Goal: Task Accomplishment & Management: Manage account settings

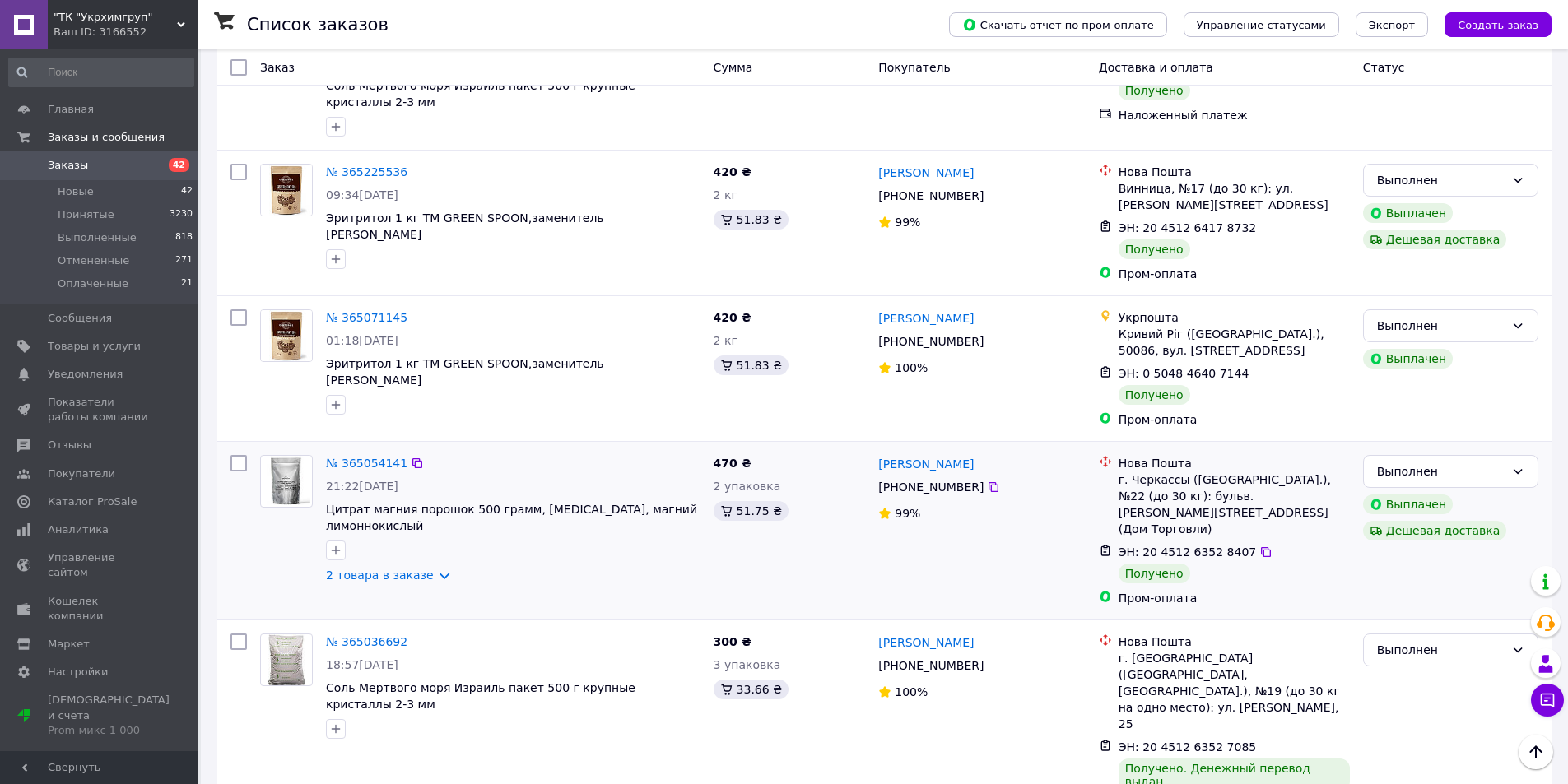
scroll to position [1552, 0]
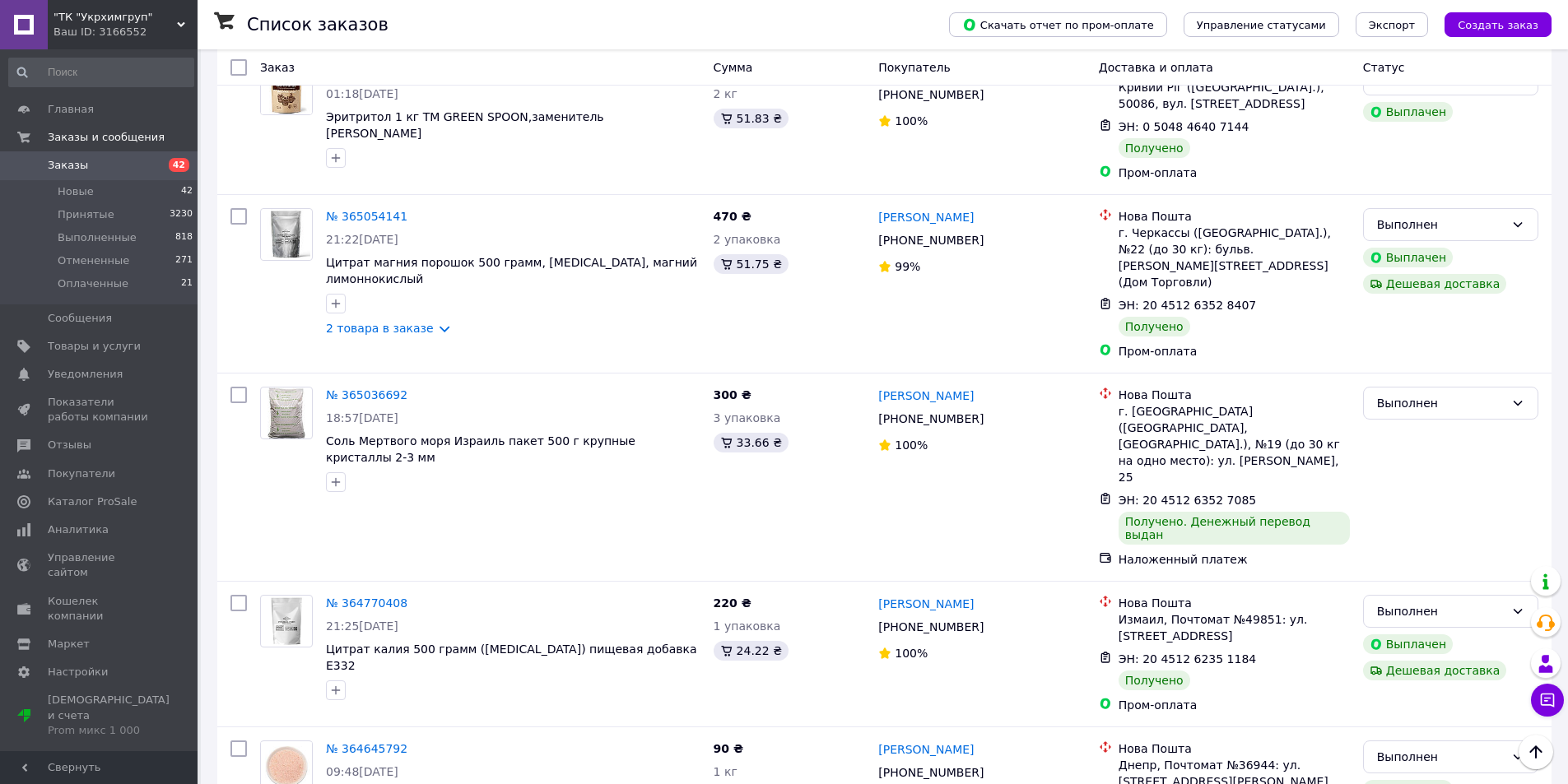
click at [391, 29] on div "Список заказов" at bounding box center [581, 24] width 669 height 49
drag, startPoint x: 392, startPoint y: 30, endPoint x: 384, endPoint y: 48, distance: 19.7
click at [392, 30] on div "Список заказов" at bounding box center [581, 24] width 669 height 49
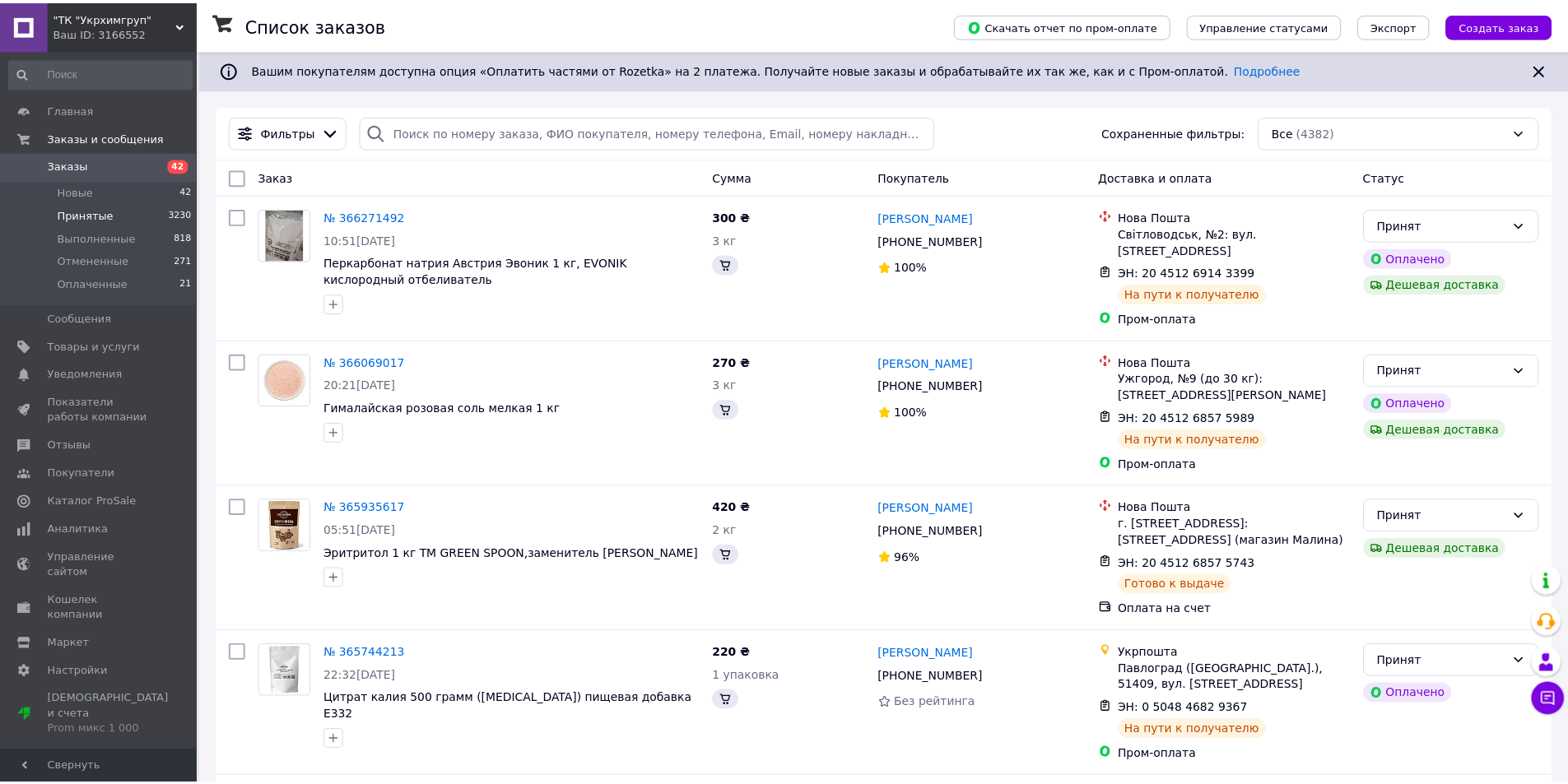
scroll to position [1552, 0]
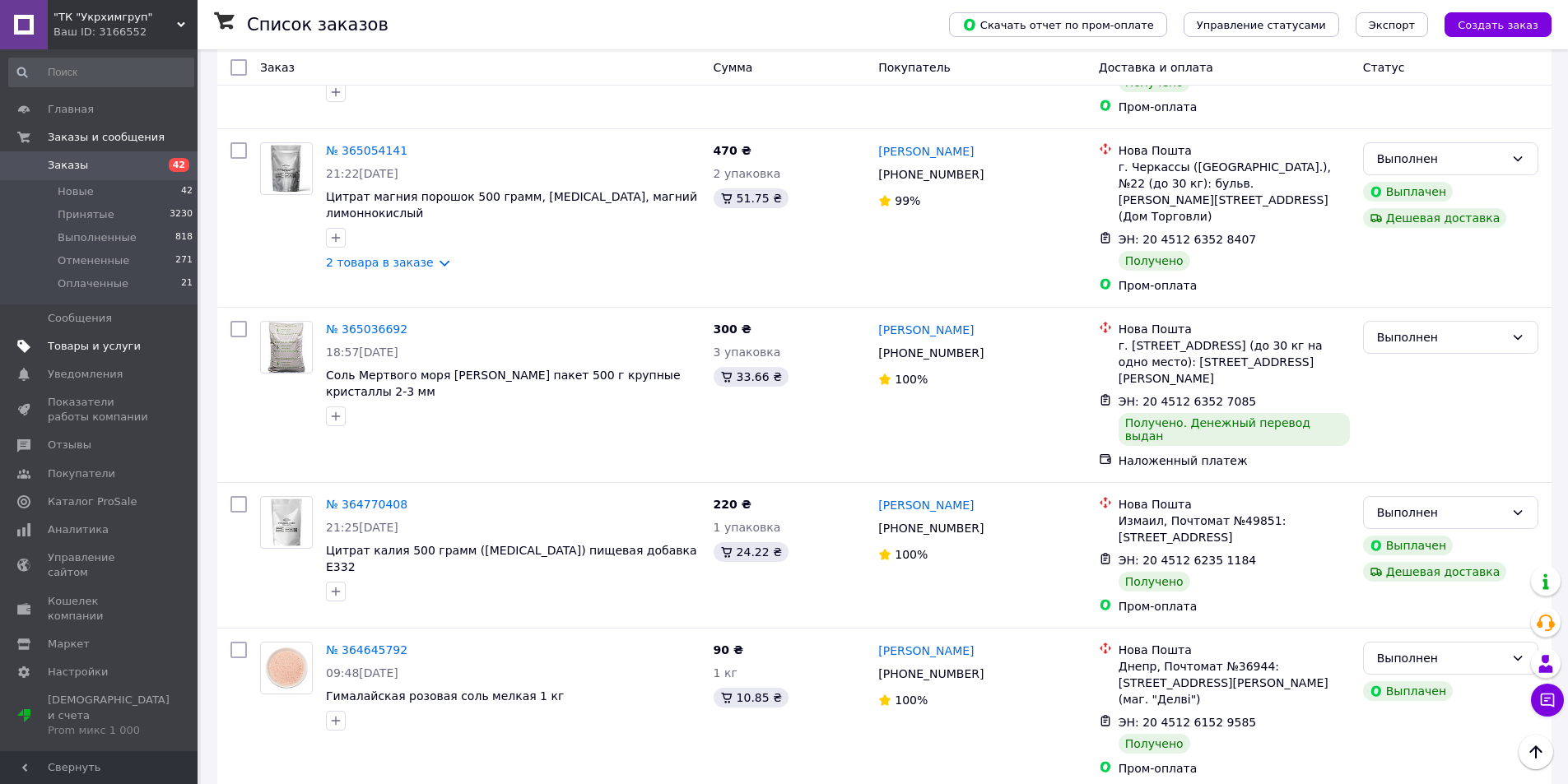
click at [116, 349] on span "Товары и услуги" at bounding box center [94, 345] width 93 height 15
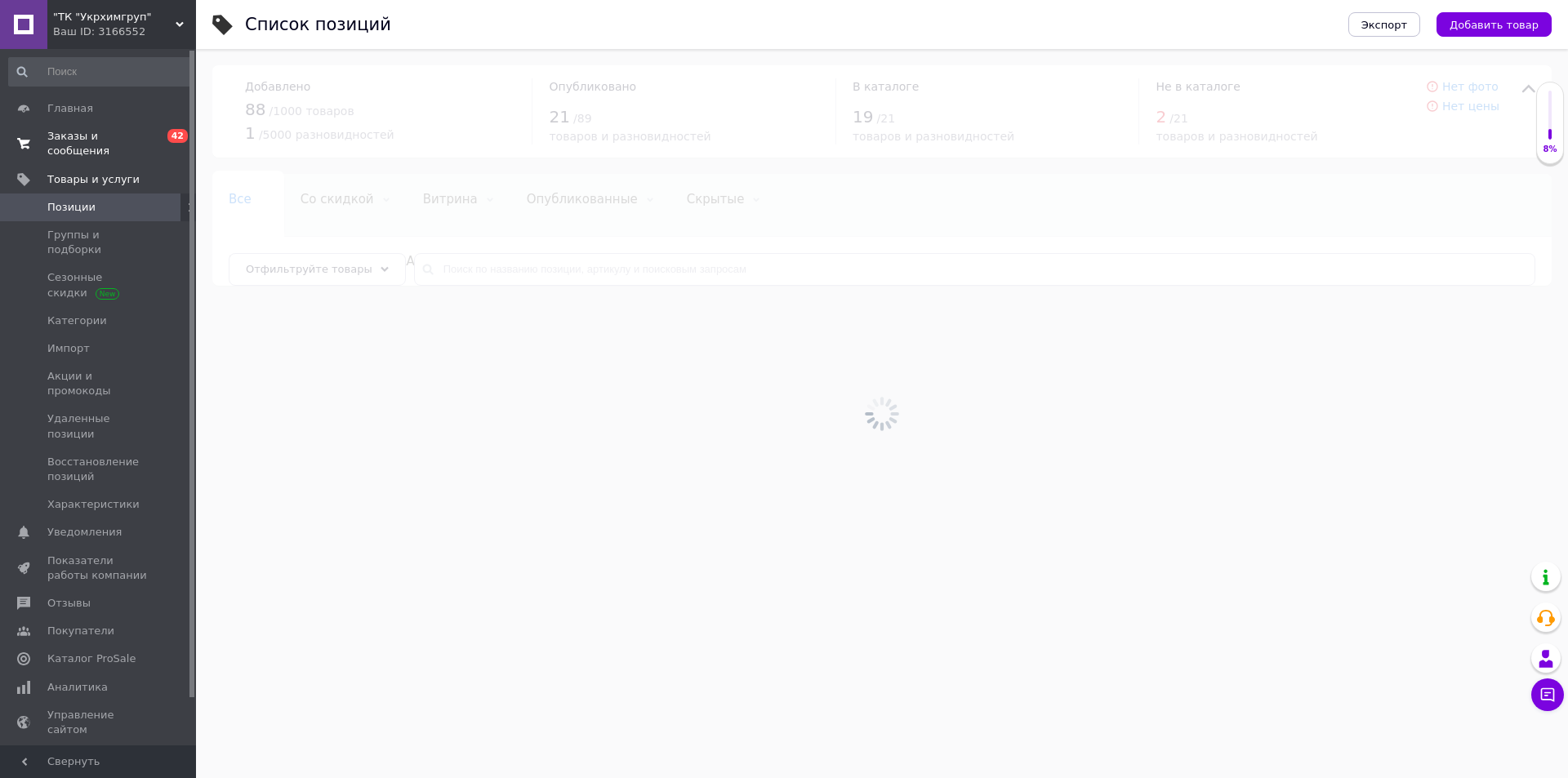
click at [93, 139] on span "Заказы и сообщения" at bounding box center [98, 144] width 104 height 29
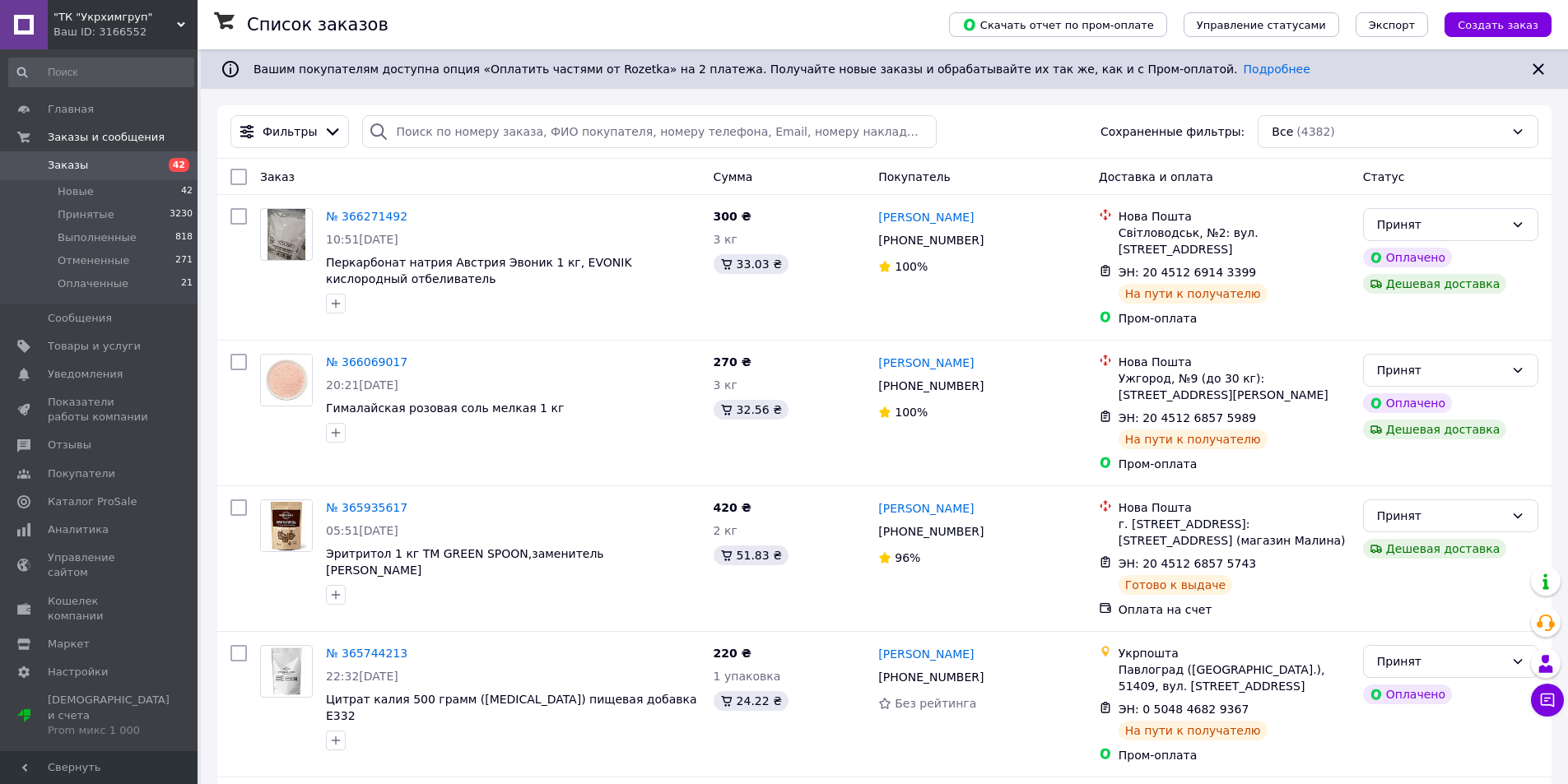
click at [384, 32] on div "Список заказов" at bounding box center [581, 24] width 669 height 49
click at [84, 348] on span "Товары и услуги" at bounding box center [94, 345] width 93 height 15
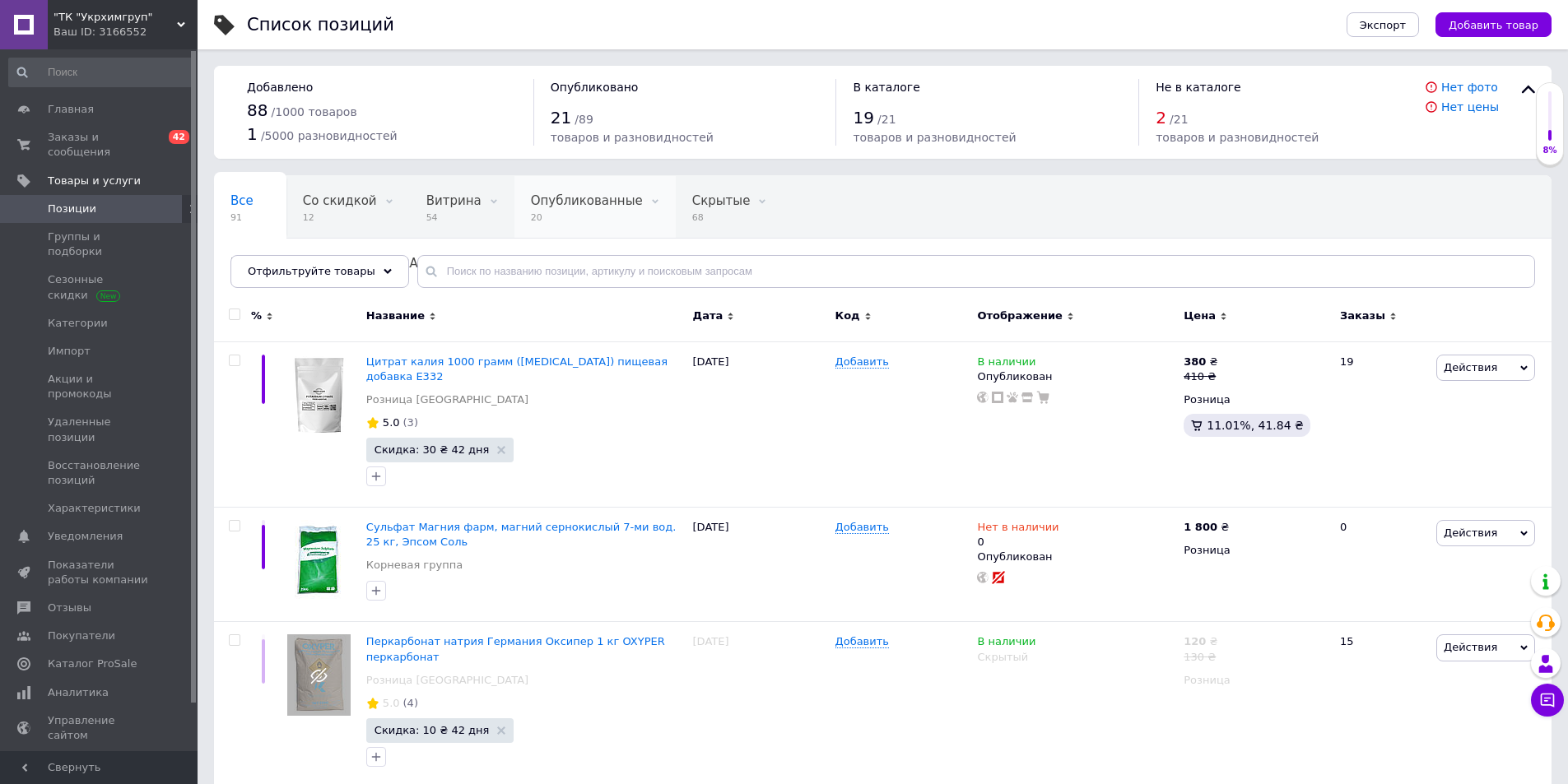
click at [555, 200] on span "Опубликованные" at bounding box center [587, 200] width 112 height 15
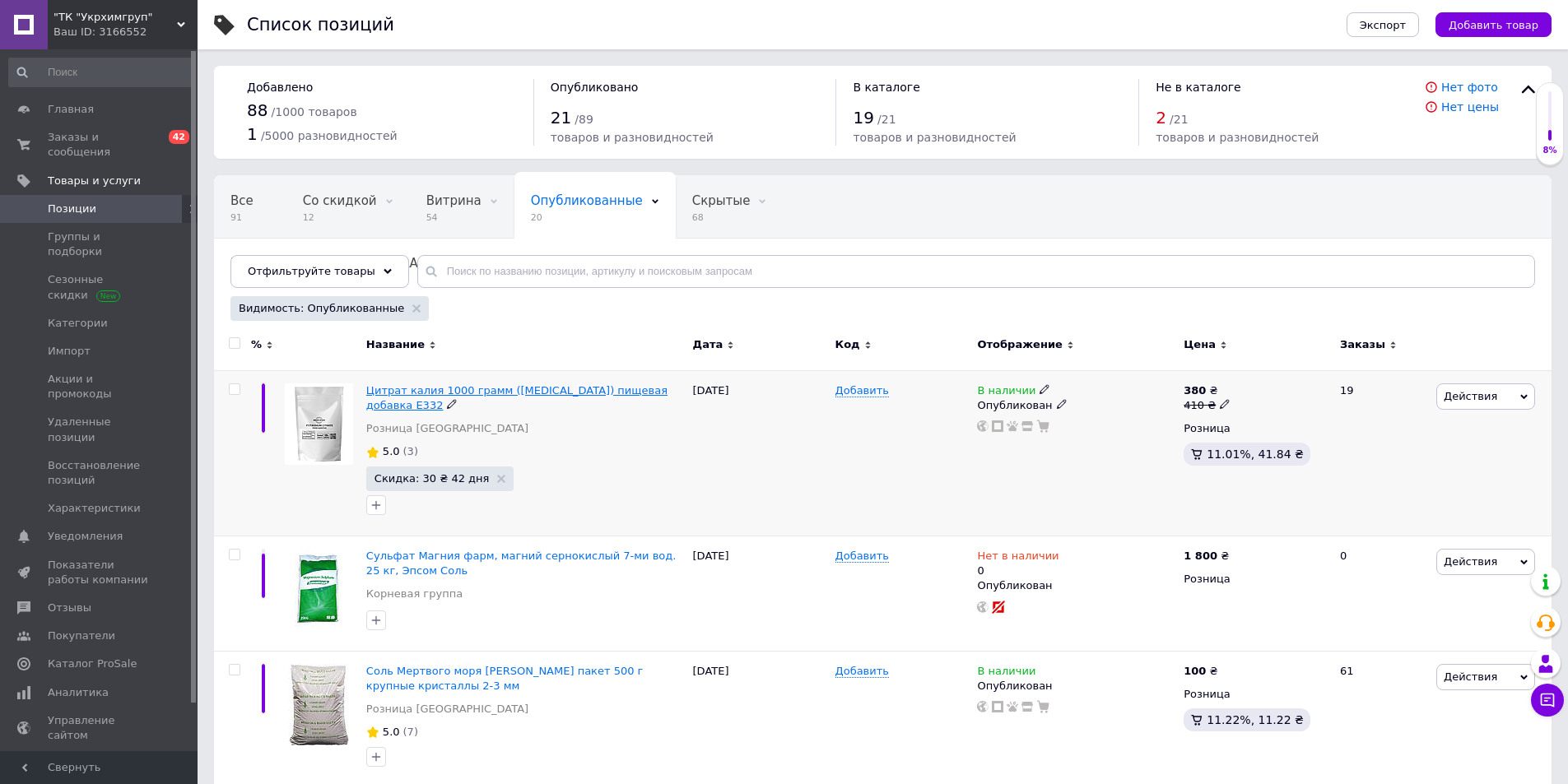
click at [546, 389] on span "Цитрат калия 1000 грамм (Potassium Citrate) пищевая добавка Е332" at bounding box center [516, 398] width 301 height 28
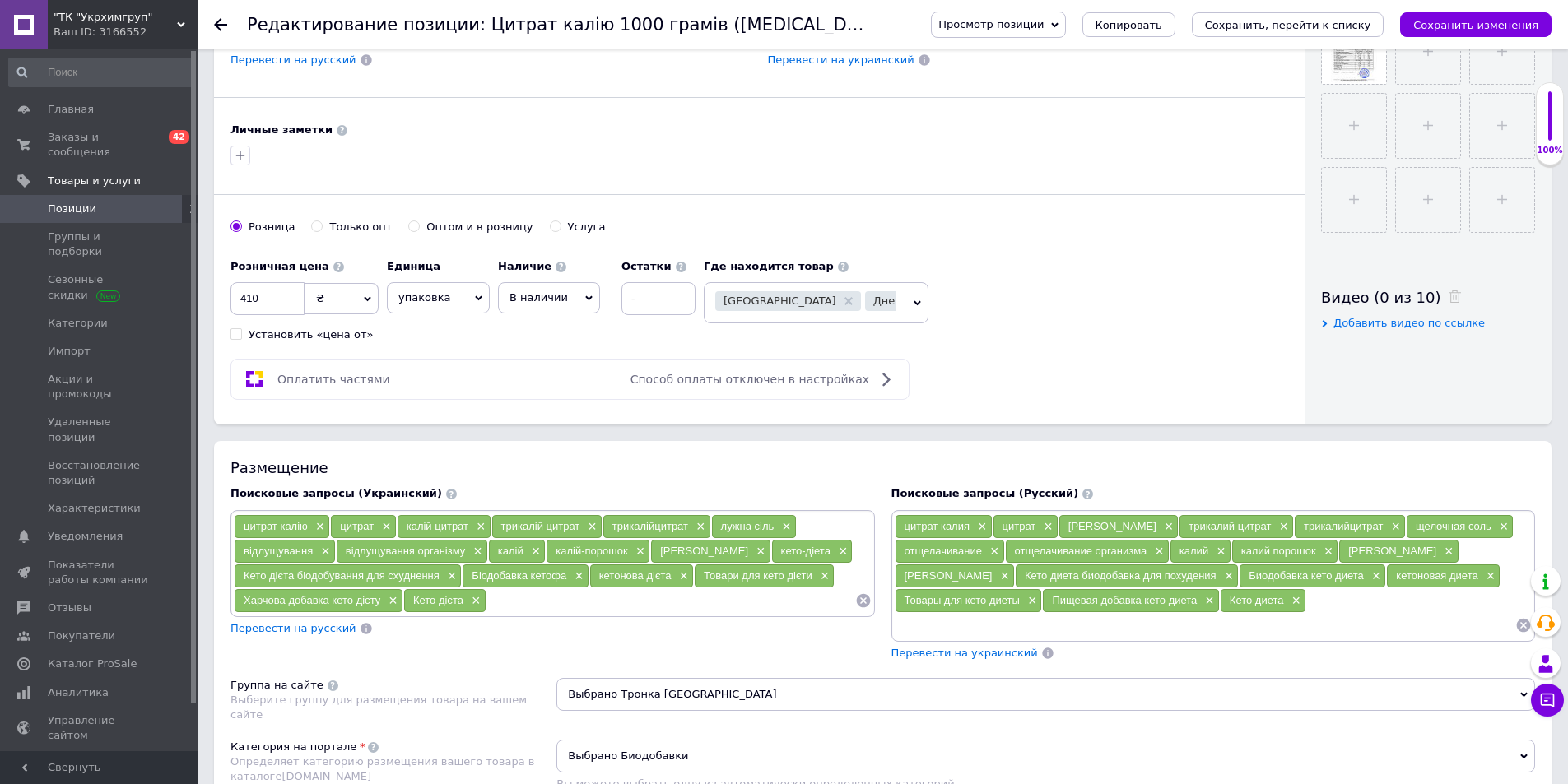
scroll to position [365, 0]
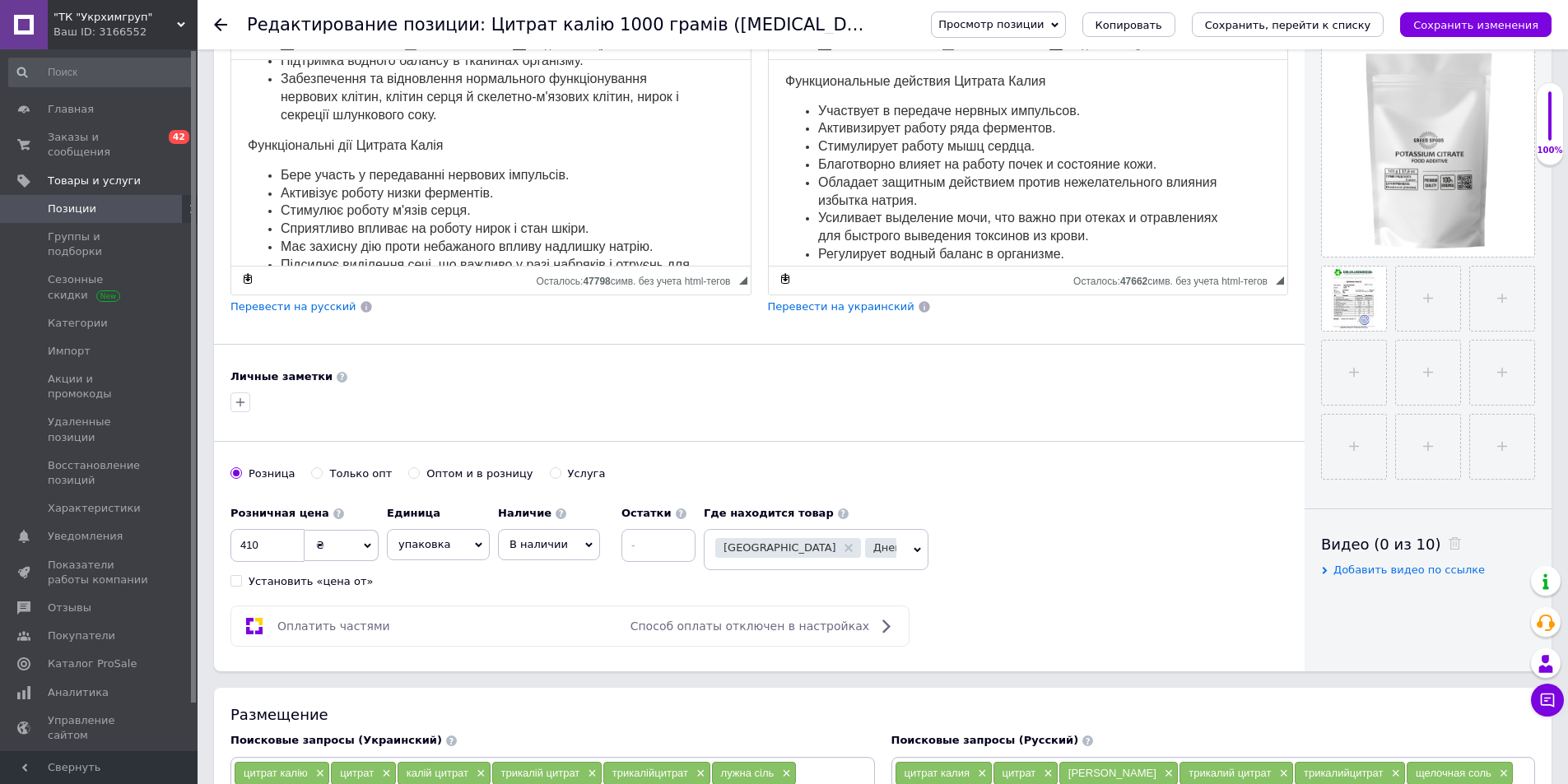
click at [917, 549] on use at bounding box center [921, 548] width 9 height 9
click at [865, 550] on div "Киев Харьков" at bounding box center [806, 549] width 181 height 23
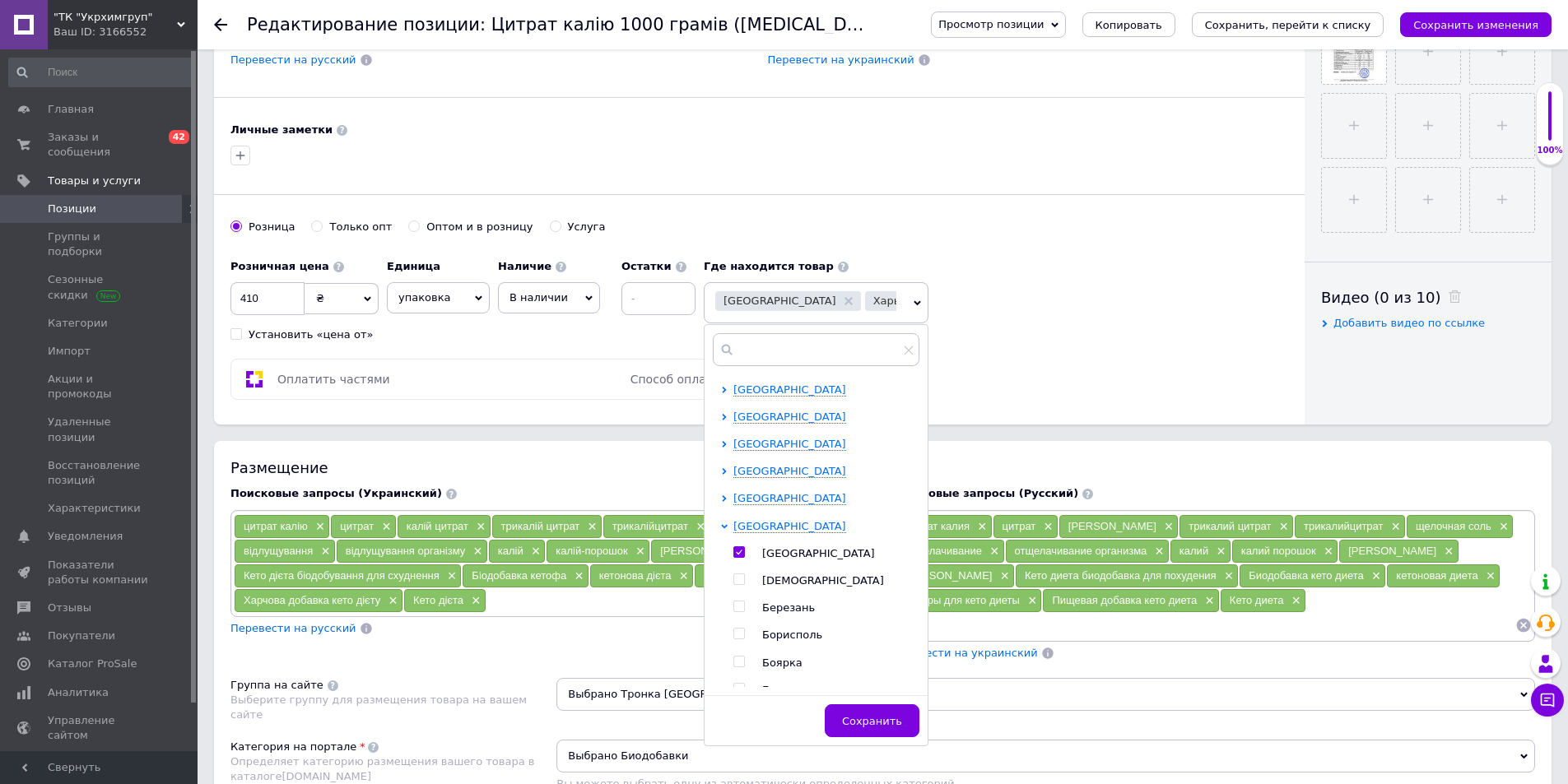
scroll to position [0, 0]
click at [722, 441] on icon at bounding box center [724, 445] width 7 height 7
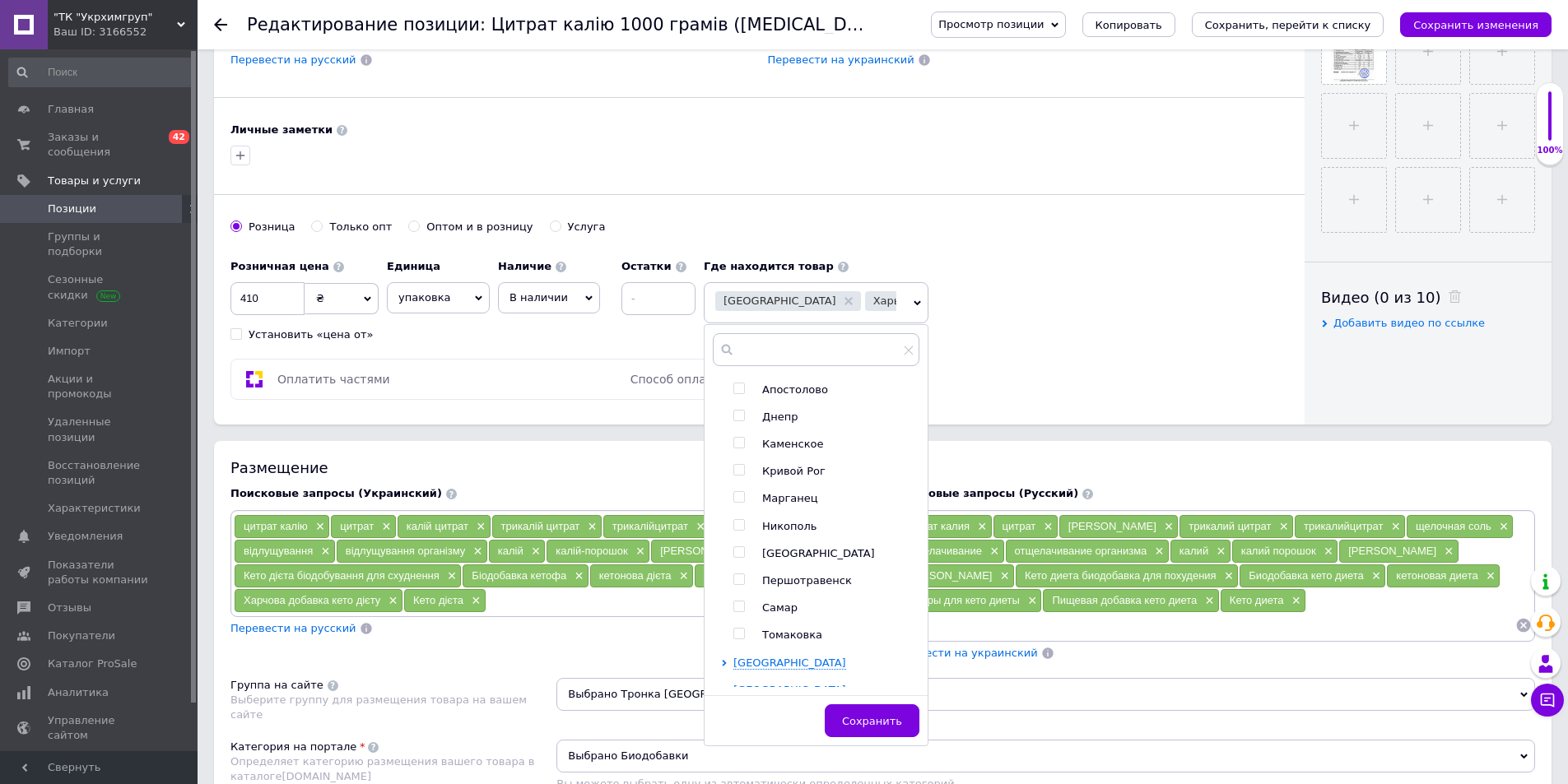
scroll to position [165, 0]
click at [739, 385] on input "checkbox" at bounding box center [739, 388] width 10 height 10
checkbox input "true"
click at [737, 445] on input "checkbox" at bounding box center [739, 443] width 10 height 10
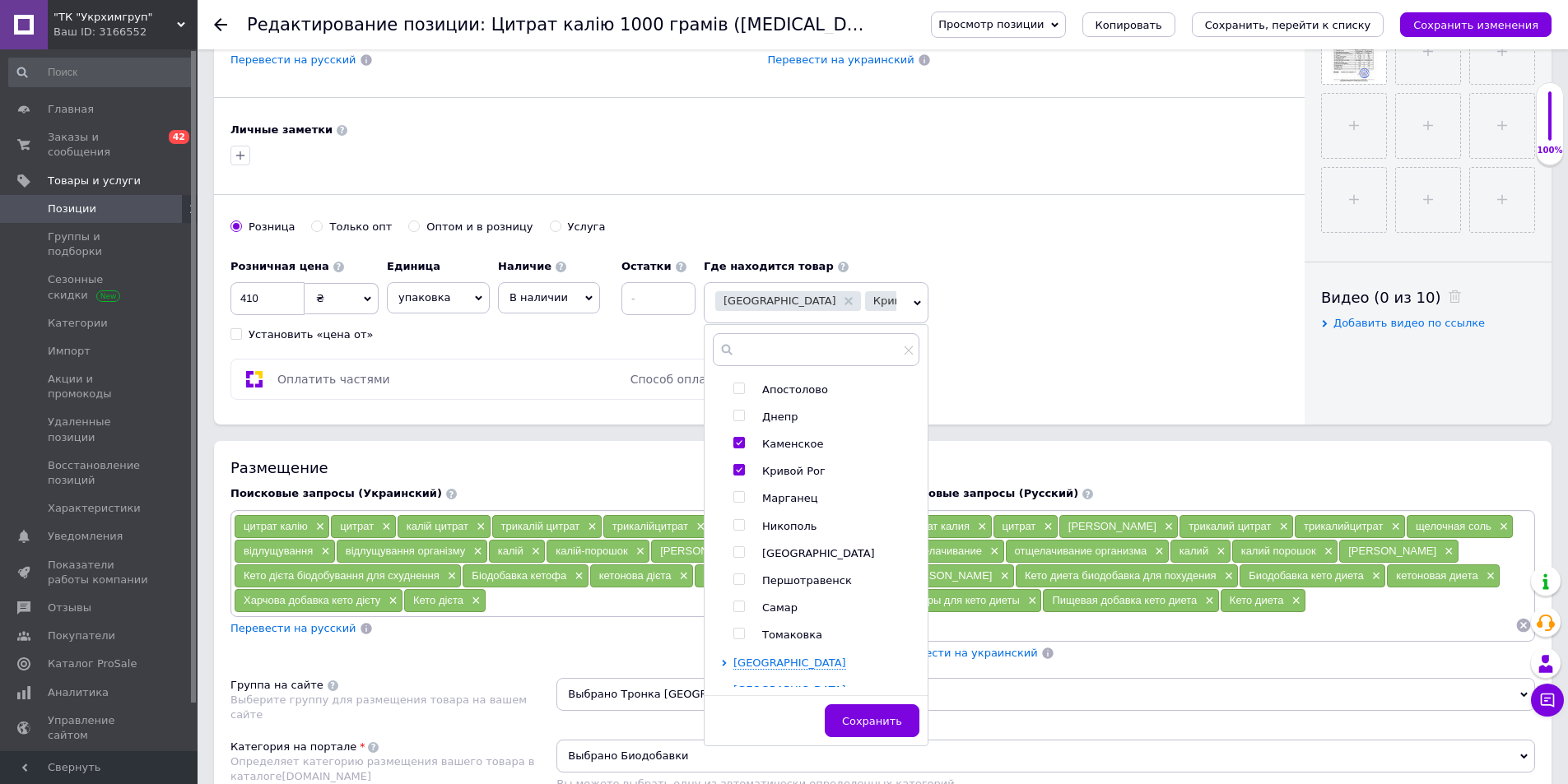
checkbox input "true"
click at [864, 727] on span "Сохранить" at bounding box center [872, 721] width 60 height 12
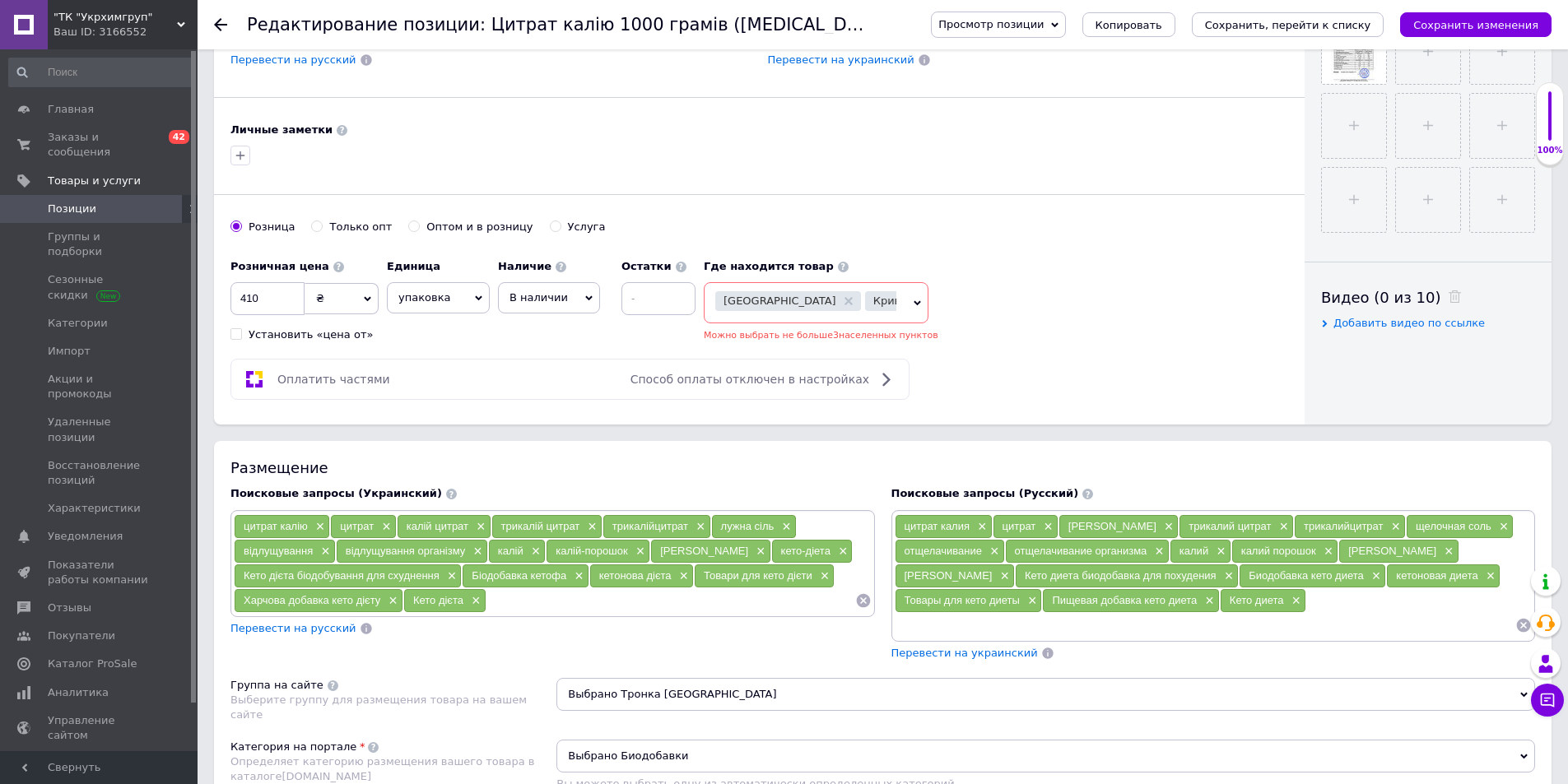
click at [973, 302] on span "Каменское" at bounding box center [1003, 301] width 61 height 10
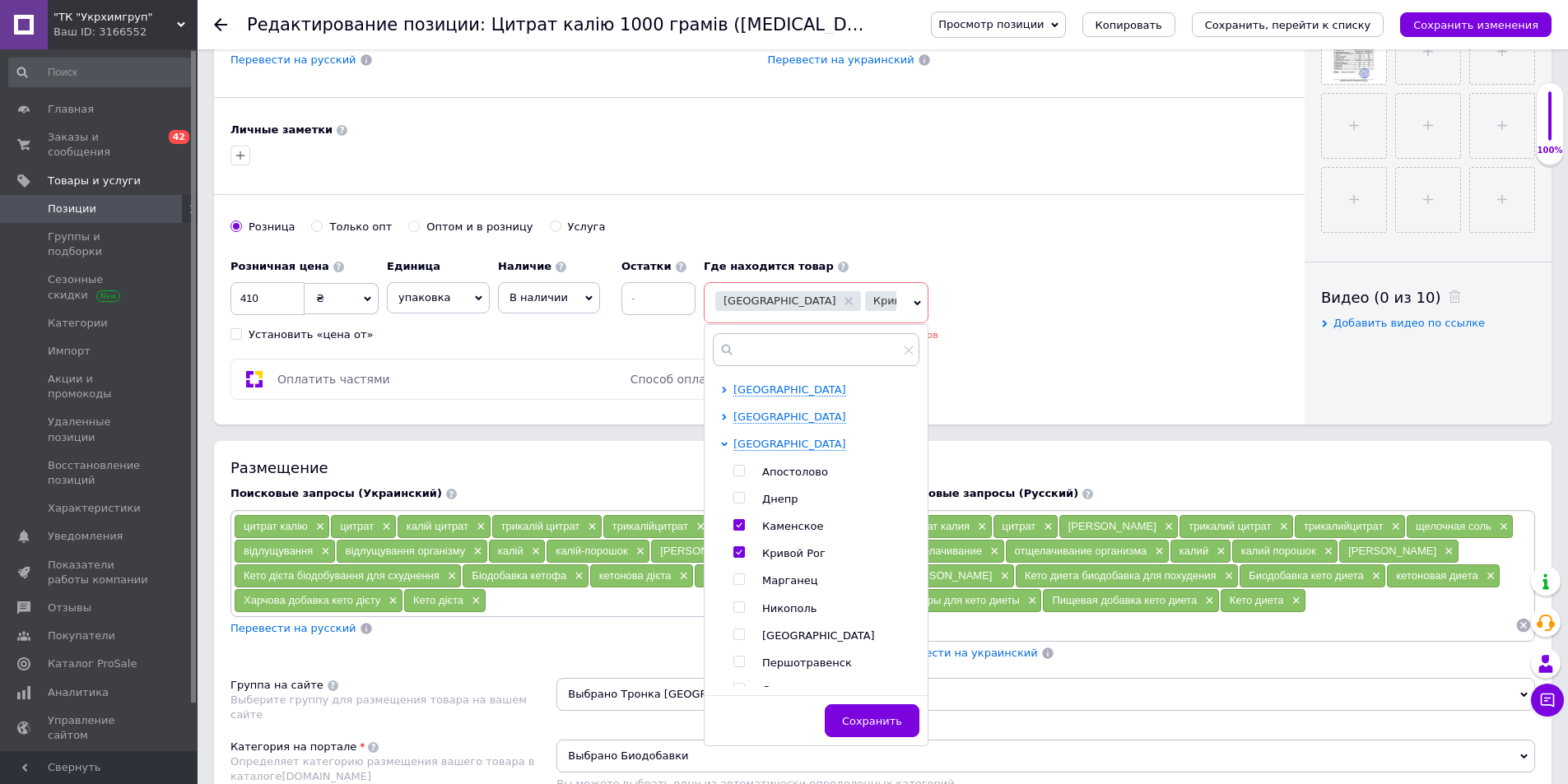
click at [734, 526] on input "checkbox" at bounding box center [739, 525] width 10 height 10
checkbox input "false"
click at [883, 727] on span "Сохранить" at bounding box center [872, 721] width 60 height 12
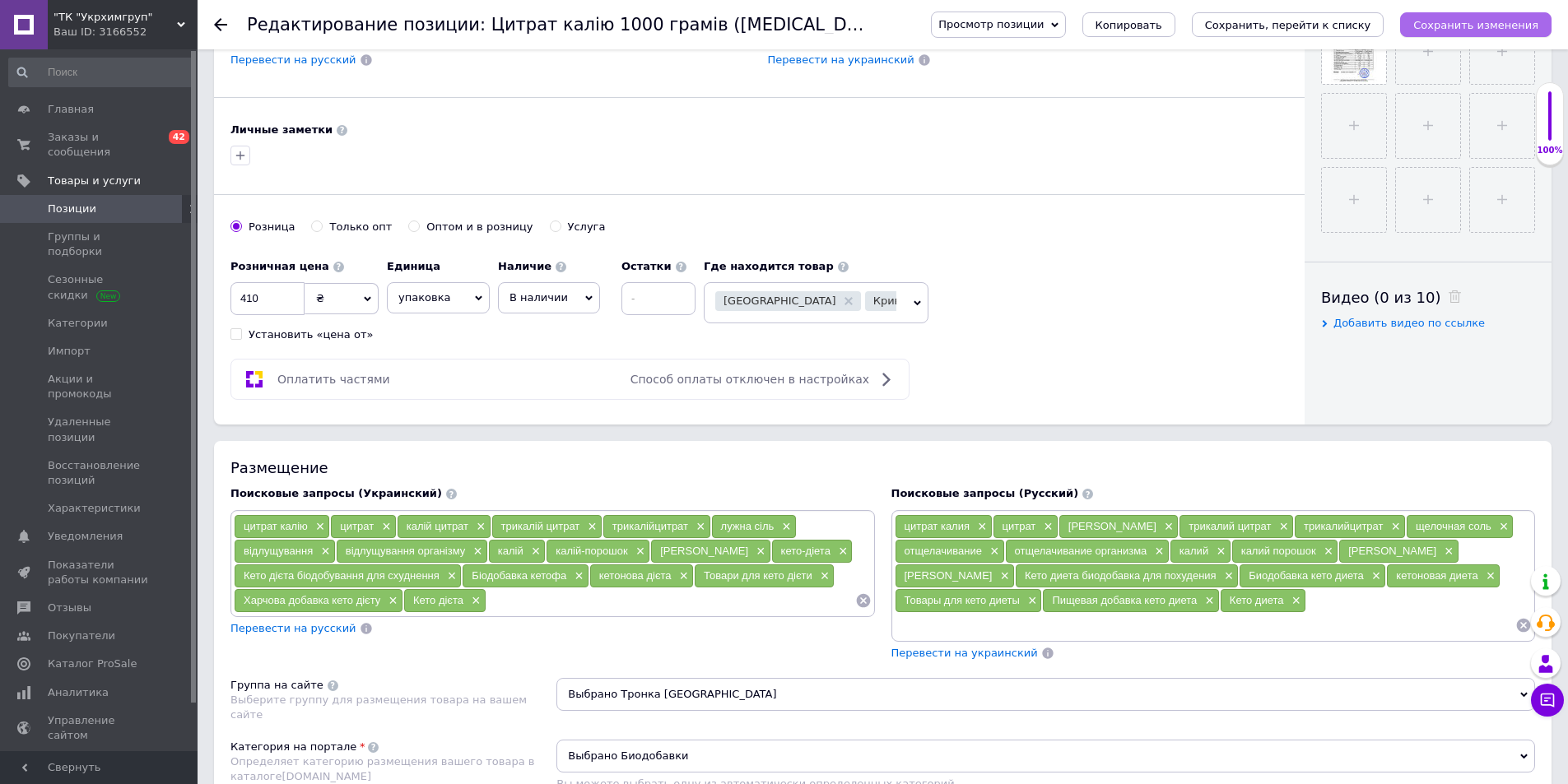
click at [1513, 24] on icon "Сохранить изменения" at bounding box center [1475, 25] width 125 height 12
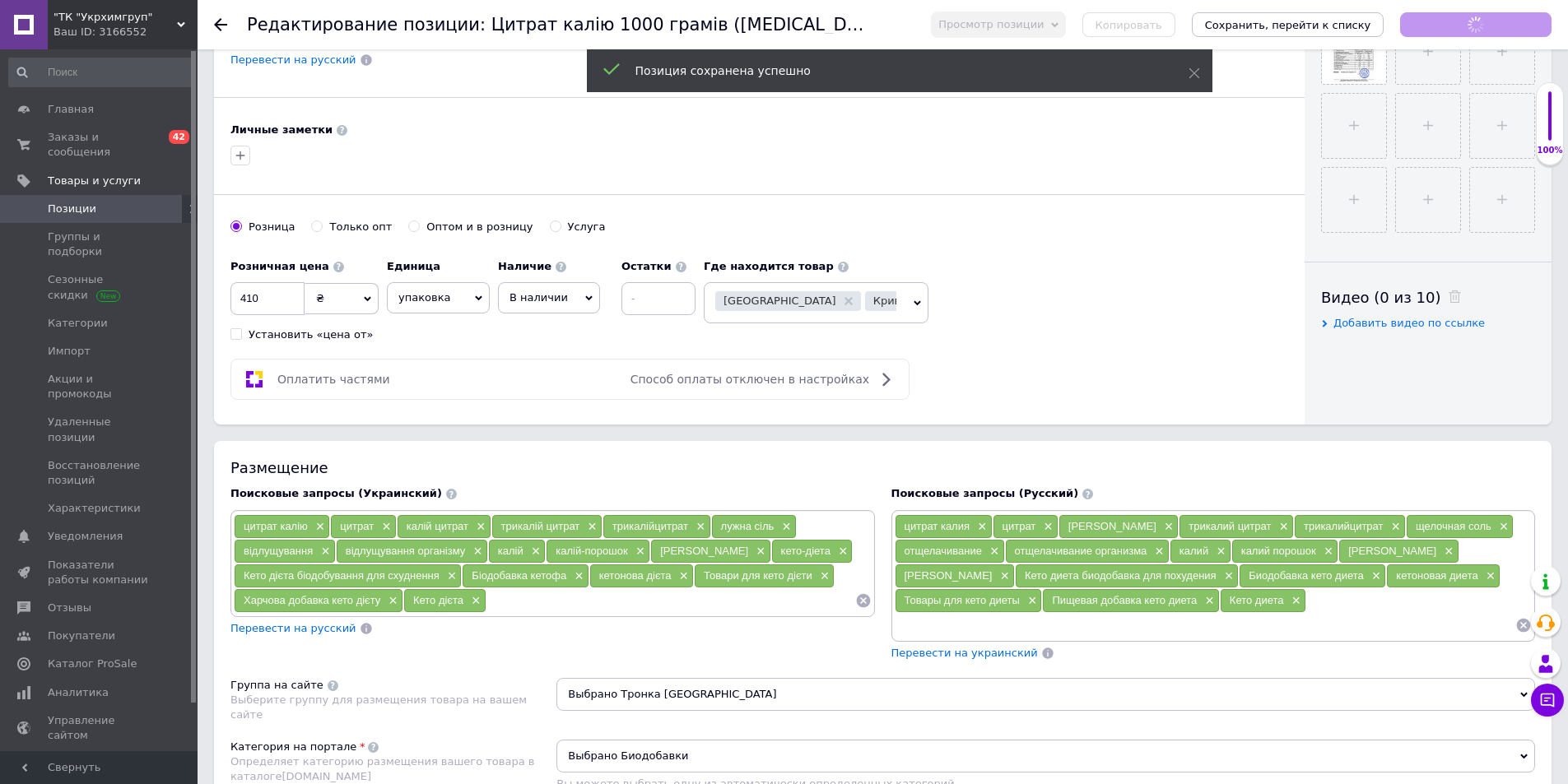
scroll to position [740, 0]
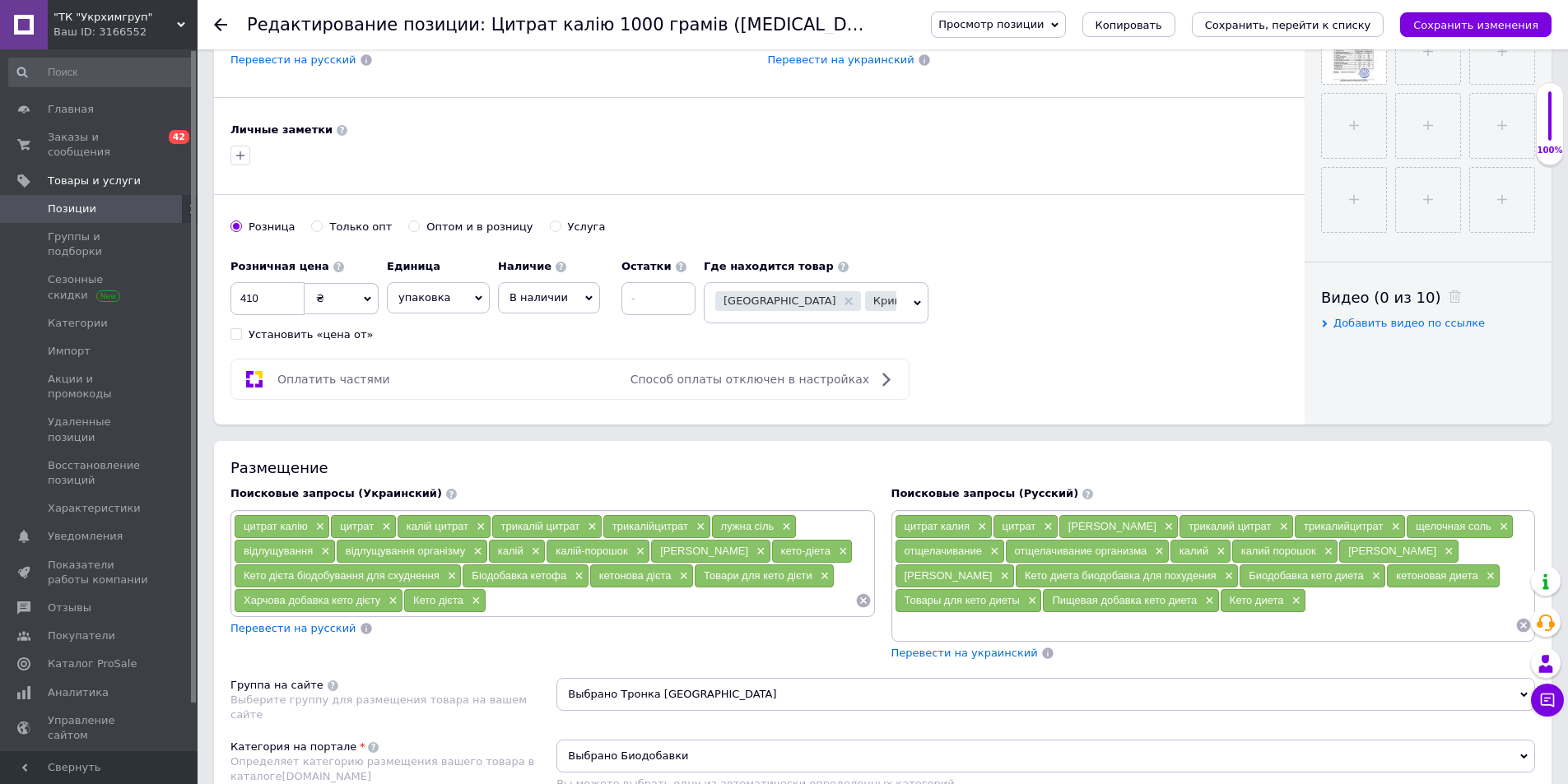
click at [225, 24] on use at bounding box center [220, 24] width 13 height 13
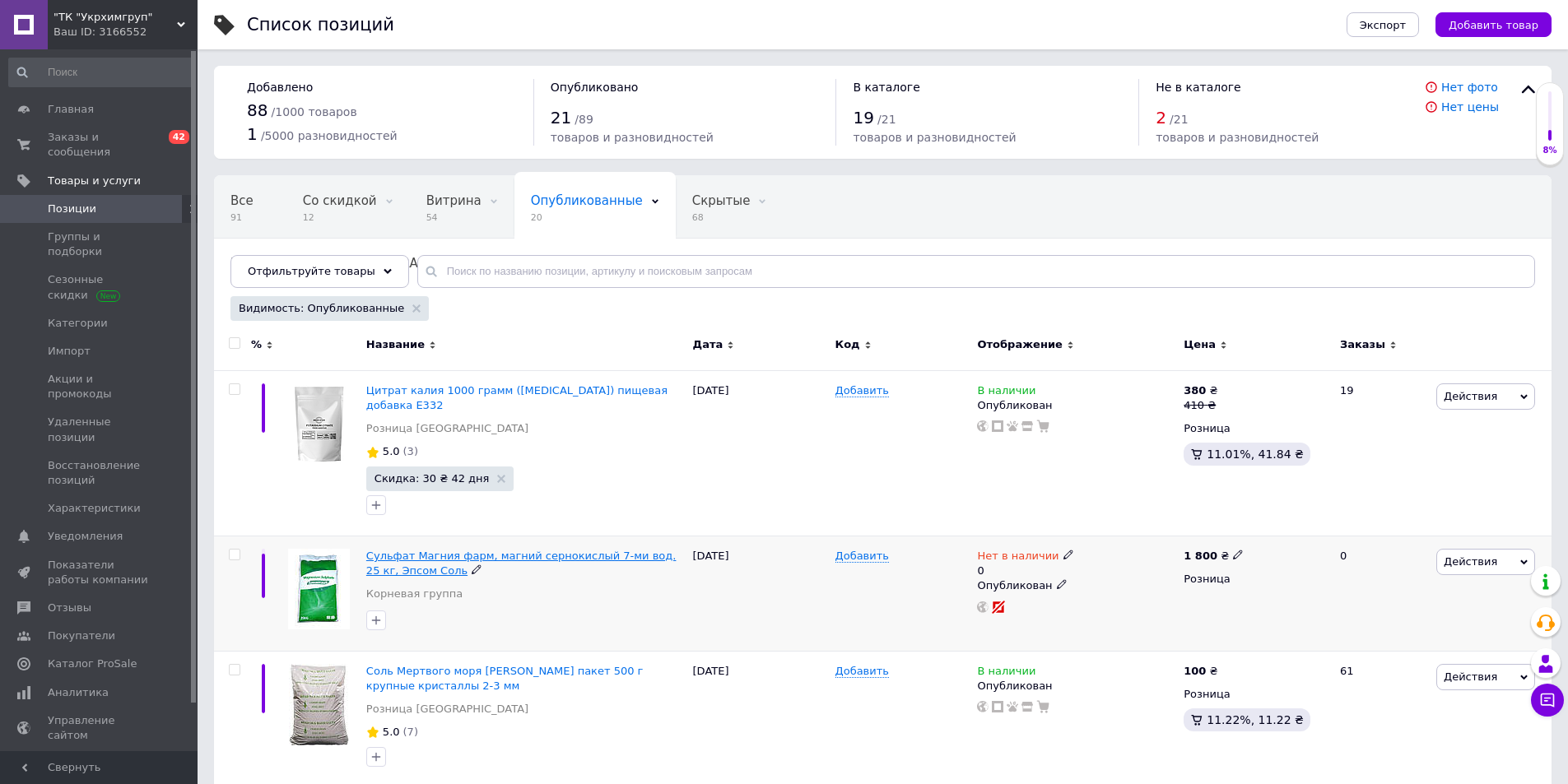
click at [543, 555] on span "Сульфат Магния фарм, магний сернокислый 7-ми вод. 25 кг, Эпсом Соль" at bounding box center [522, 563] width 310 height 28
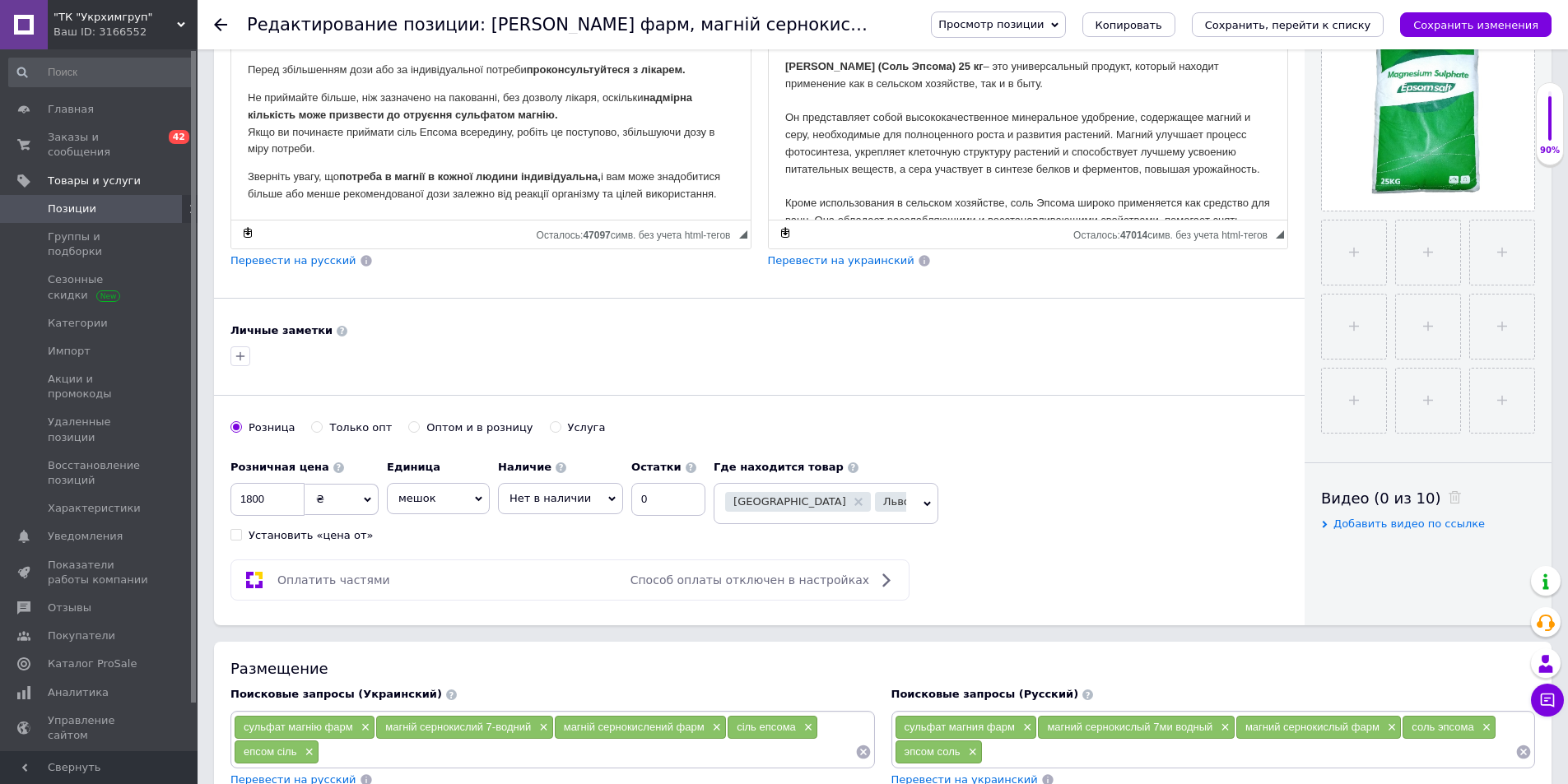
scroll to position [740, 0]
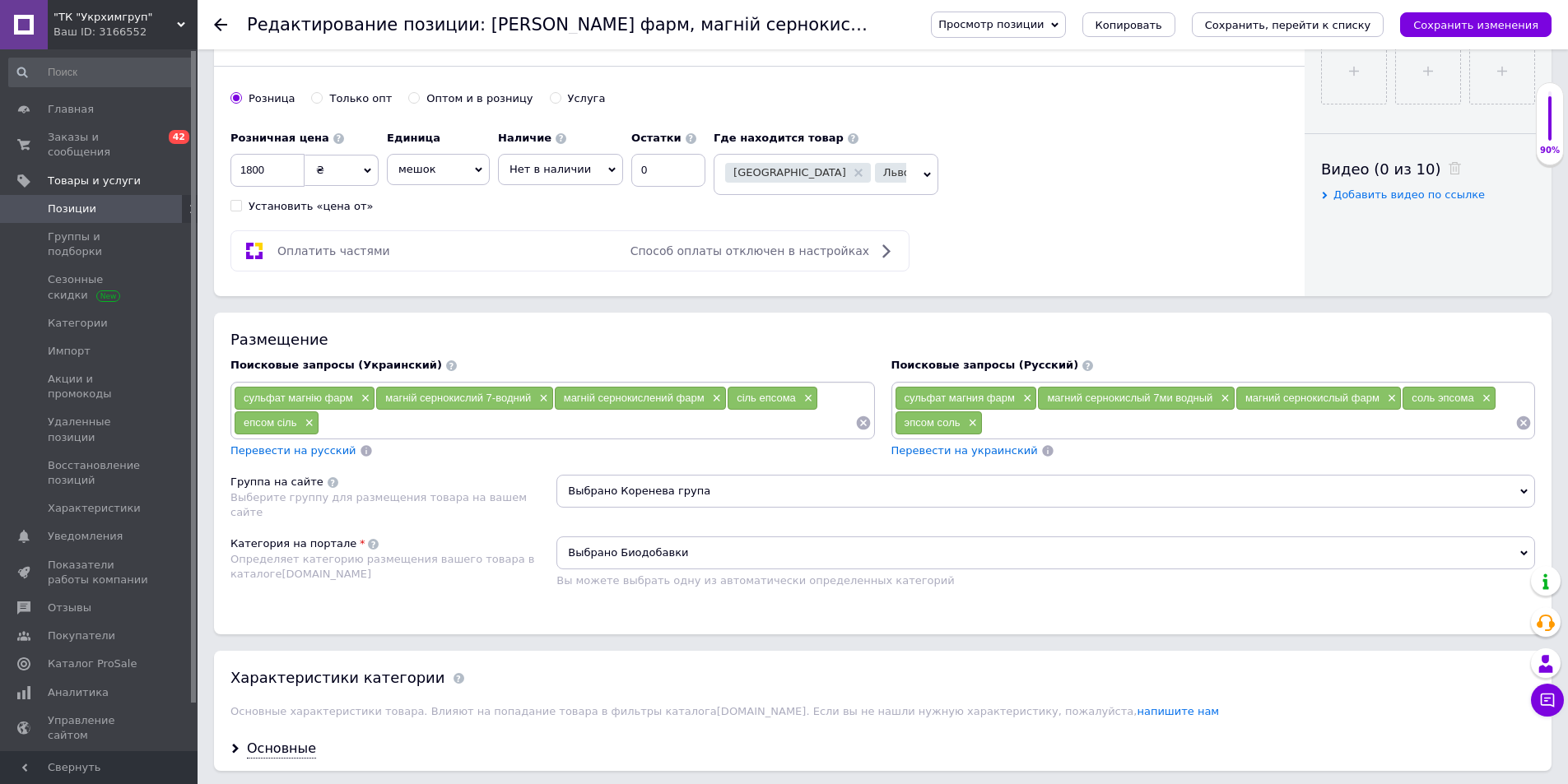
click at [369, 463] on div "Поисковые запросы (Украинский) сульфат магнію фарм × магній сернокислий 7-водни…" at bounding box center [553, 408] width 661 height 117
click at [924, 172] on use at bounding box center [928, 173] width 9 height 9
click at [865, 180] on div "Киев Харьков" at bounding box center [815, 174] width 181 height 23
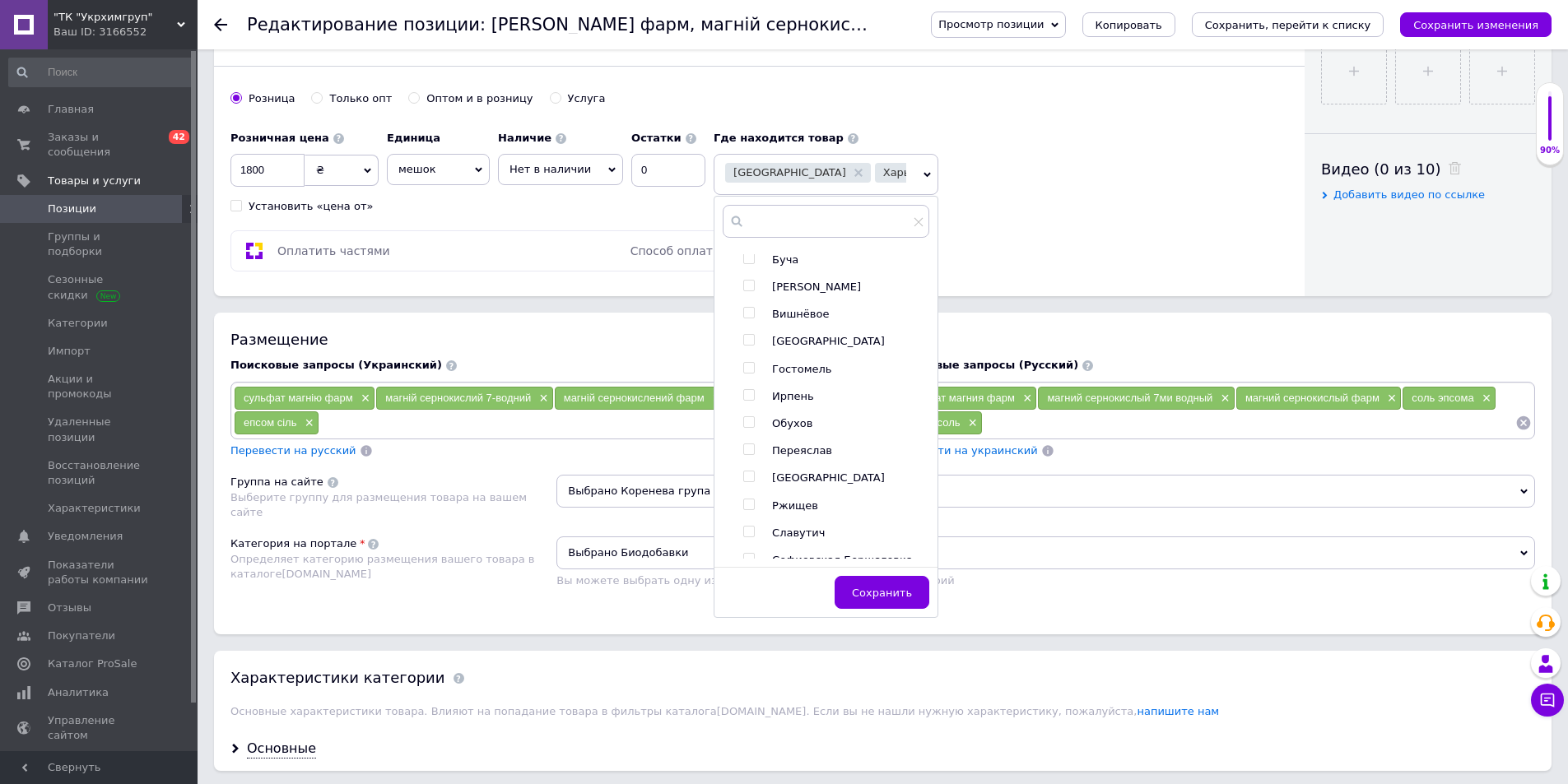
scroll to position [658, 0]
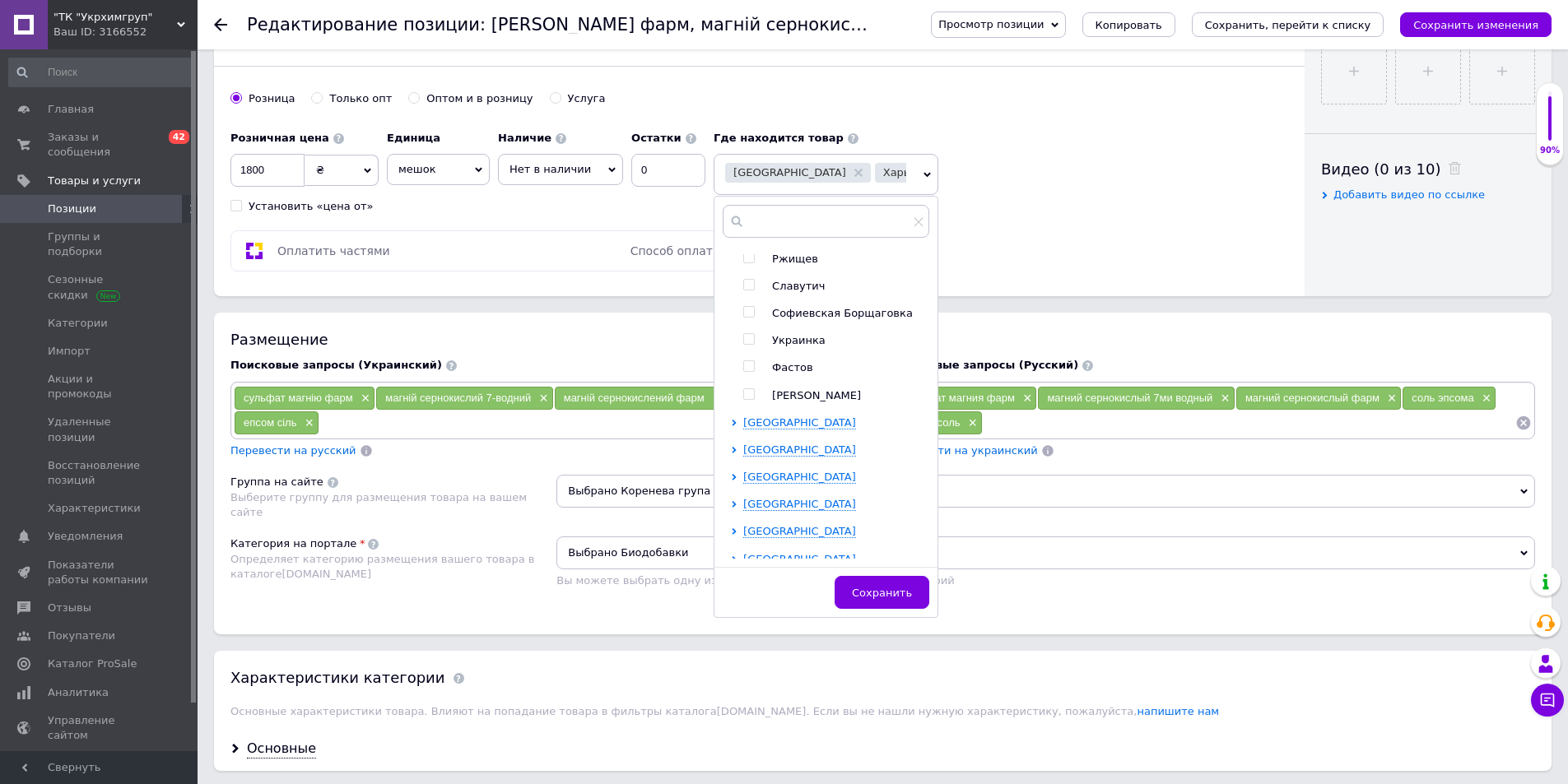
click at [898, 17] on div "Редактирование позиции: Сульфат Магнію фарм, магній сернокислий 7-ми вод. 25 кг…" at bounding box center [572, 24] width 651 height 49
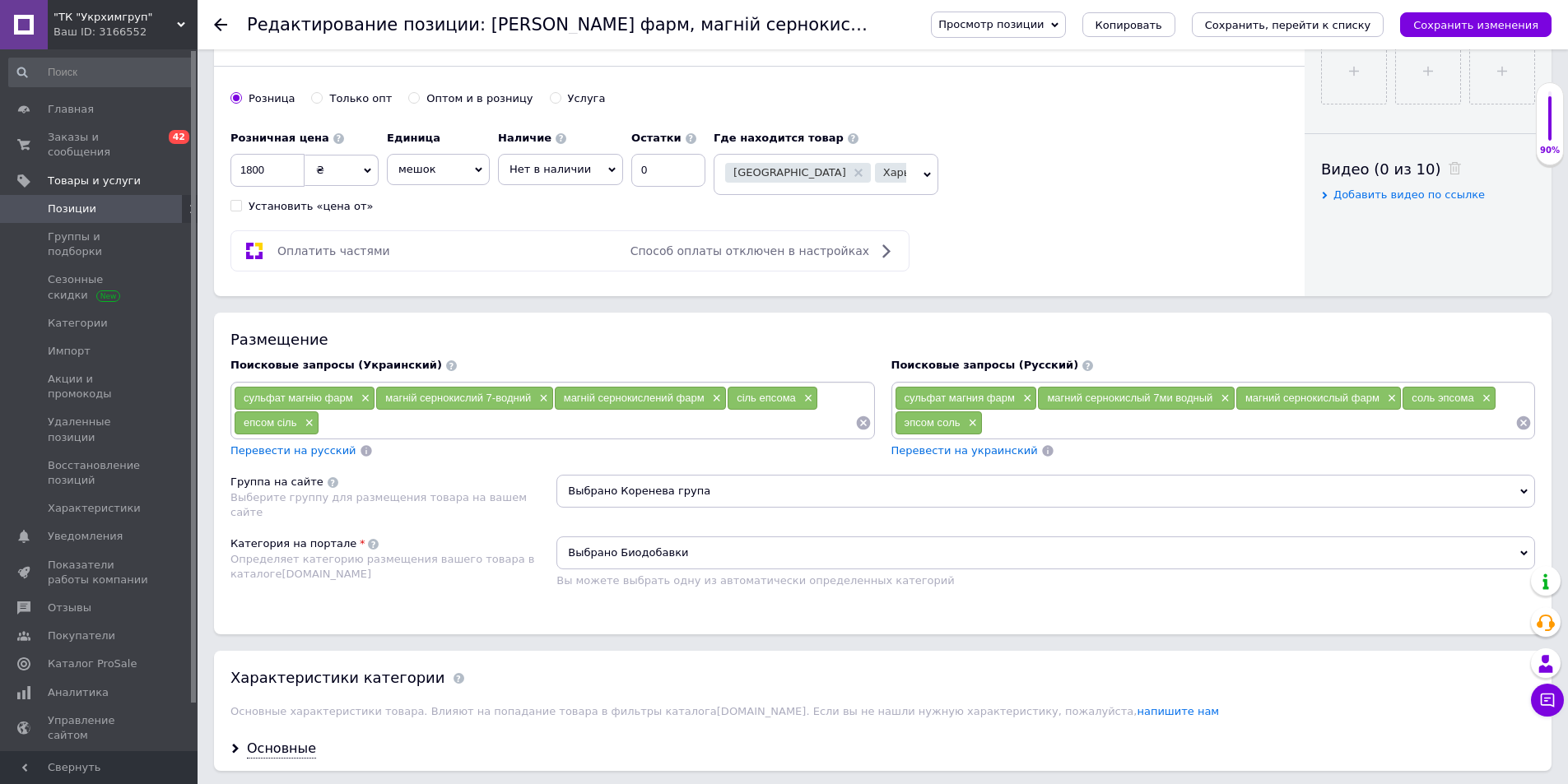
click at [873, 169] on div "Киев Харьков" at bounding box center [815, 174] width 181 height 23
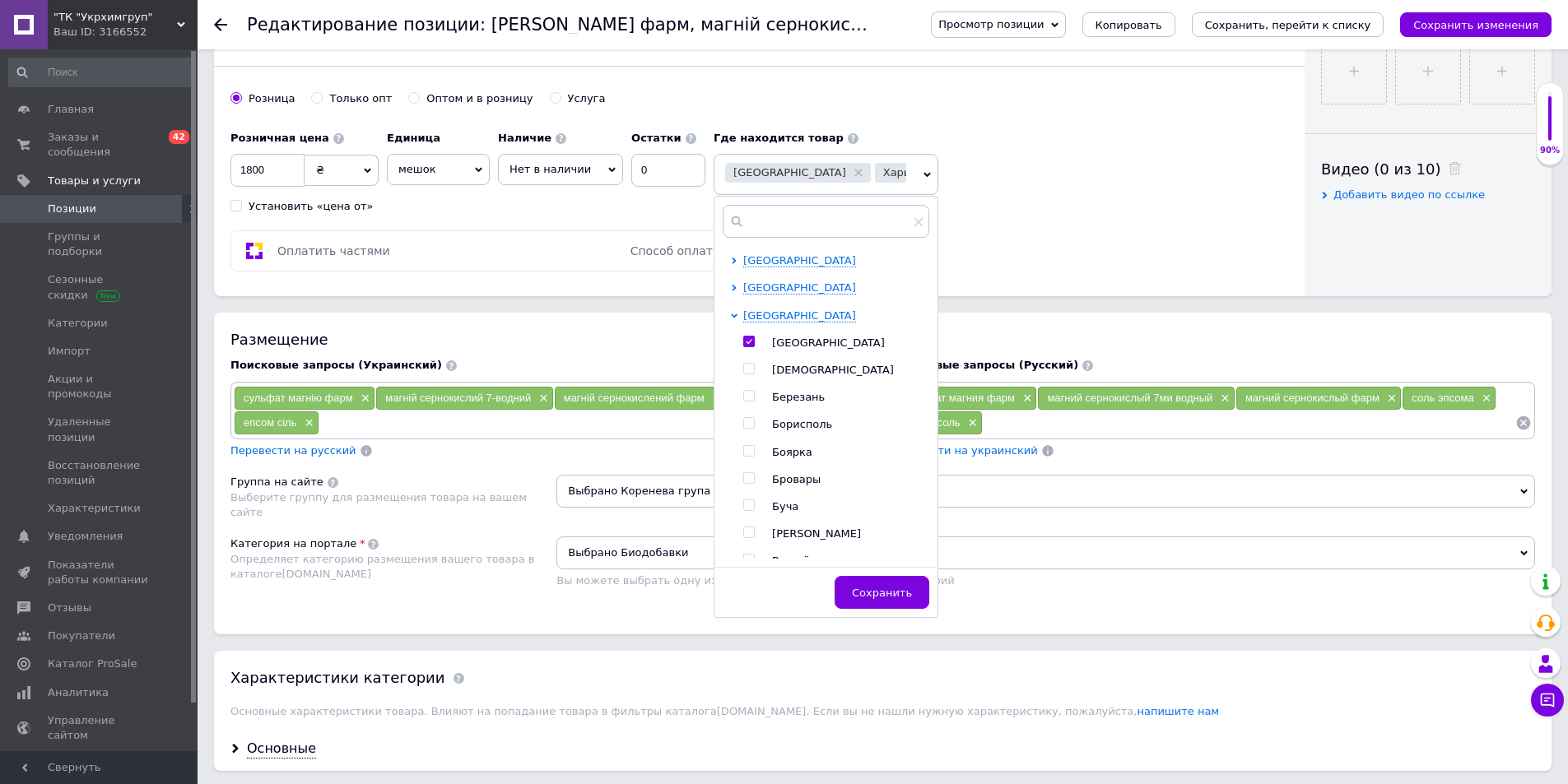
scroll to position [411, 0]
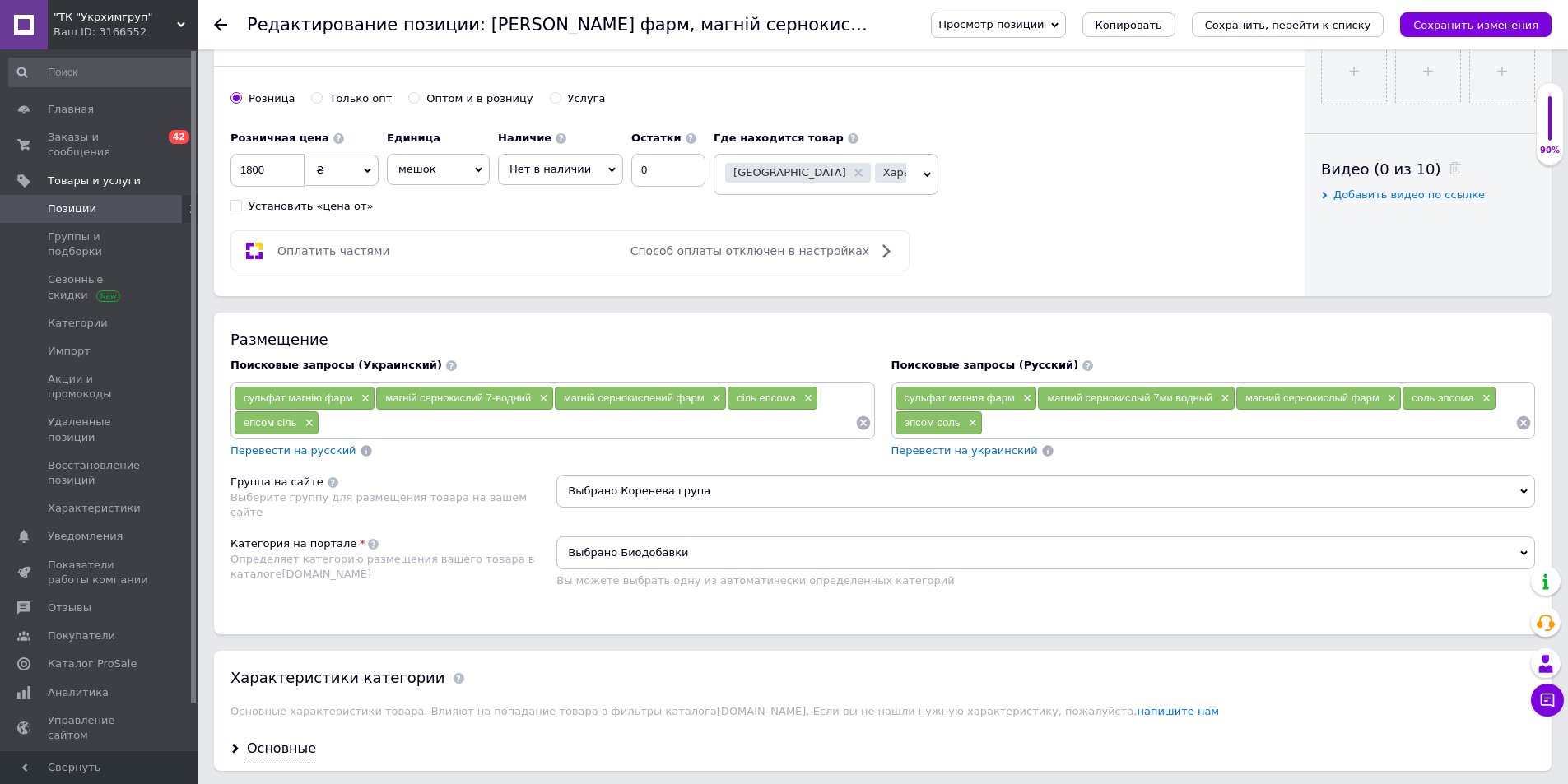
click at [850, 176] on div "Киев Харьков" at bounding box center [815, 174] width 181 height 23
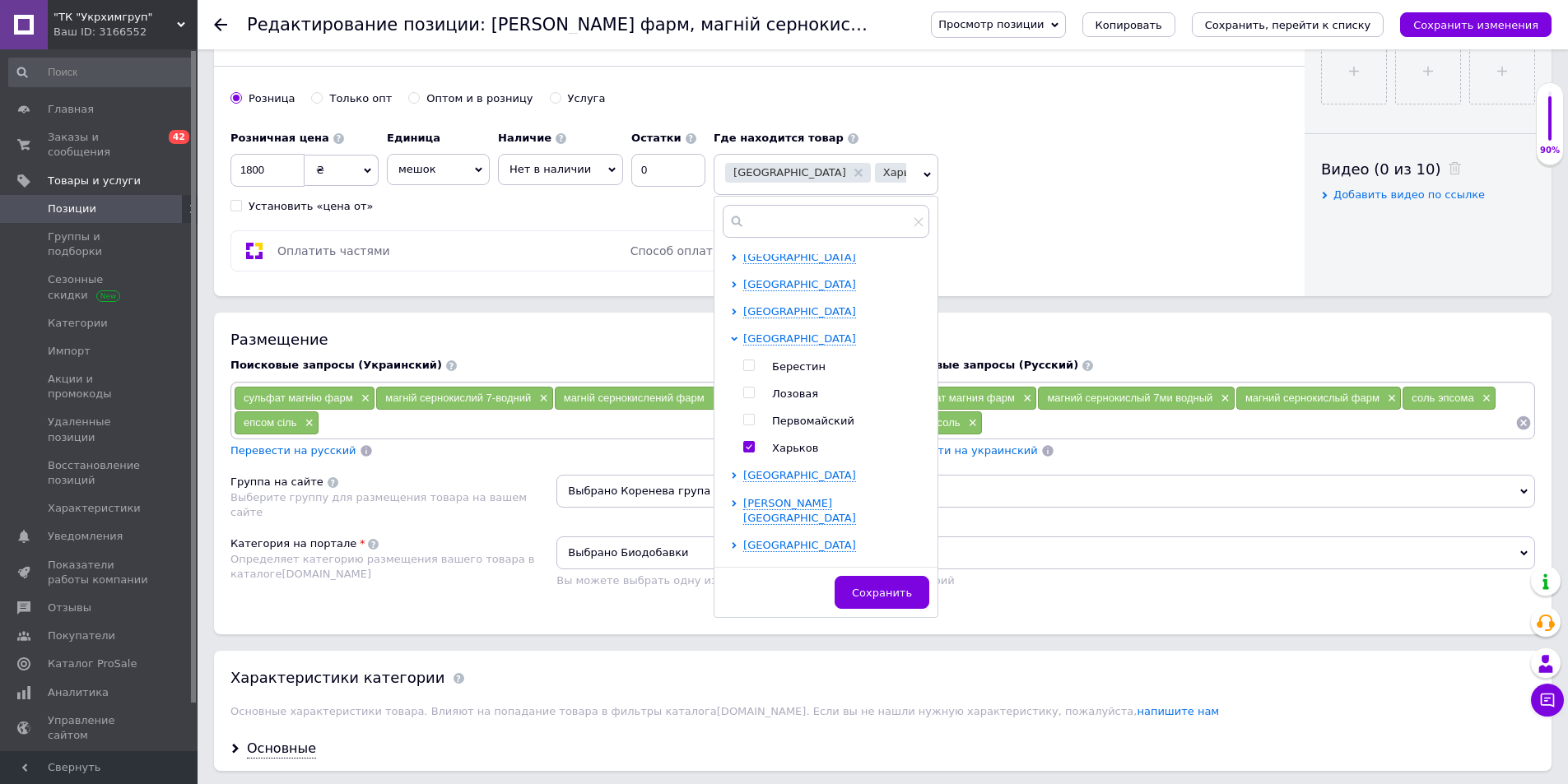
scroll to position [905, 0]
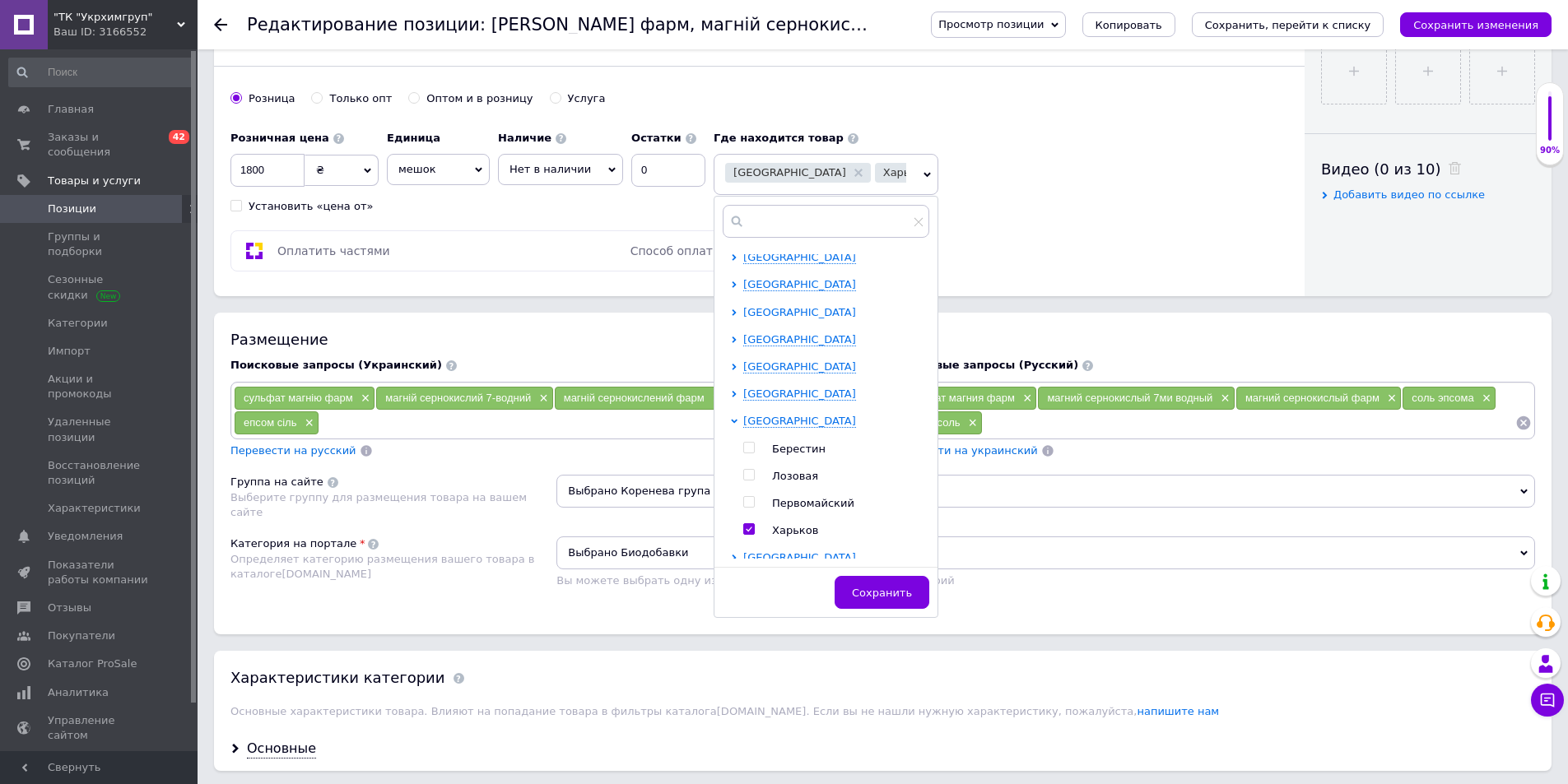
click at [733, 316] on icon at bounding box center [734, 313] width 4 height 7
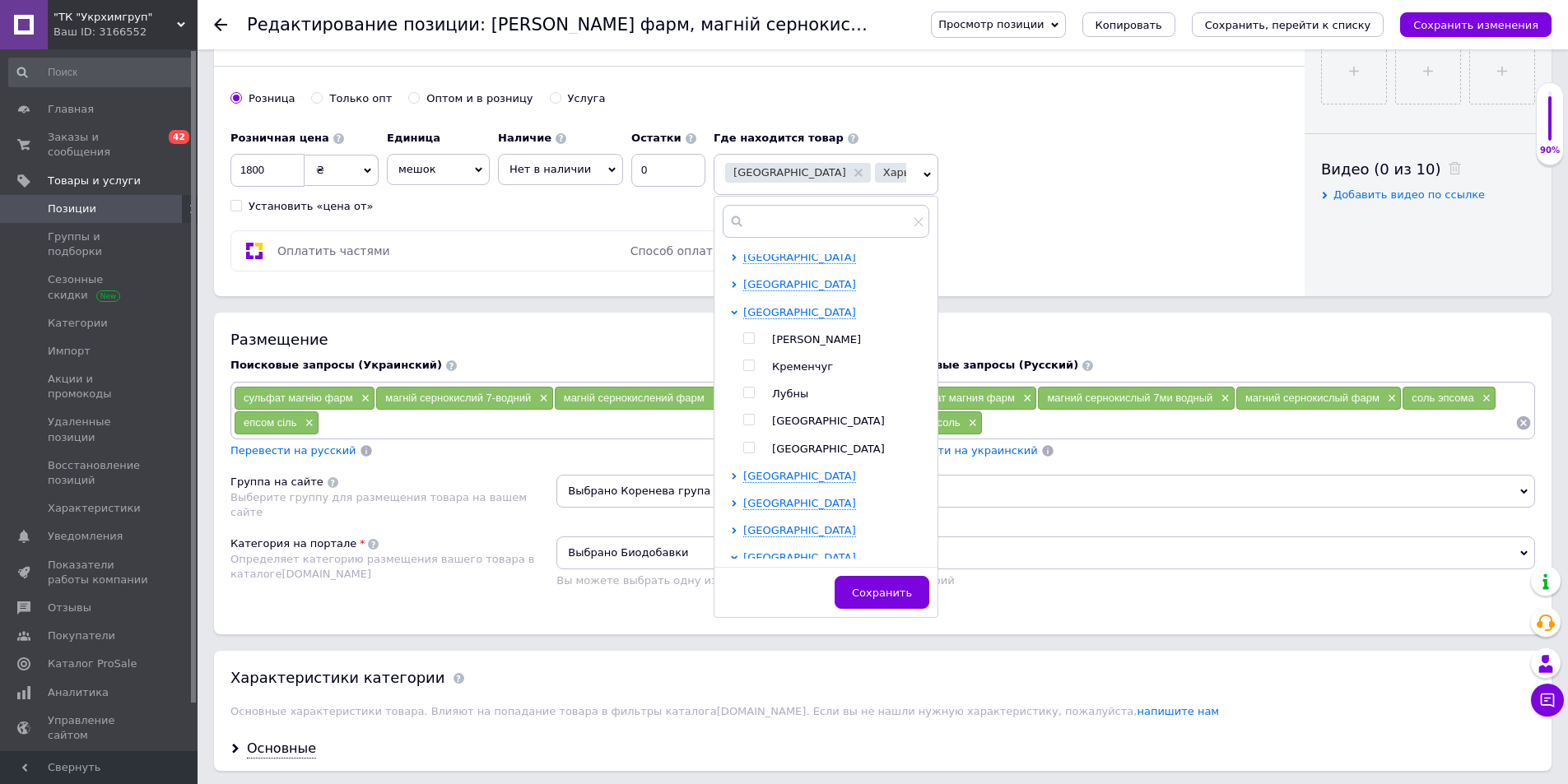
click at [743, 371] on input "checkbox" at bounding box center [748, 365] width 10 height 10
checkbox input "true"
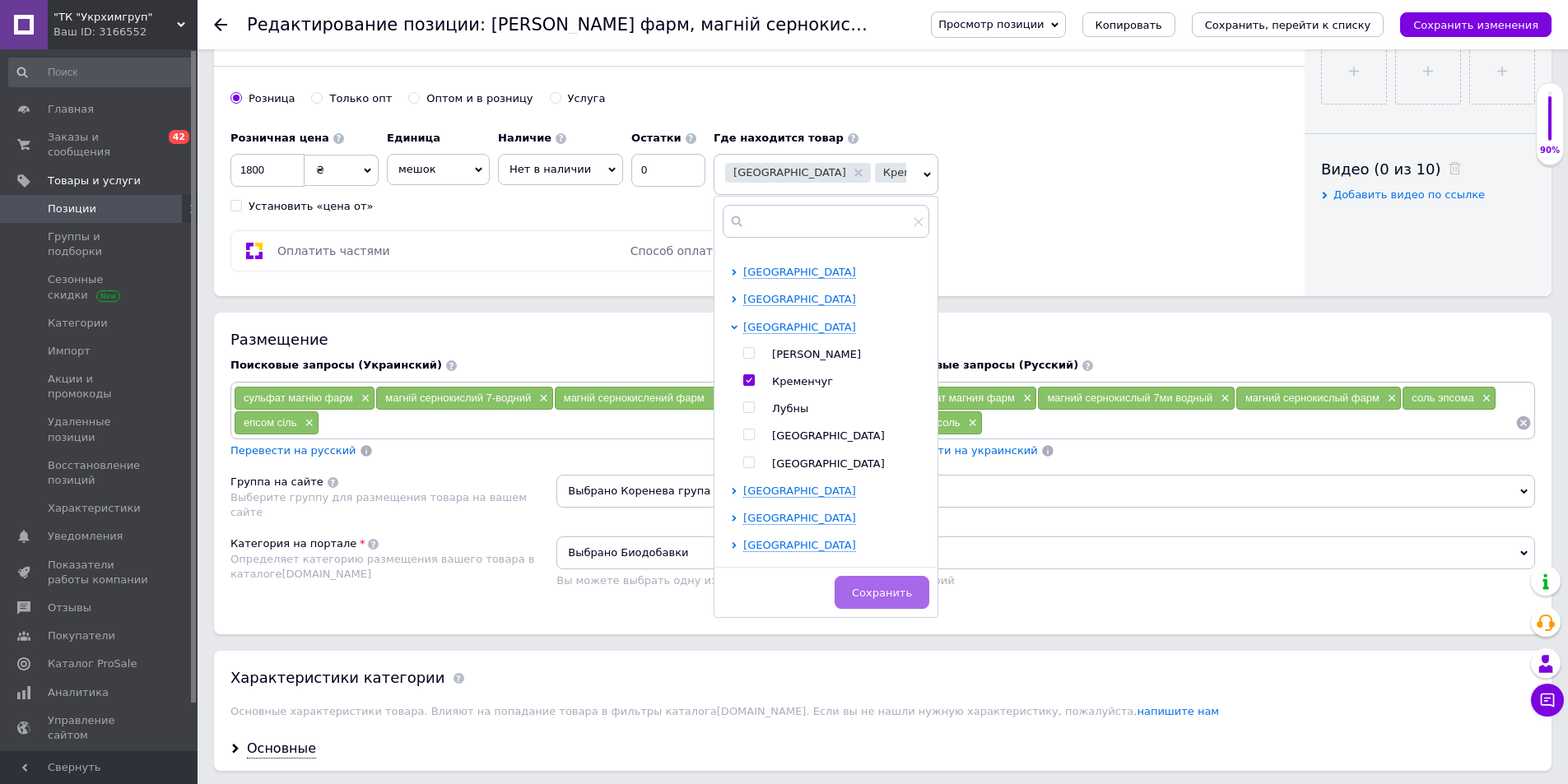
click at [890, 596] on span "Сохранить" at bounding box center [882, 593] width 60 height 12
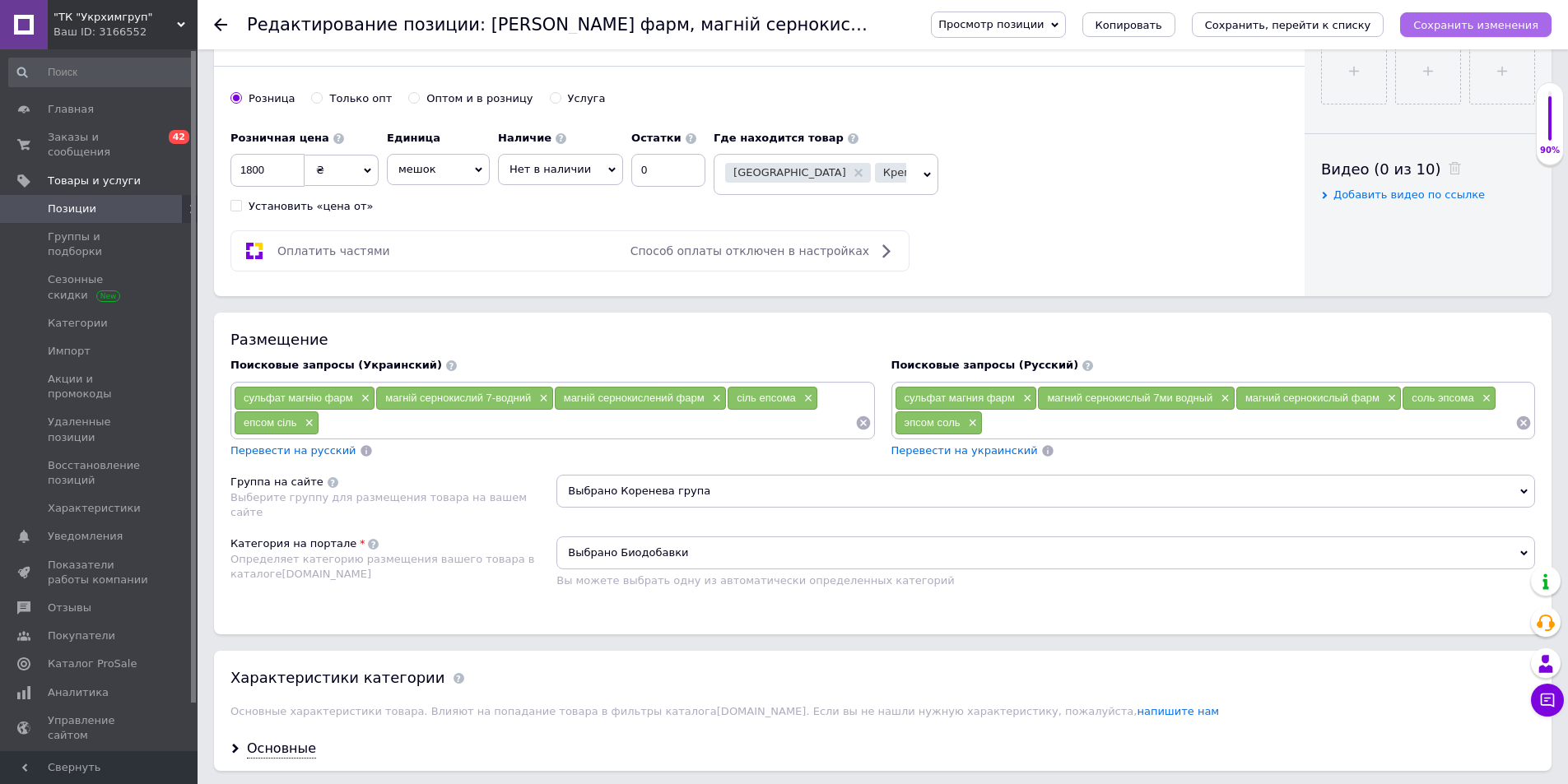
click at [1515, 19] on icon "Сохранить изменения" at bounding box center [1475, 25] width 125 height 12
click at [219, 28] on icon at bounding box center [220, 24] width 13 height 13
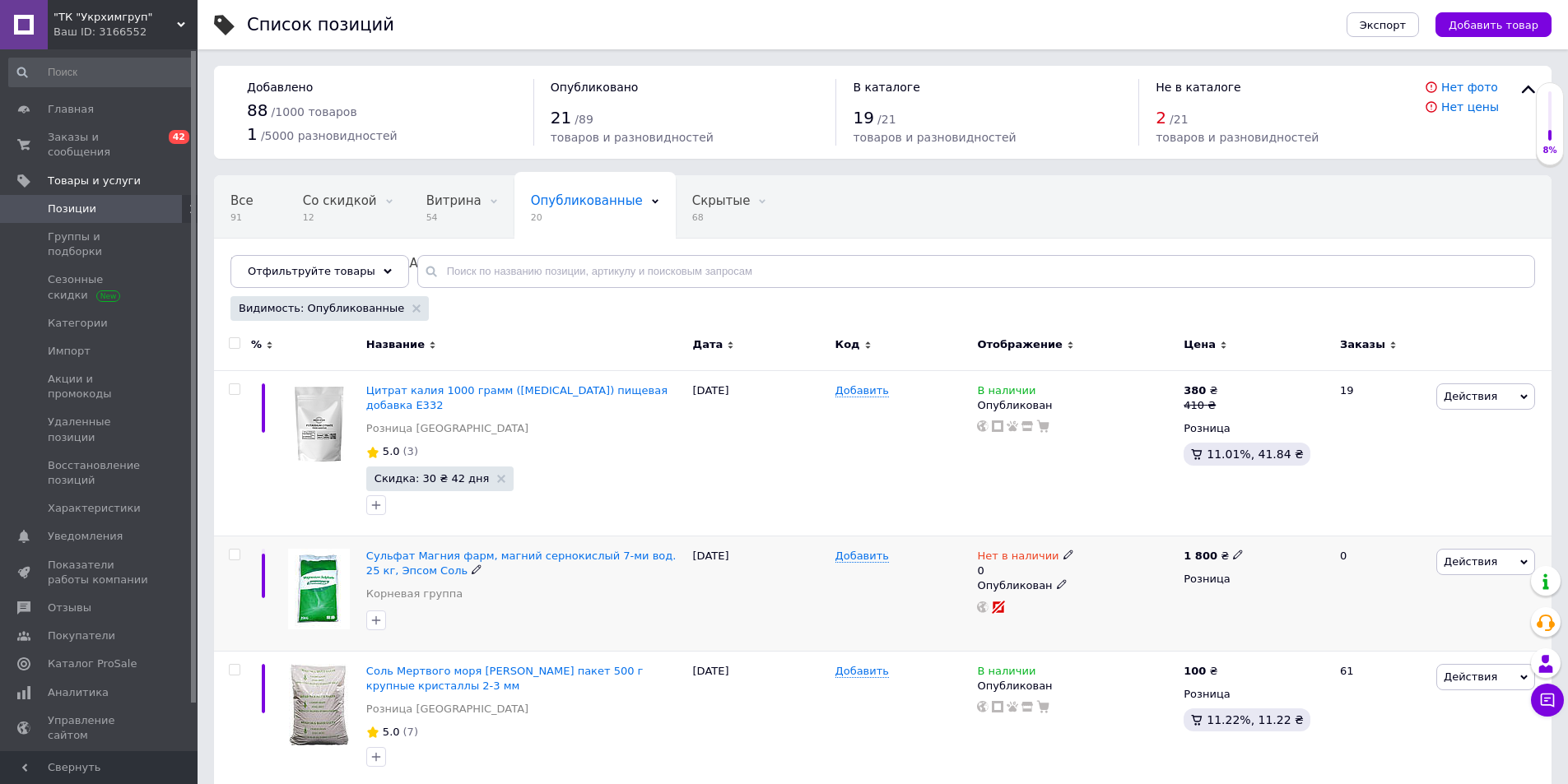
scroll to position [246, 0]
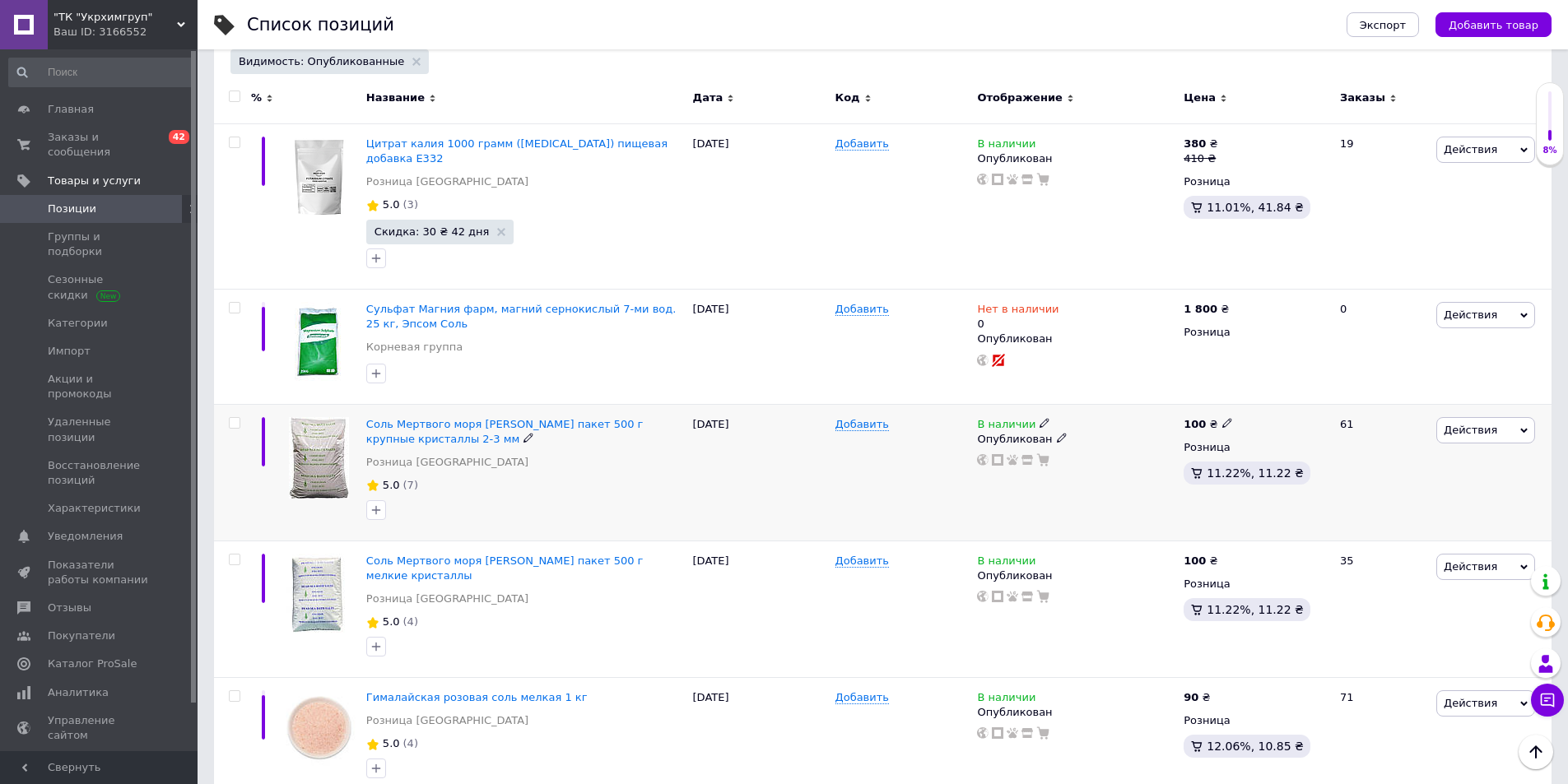
click at [539, 434] on div "Соль Мертвого моря Израиль пакет 500 г крупные кристаллы 2-3 мм" at bounding box center [525, 432] width 318 height 29
click at [544, 426] on span "Соль Мертвого моря Израиль пакет 500 г крупные кристаллы 2-3 мм" at bounding box center [505, 432] width 278 height 28
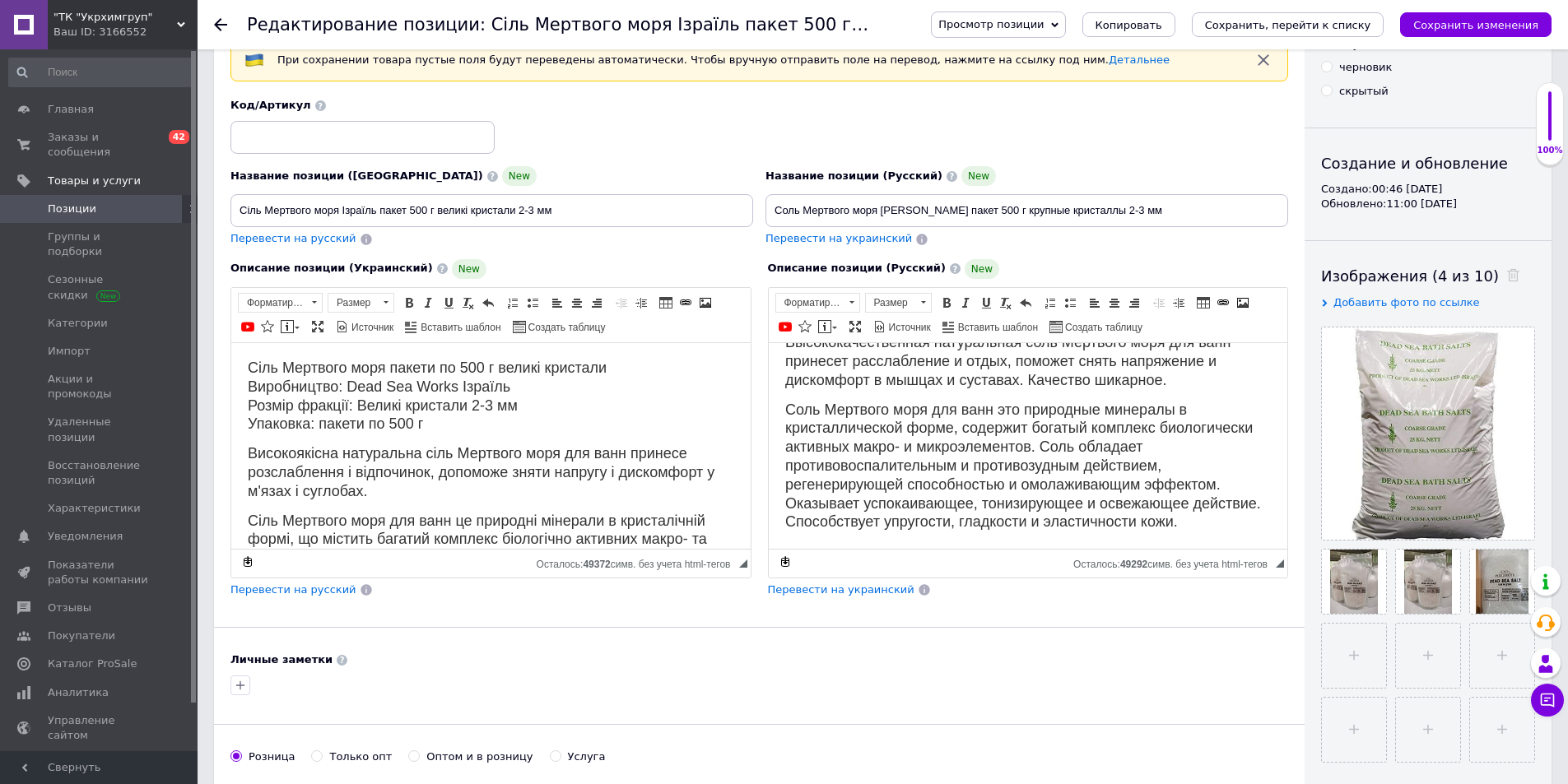
scroll to position [576, 0]
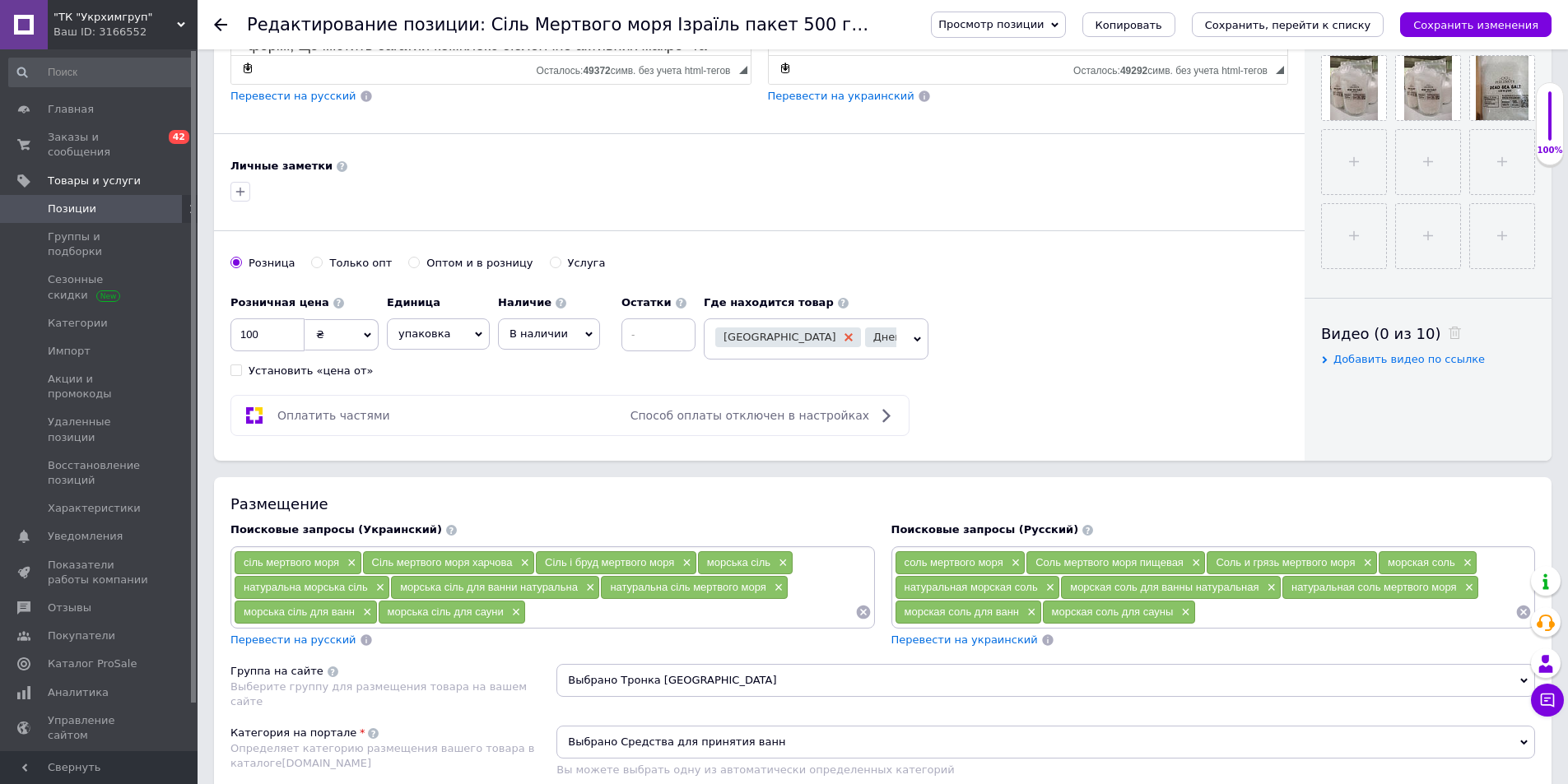
click at [845, 338] on icon at bounding box center [849, 338] width 9 height 9
click at [868, 339] on div "Днепр Харьков" at bounding box center [796, 339] width 162 height 23
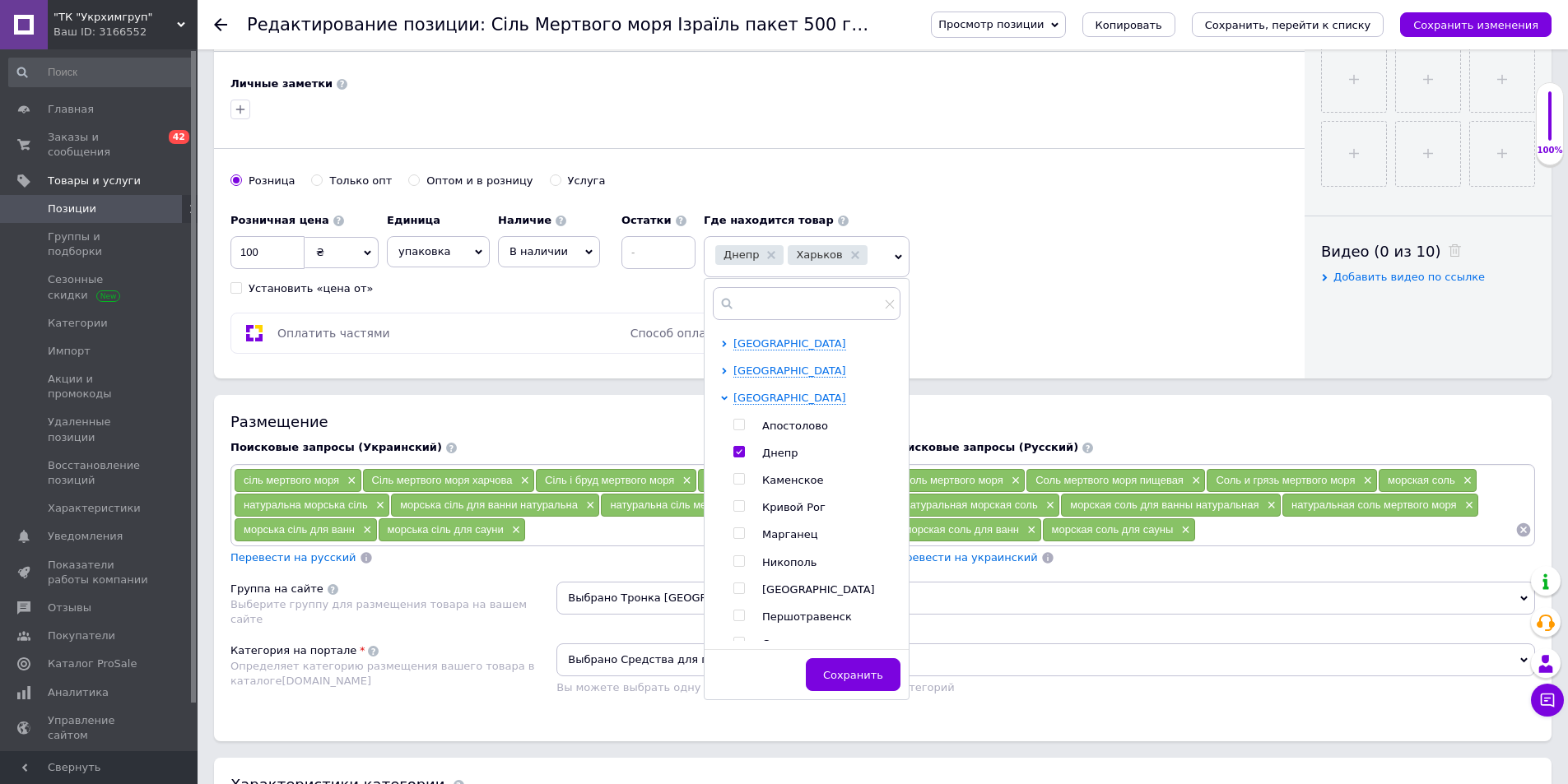
scroll to position [246, 0]
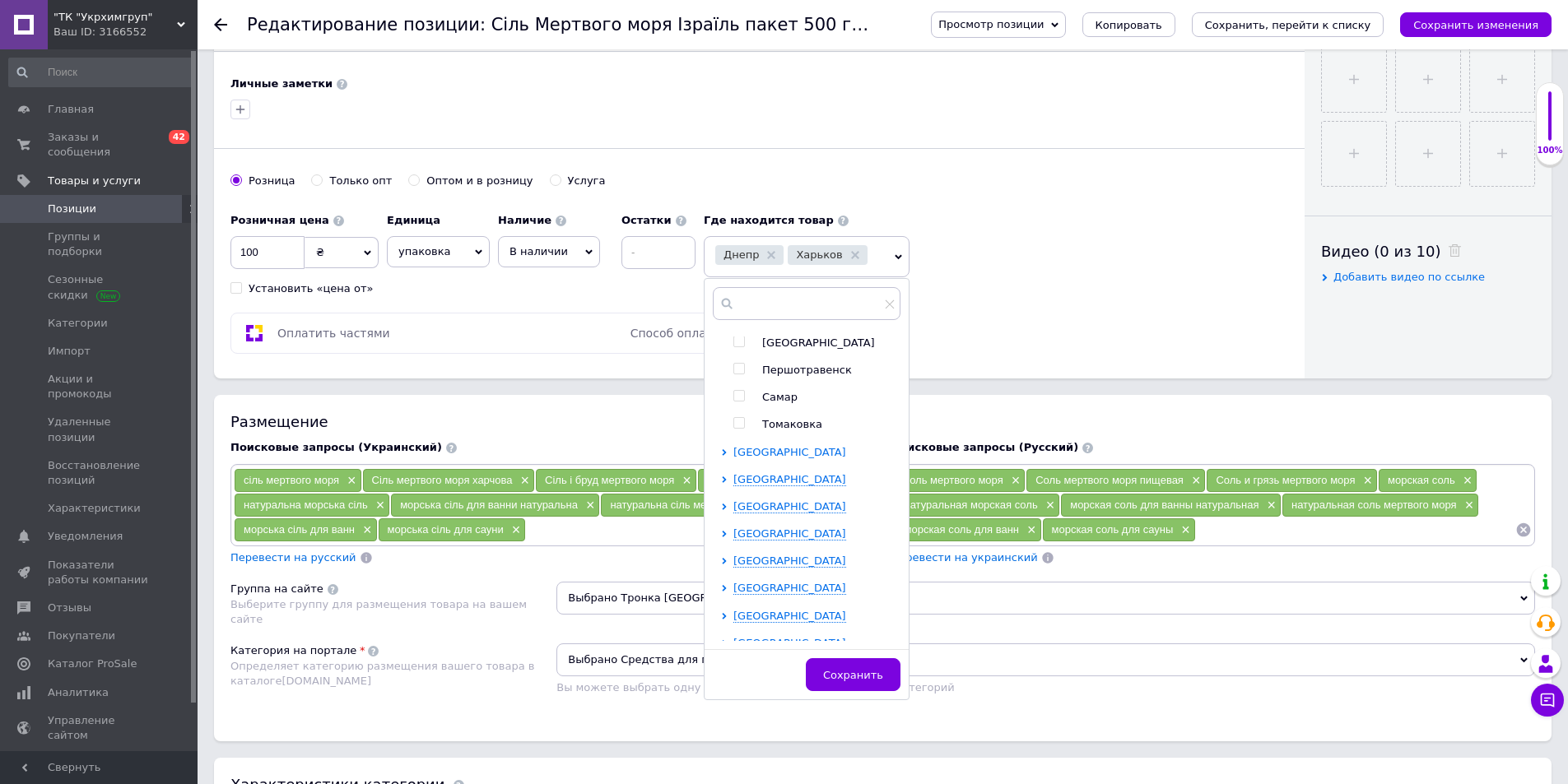
click at [722, 449] on icon at bounding box center [724, 452] width 7 height 7
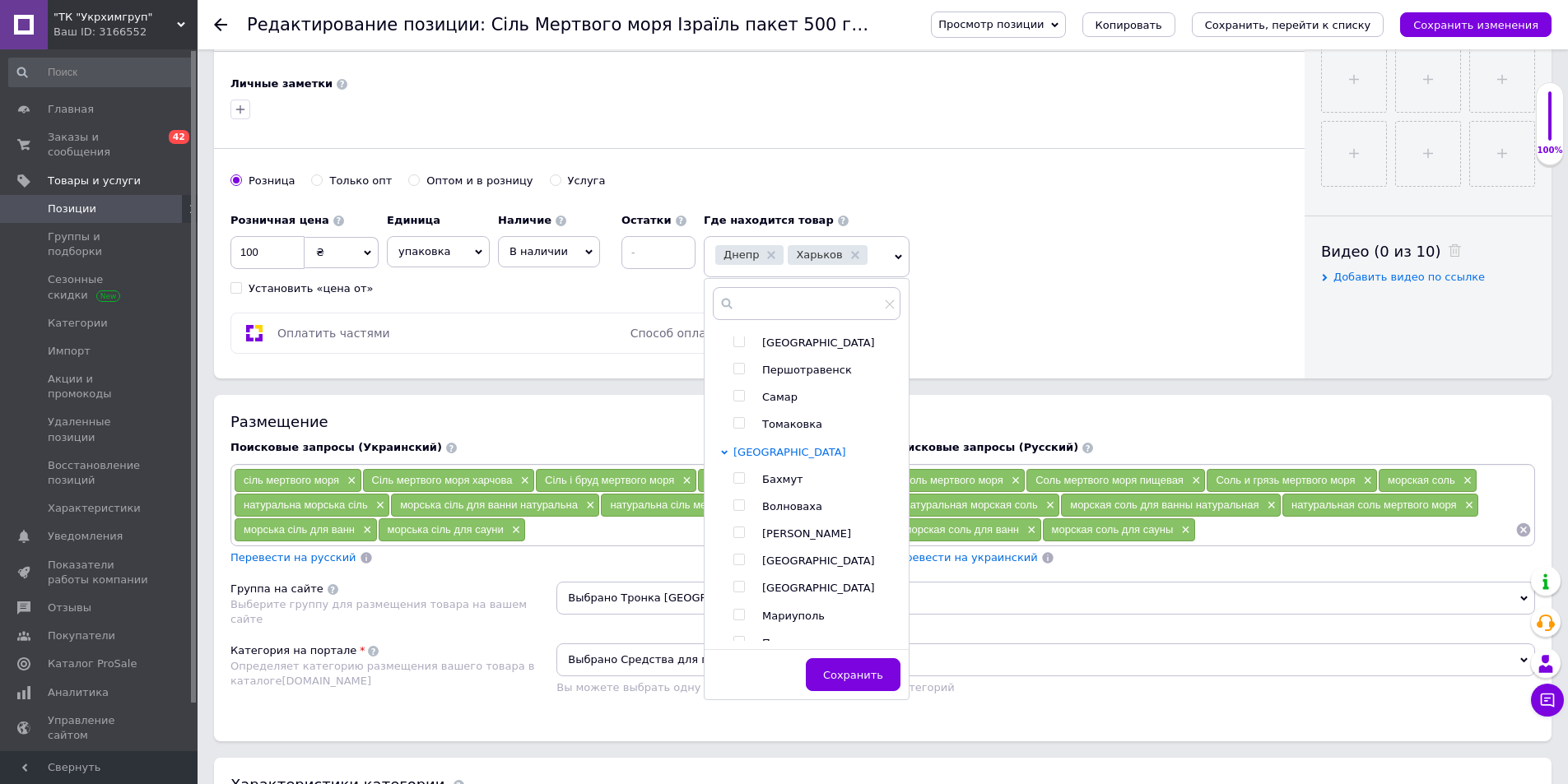
click at [724, 450] on icon at bounding box center [724, 452] width 7 height 7
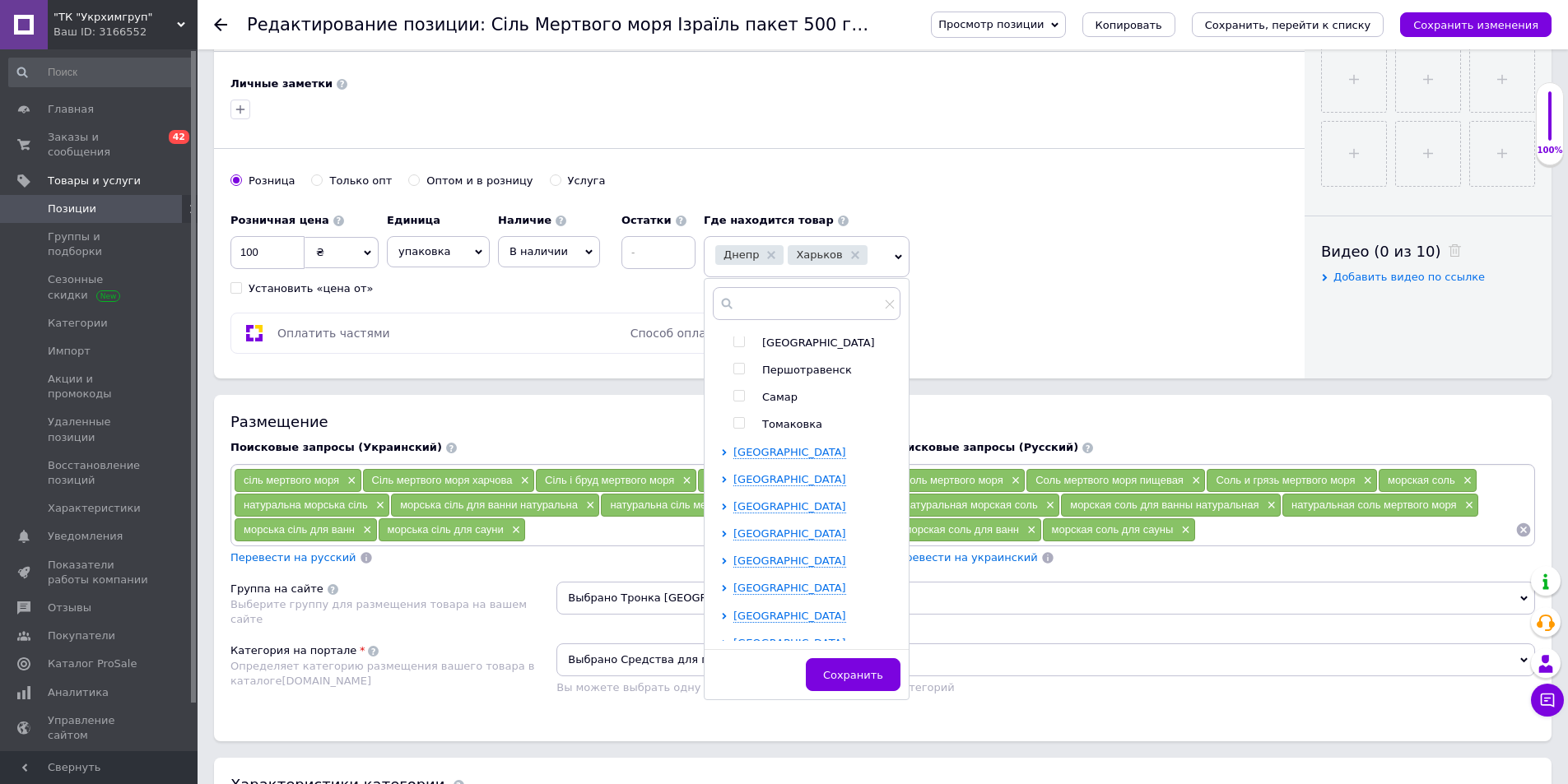
scroll to position [329, 0]
click at [722, 449] on icon at bounding box center [724, 451] width 7 height 7
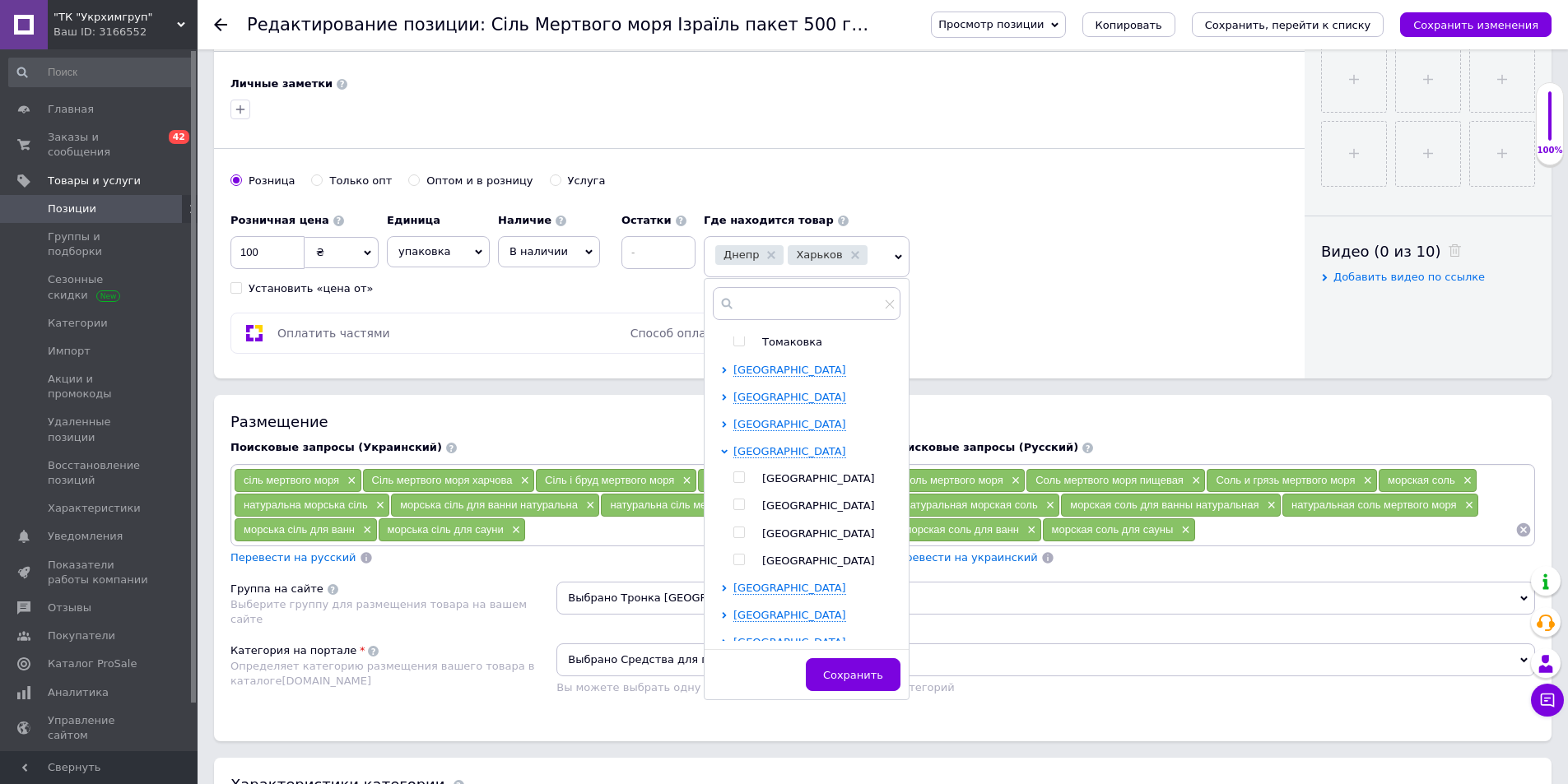
click at [737, 531] on input "checkbox" at bounding box center [739, 532] width 10 height 10
checkbox input "true"
click at [896, 679] on span "Сохранить" at bounding box center [872, 675] width 60 height 12
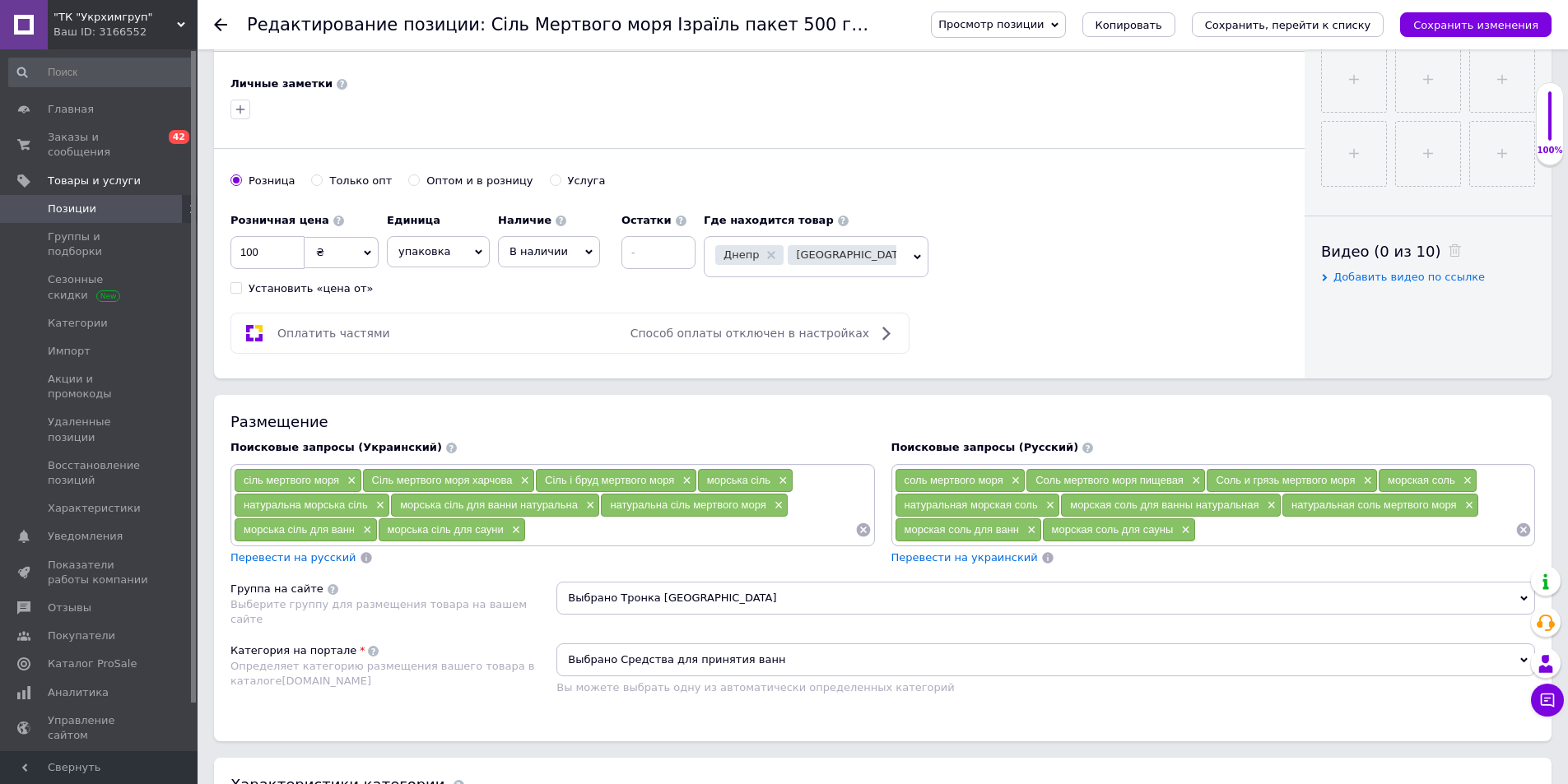
click at [917, 256] on use at bounding box center [921, 255] width 9 height 9
click at [872, 258] on div "Днепр Харьков" at bounding box center [796, 257] width 162 height 23
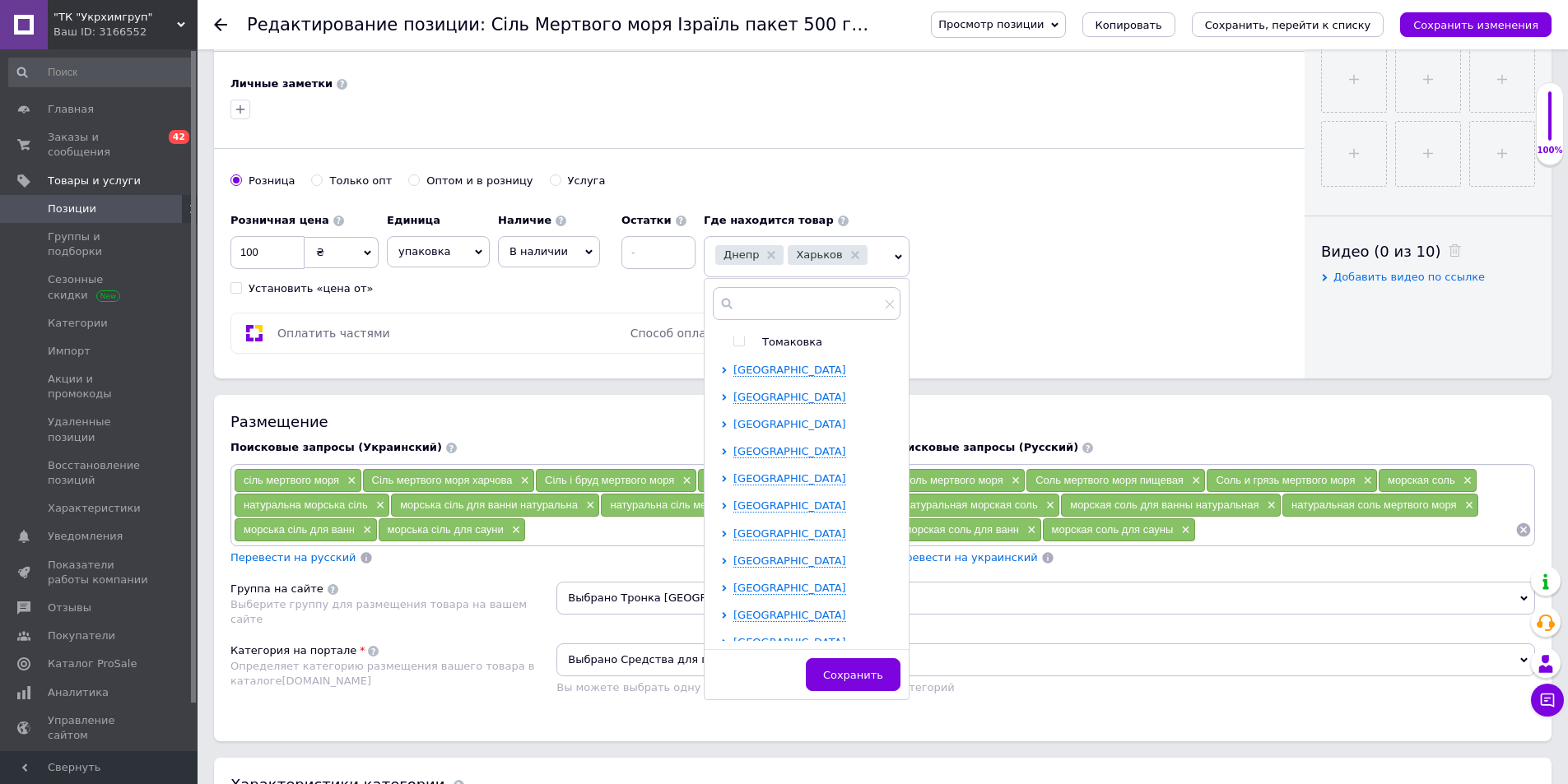
click at [722, 424] on icon at bounding box center [724, 425] width 7 height 7
click at [719, 558] on div "Винницкая область Волынская область Днепропетровская область Апостолово Днепр К…" at bounding box center [806, 488] width 203 height 304
click at [727, 560] on icon at bounding box center [724, 561] width 7 height 7
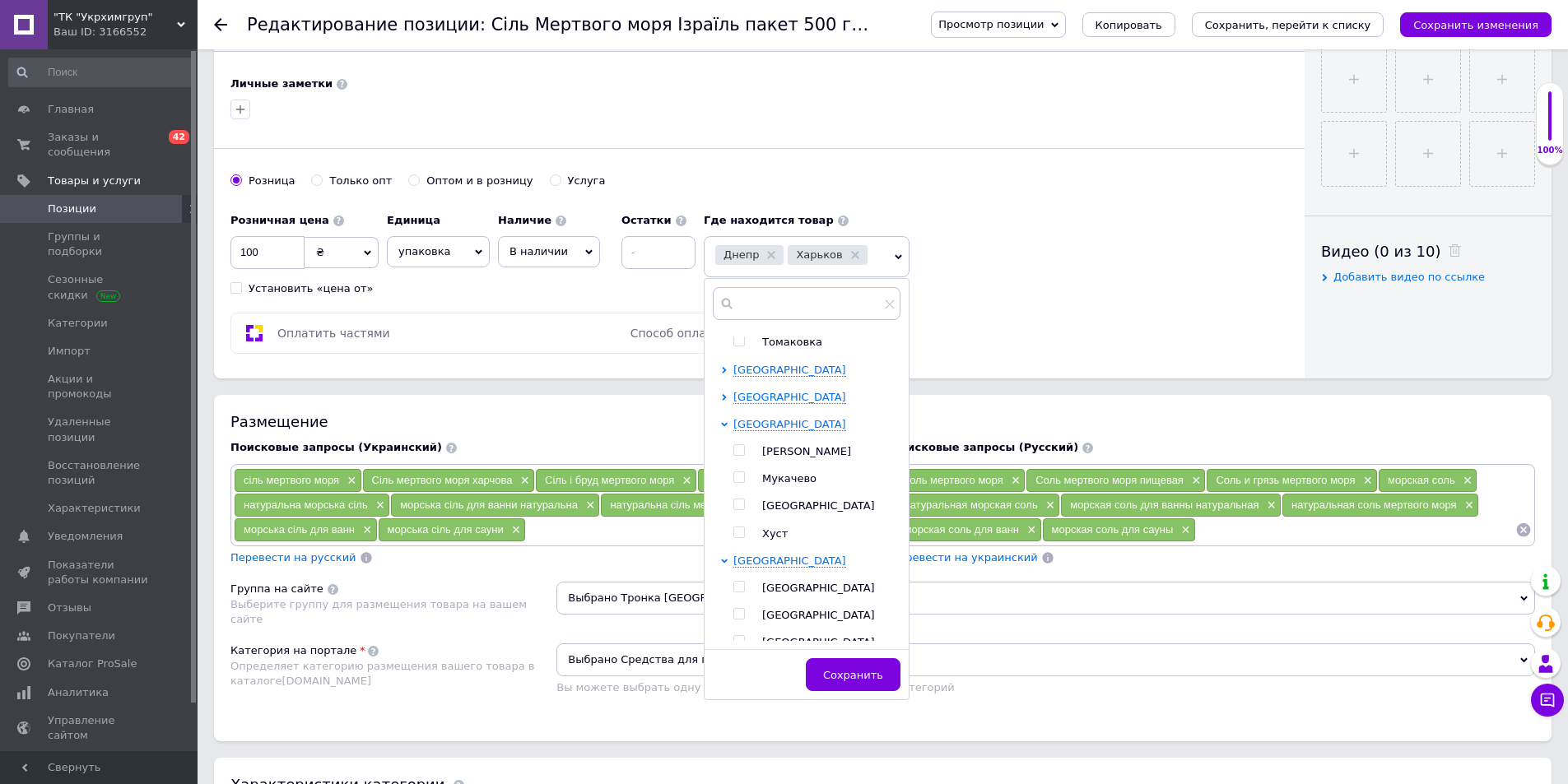
scroll to position [494, 0]
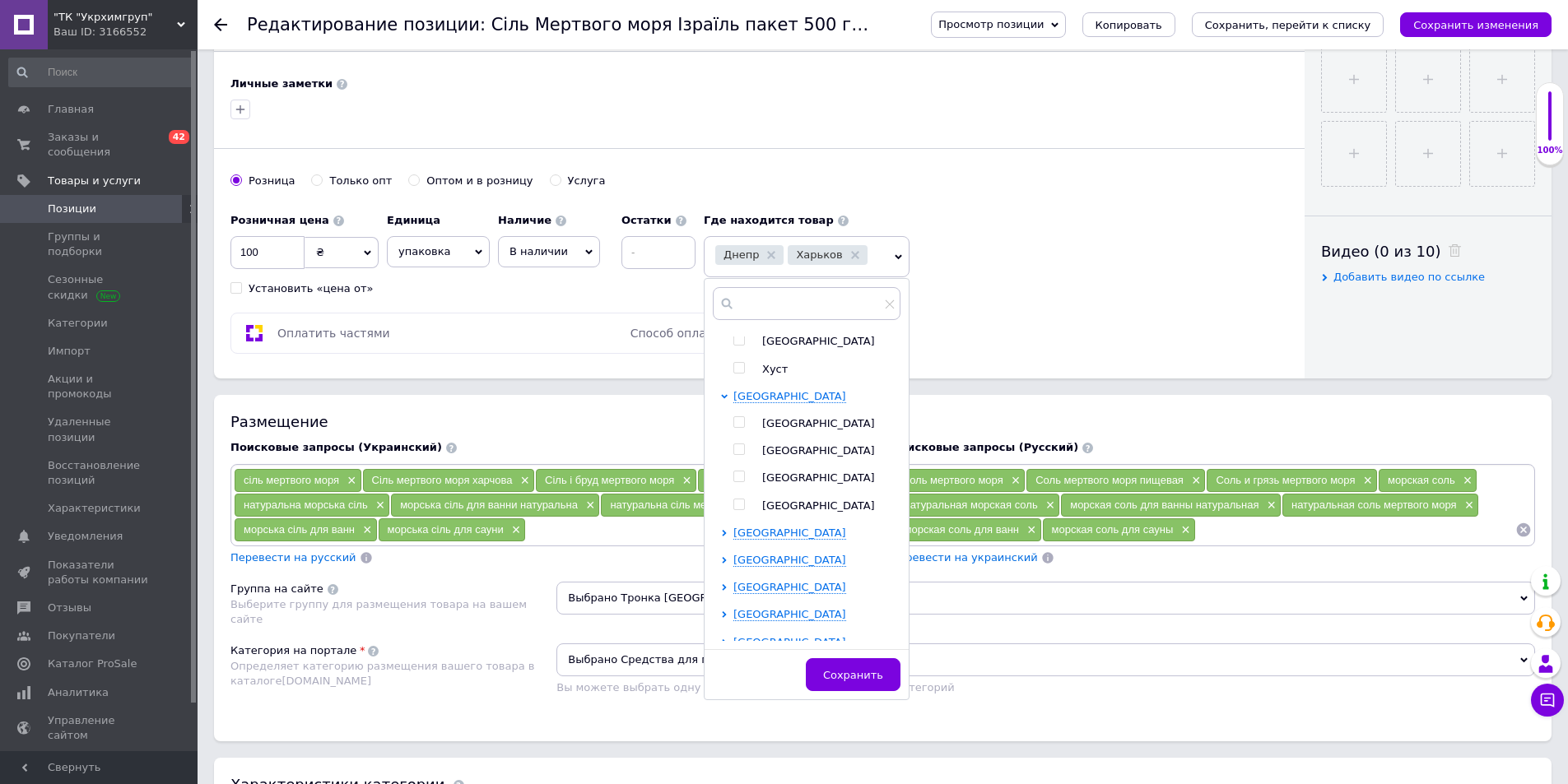
click at [737, 477] on input "checkbox" at bounding box center [739, 476] width 10 height 10
checkbox input "true"
click at [881, 680] on span "Сохранить" at bounding box center [872, 675] width 60 height 12
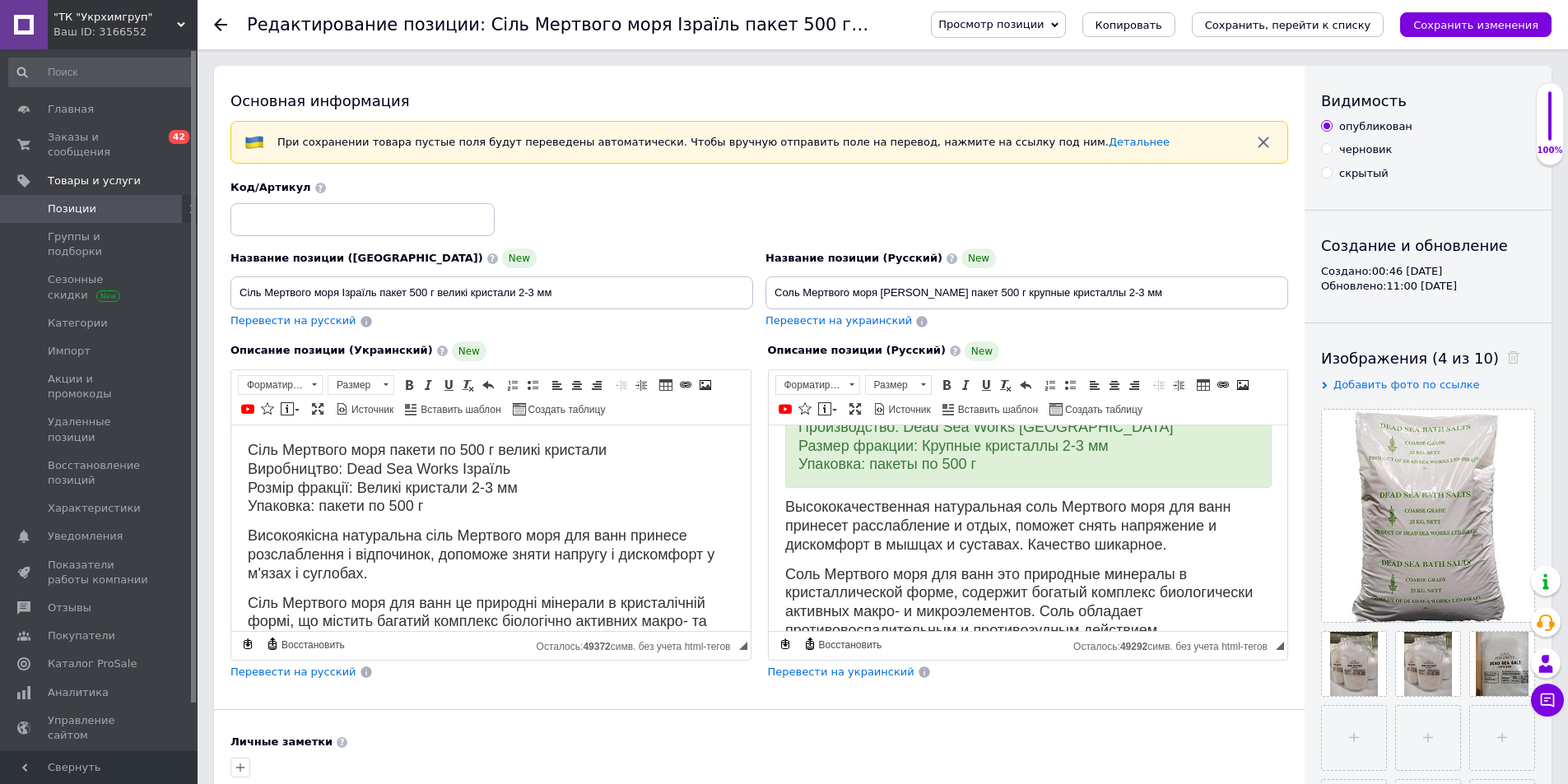
scroll to position [0, 0]
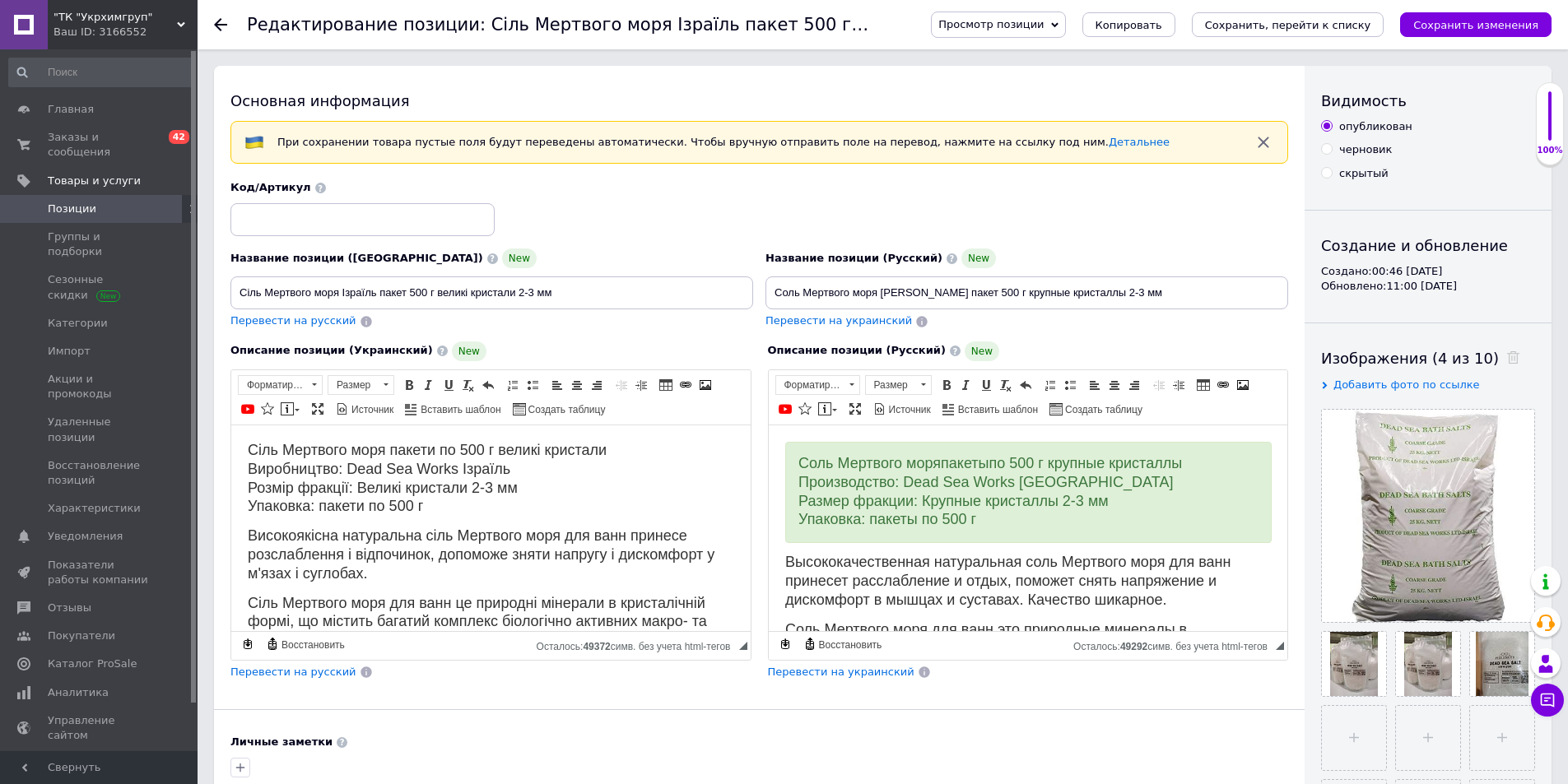
click at [221, 23] on icon at bounding box center [220, 24] width 13 height 13
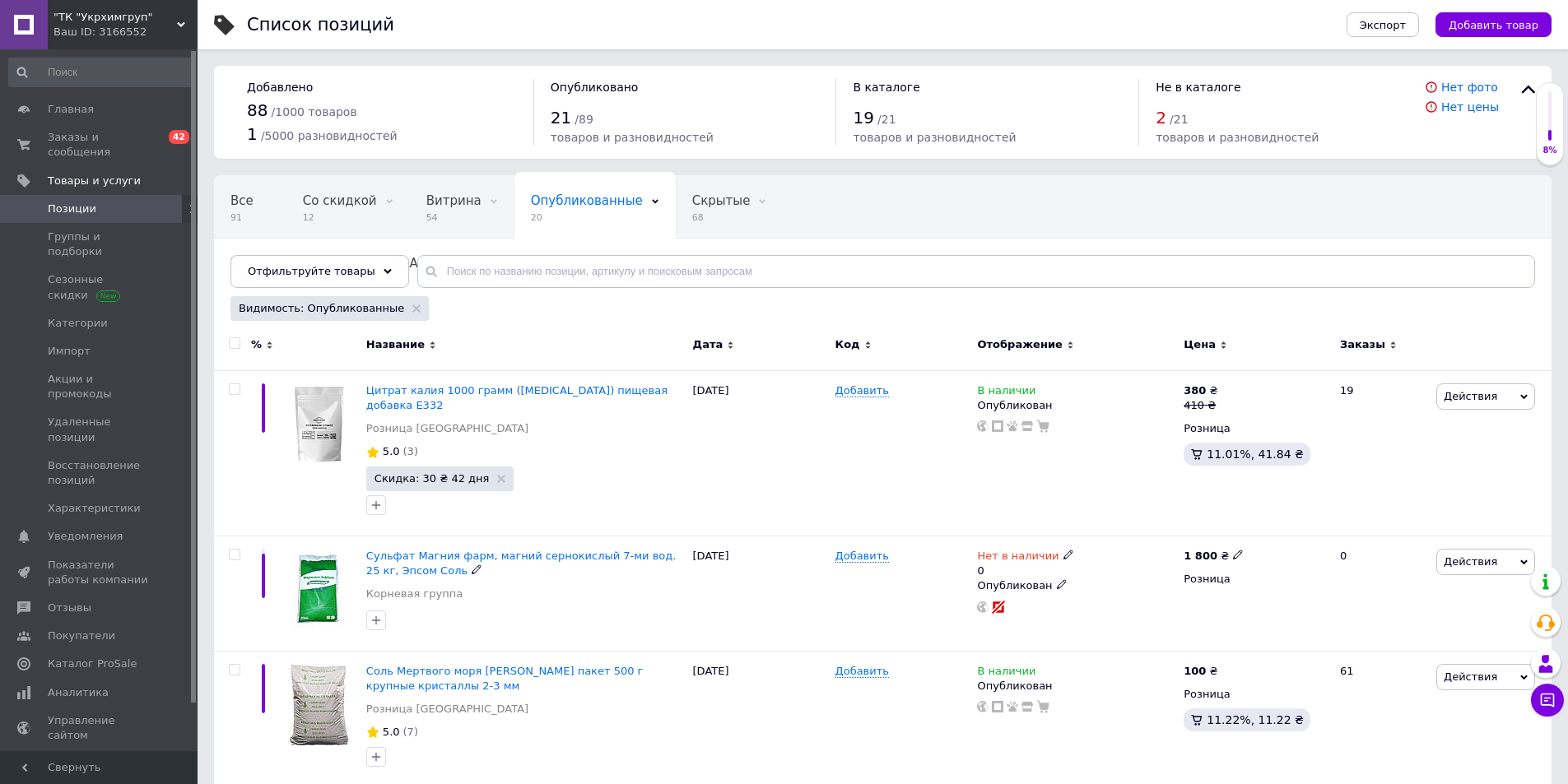
scroll to position [165, 0]
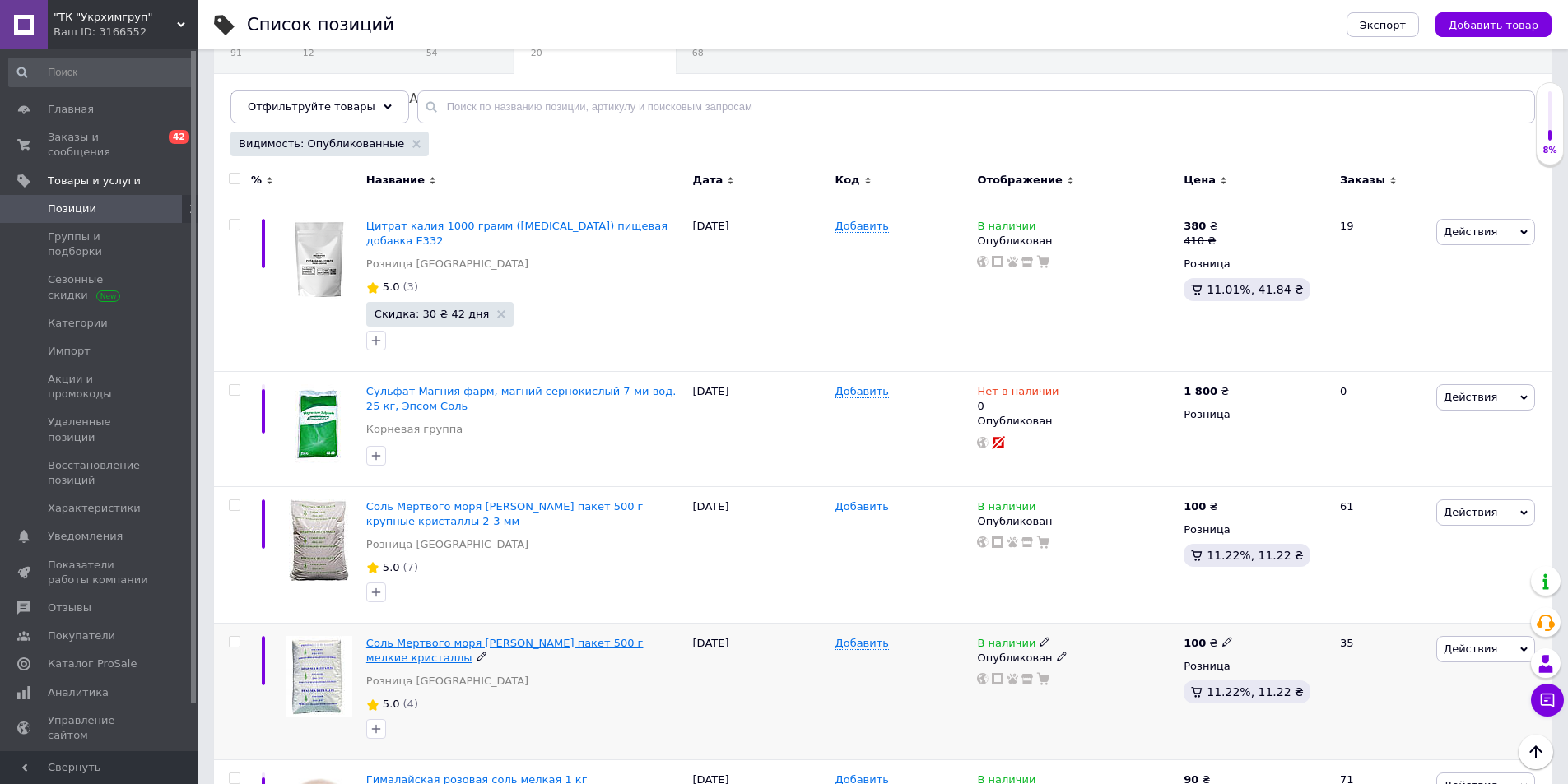
click at [548, 641] on span "Соль Мертвого моря Израиль пакет 500 г мелкие кристаллы" at bounding box center [505, 650] width 278 height 28
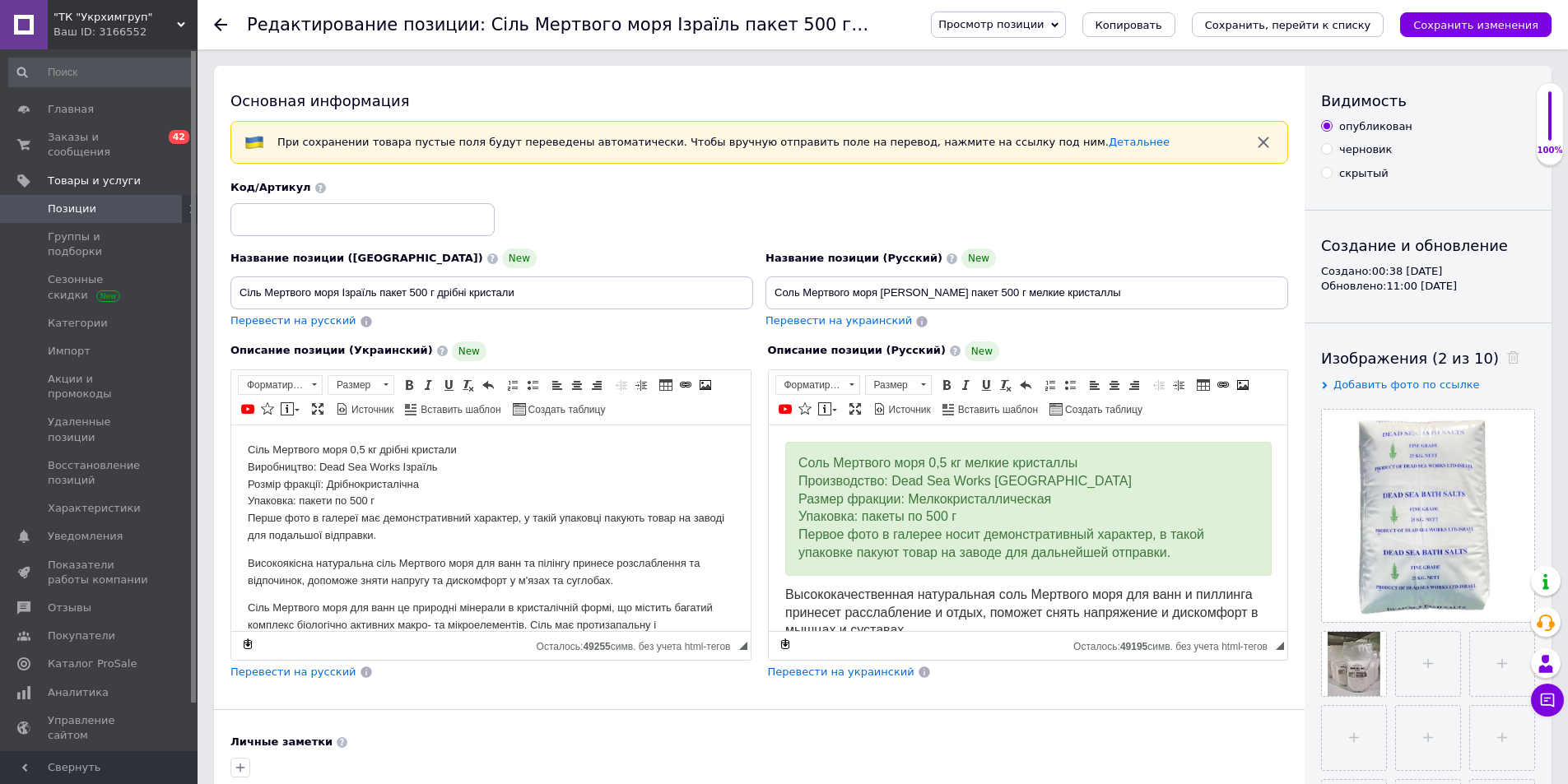
scroll to position [329, 0]
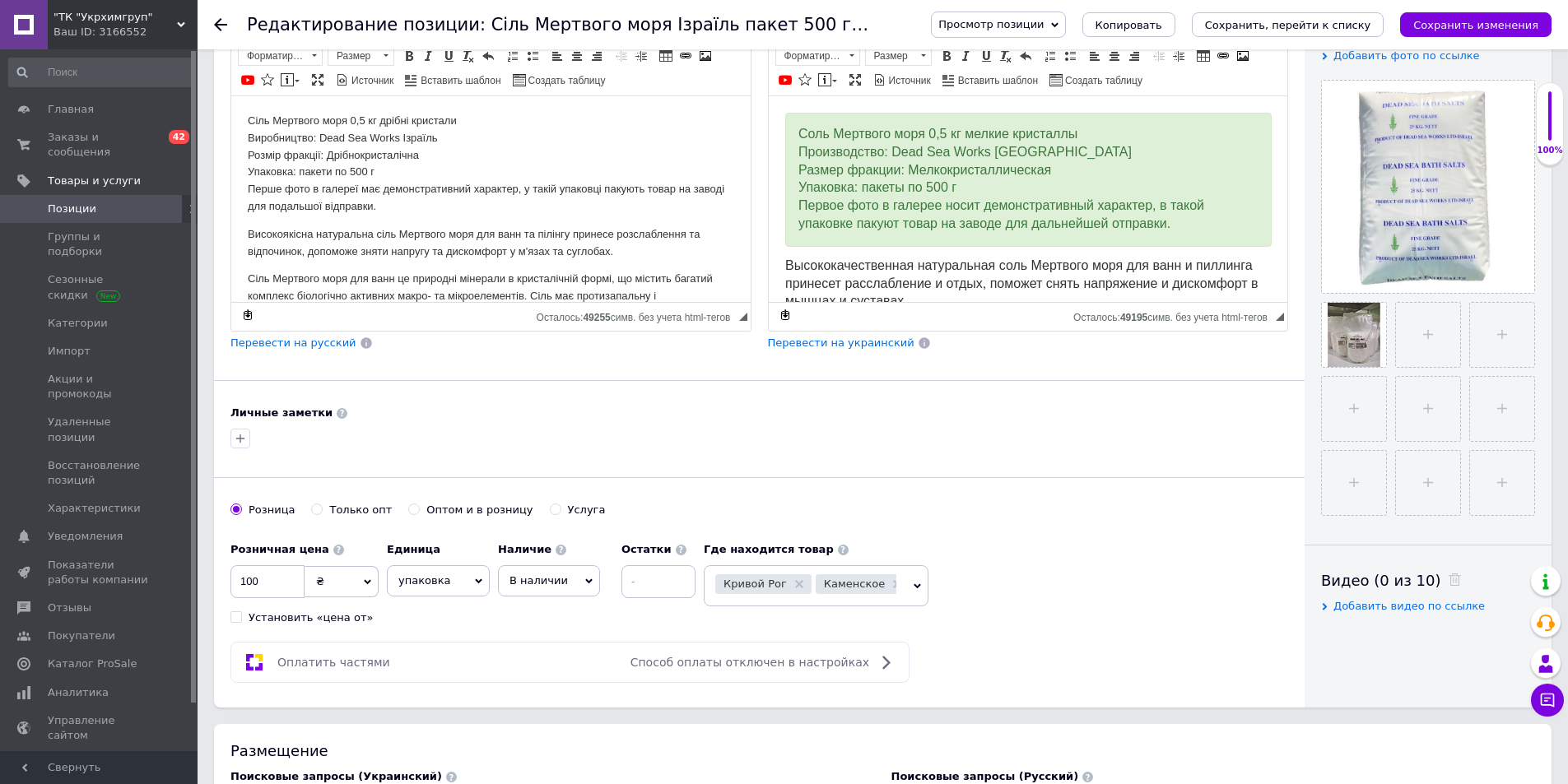
click at [901, 586] on span "Кривой Рог Каменское Сумы" at bounding box center [815, 586] width 225 height 41
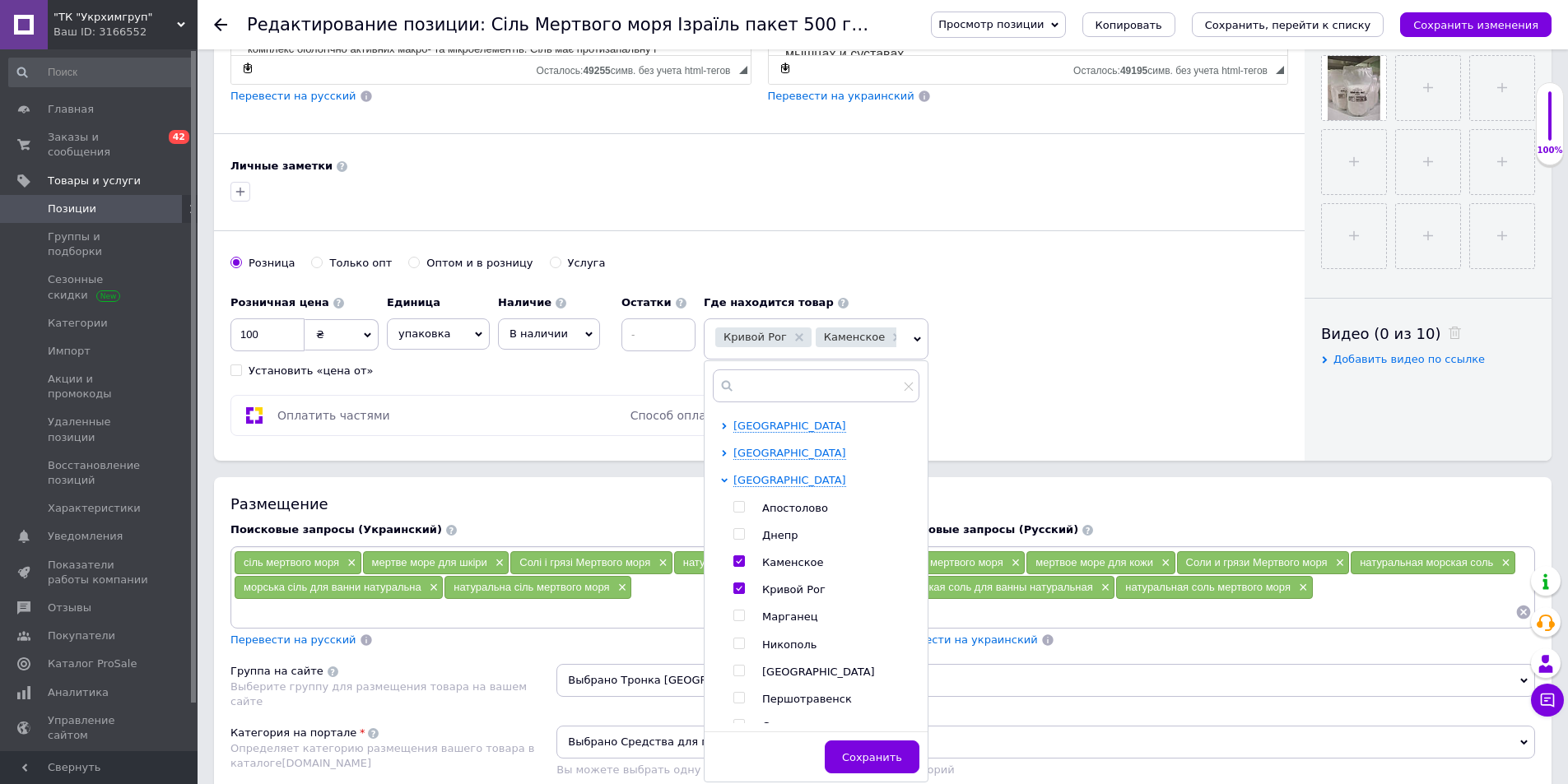
scroll to position [658, 0]
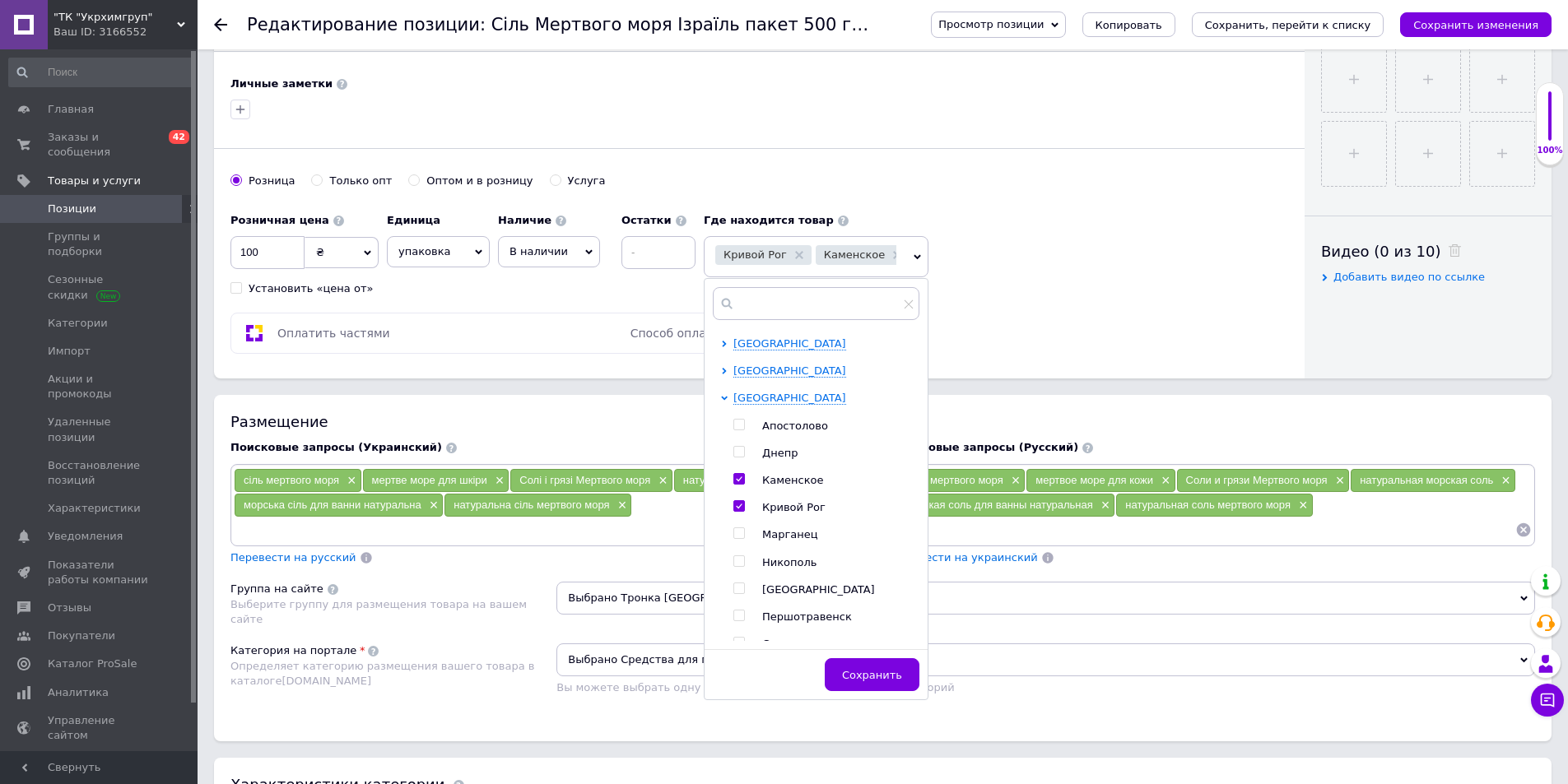
click at [740, 483] on input "checkbox" at bounding box center [739, 479] width 10 height 10
checkbox input "false"
click at [863, 255] on icon at bounding box center [867, 255] width 9 height 9
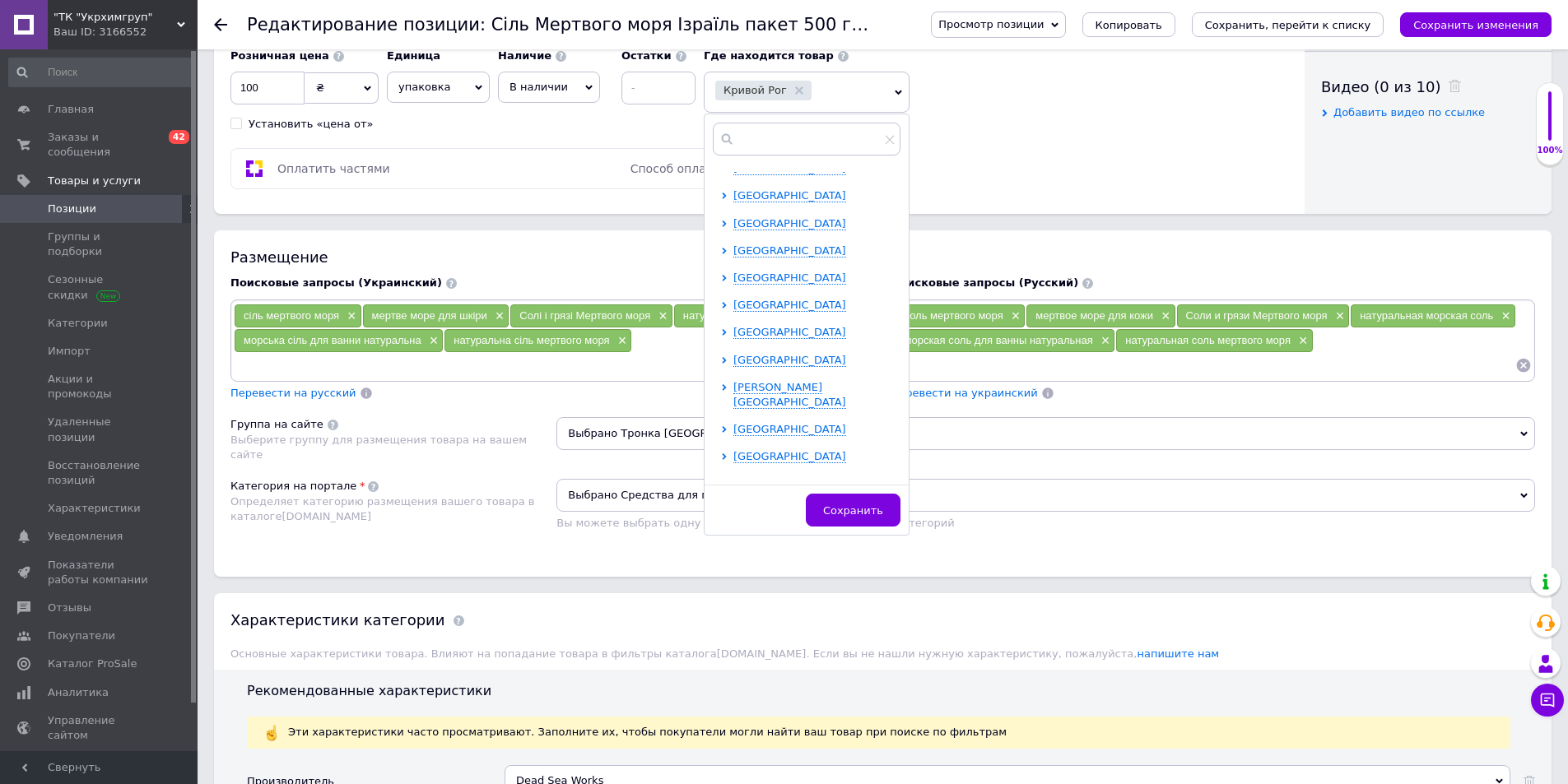
scroll to position [987, 0]
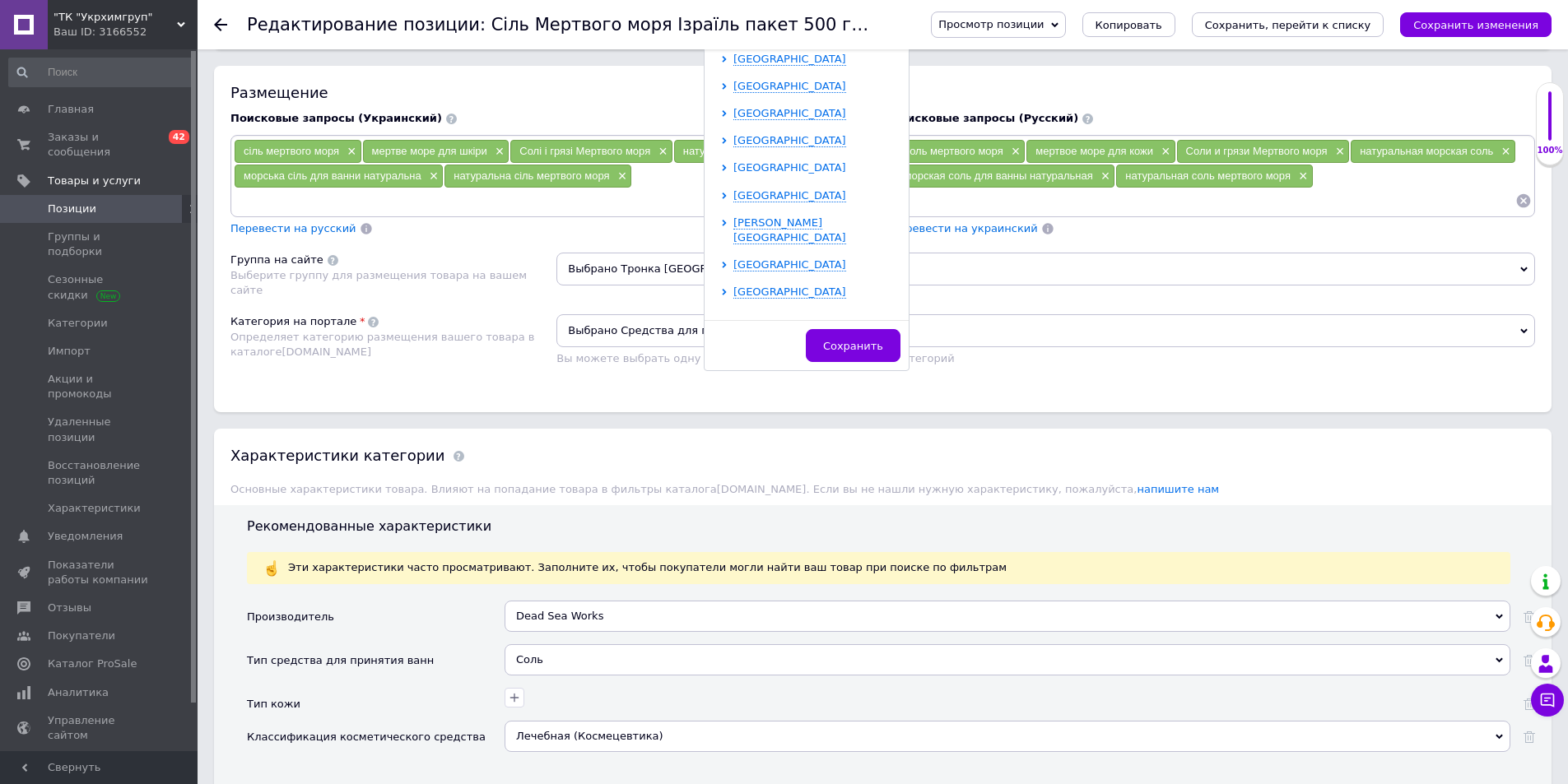
click at [726, 165] on icon at bounding box center [724, 168] width 7 height 7
click at [740, 277] on input "checkbox" at bounding box center [739, 276] width 10 height 10
checkbox input "true"
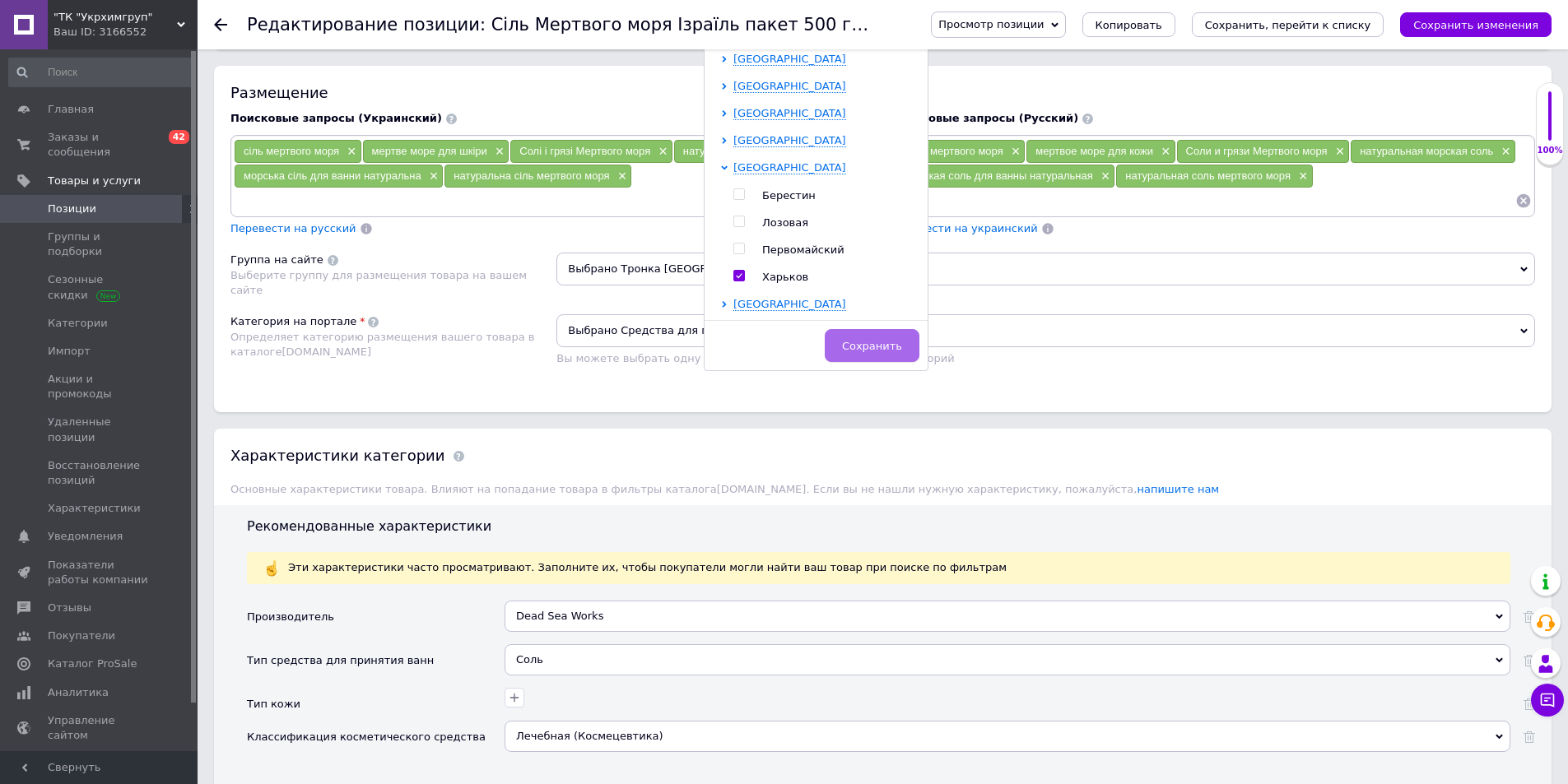
click at [860, 337] on button "Сохранить" at bounding box center [872, 345] width 95 height 33
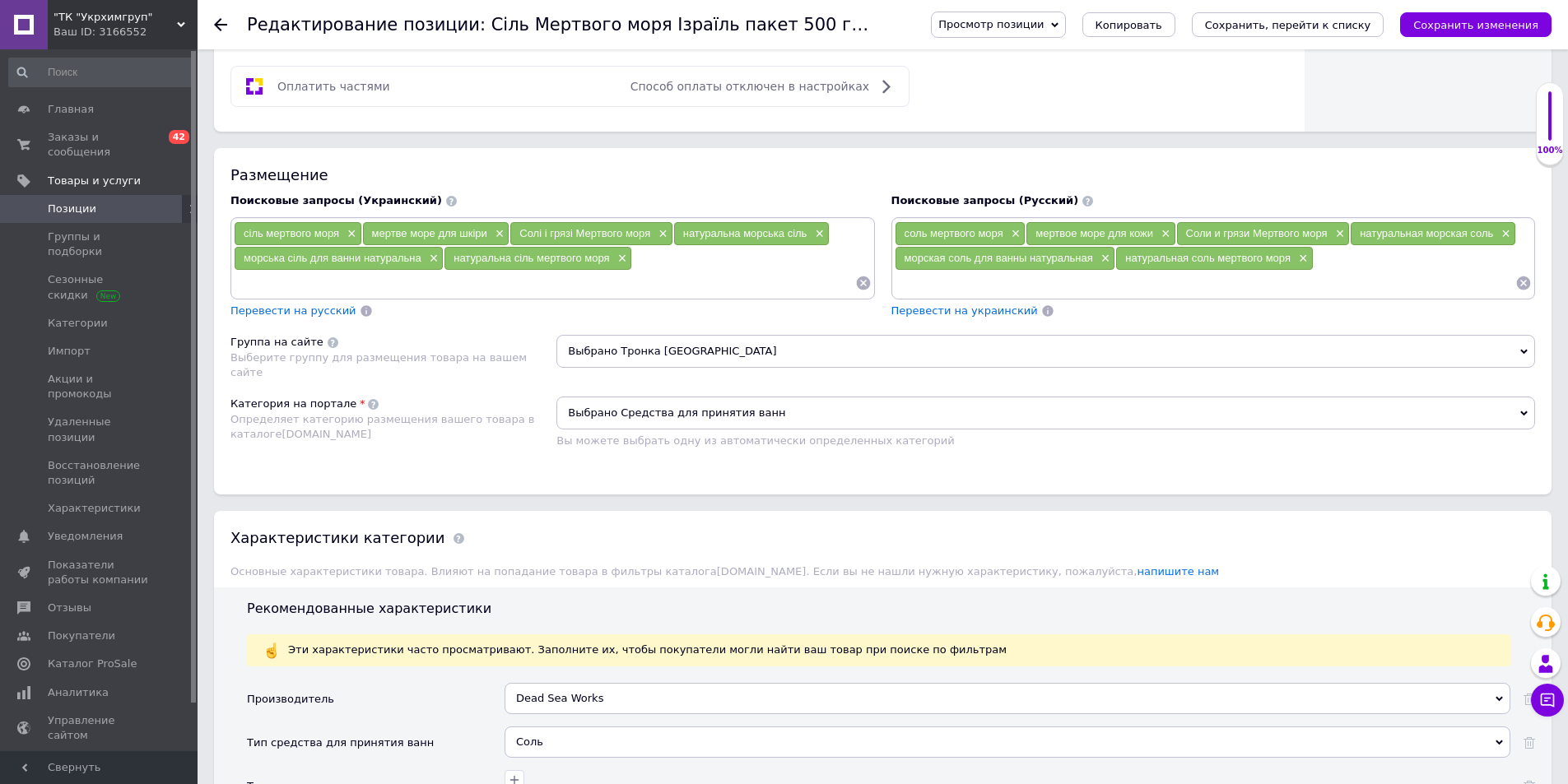
scroll to position [576, 0]
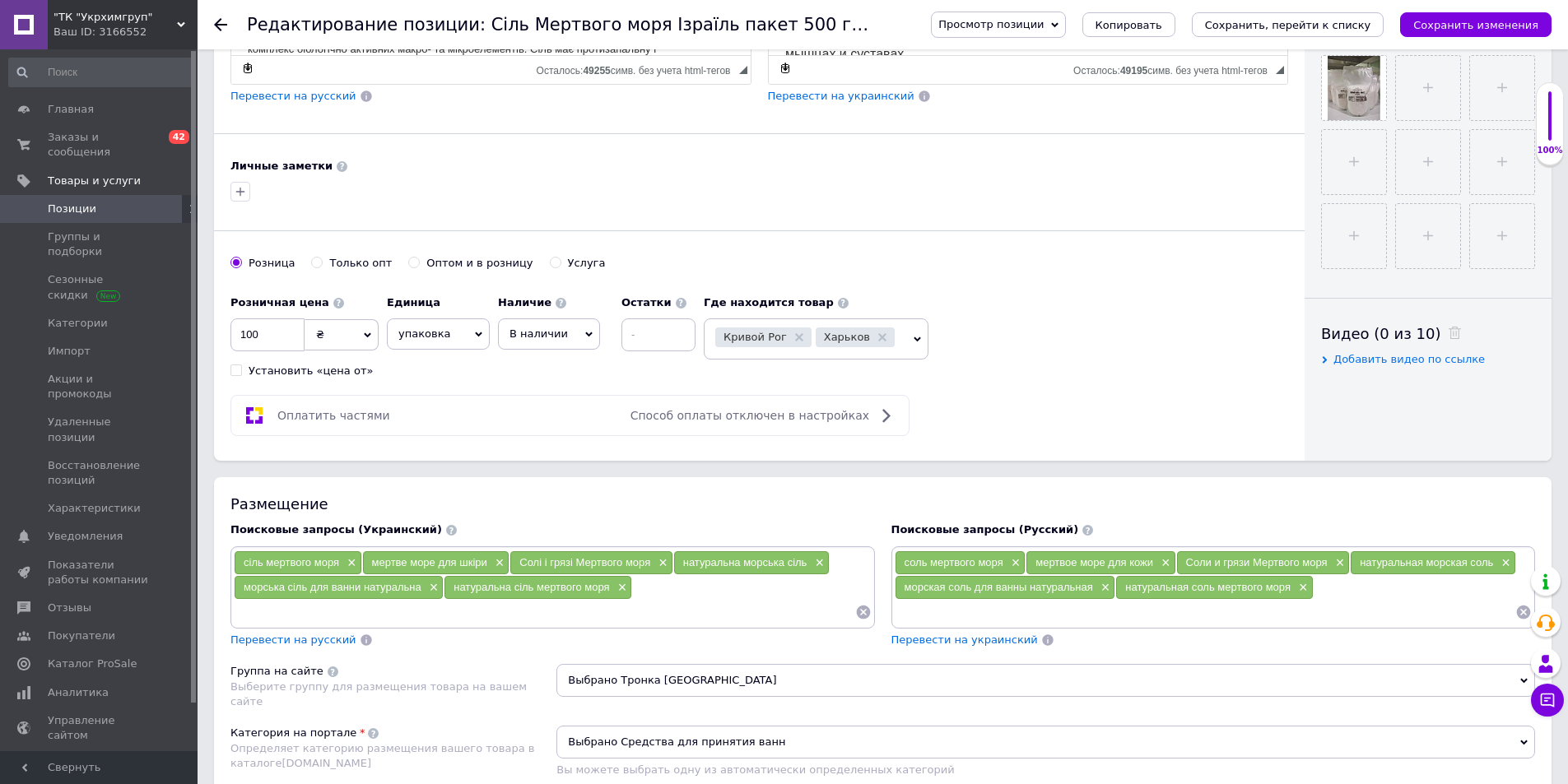
click at [890, 345] on span "Кривой Рог Харьков" at bounding box center [815, 339] width 225 height 41
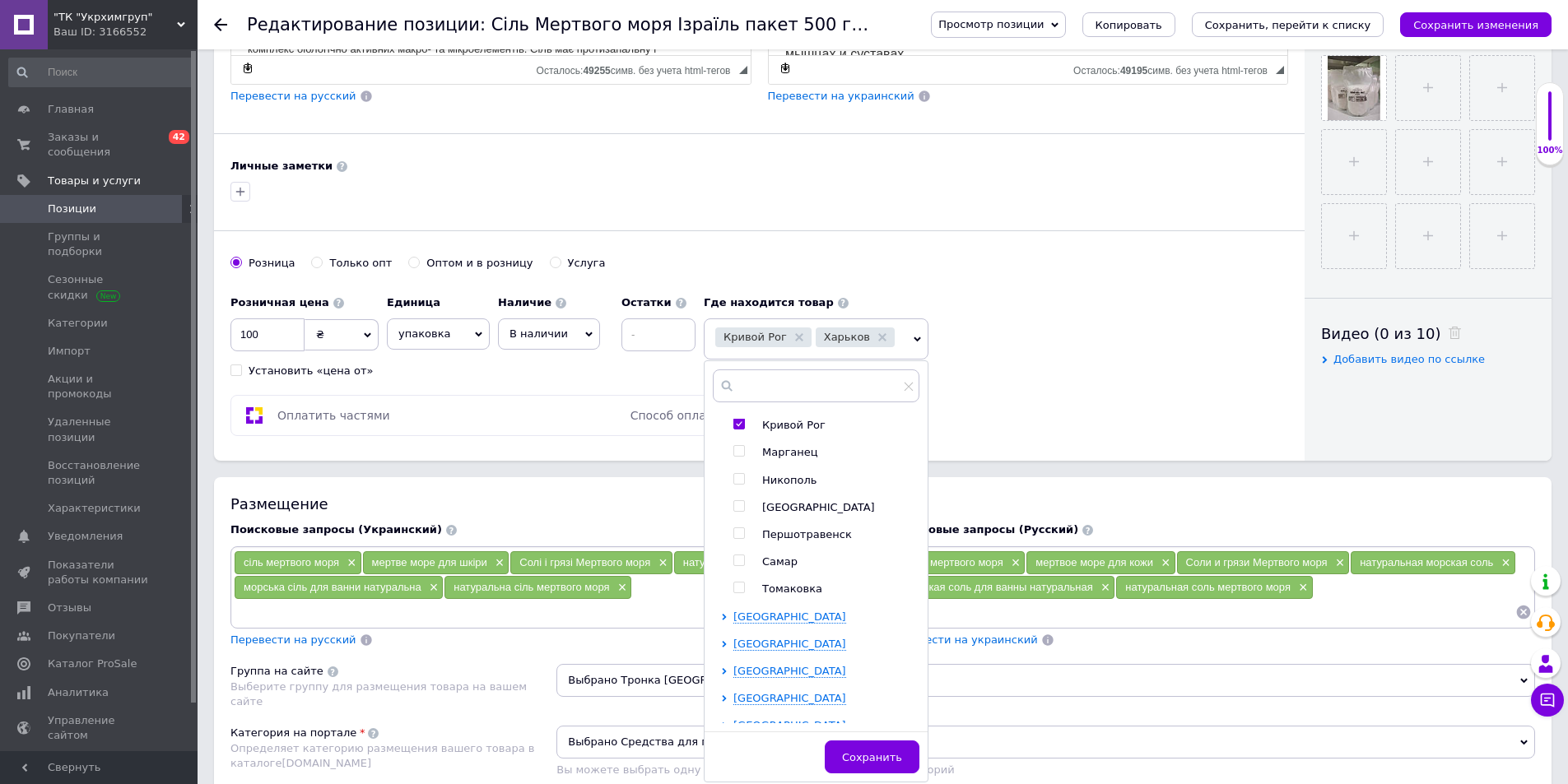
scroll to position [246, 0]
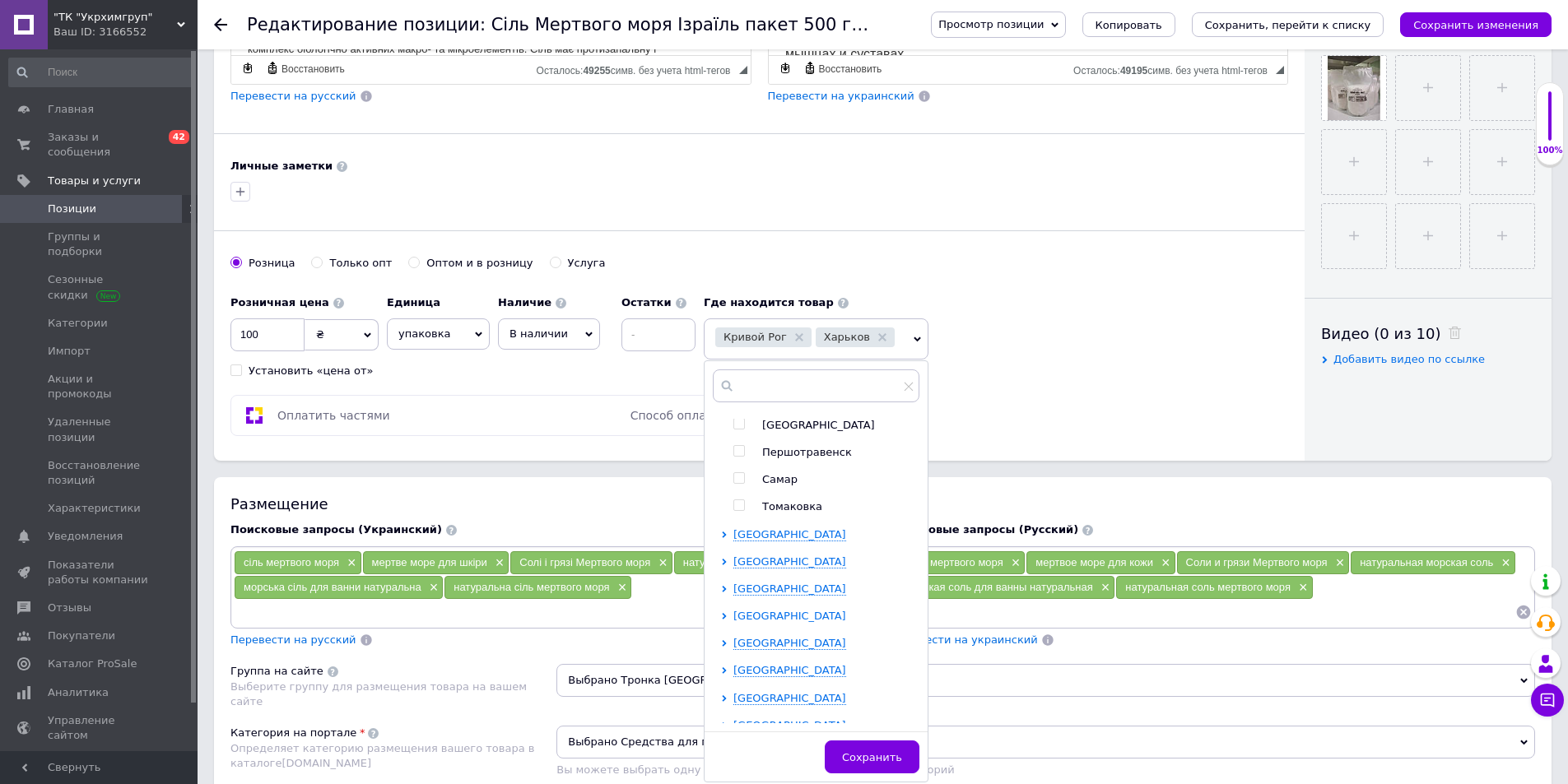
click at [725, 614] on icon at bounding box center [723, 616] width 4 height 7
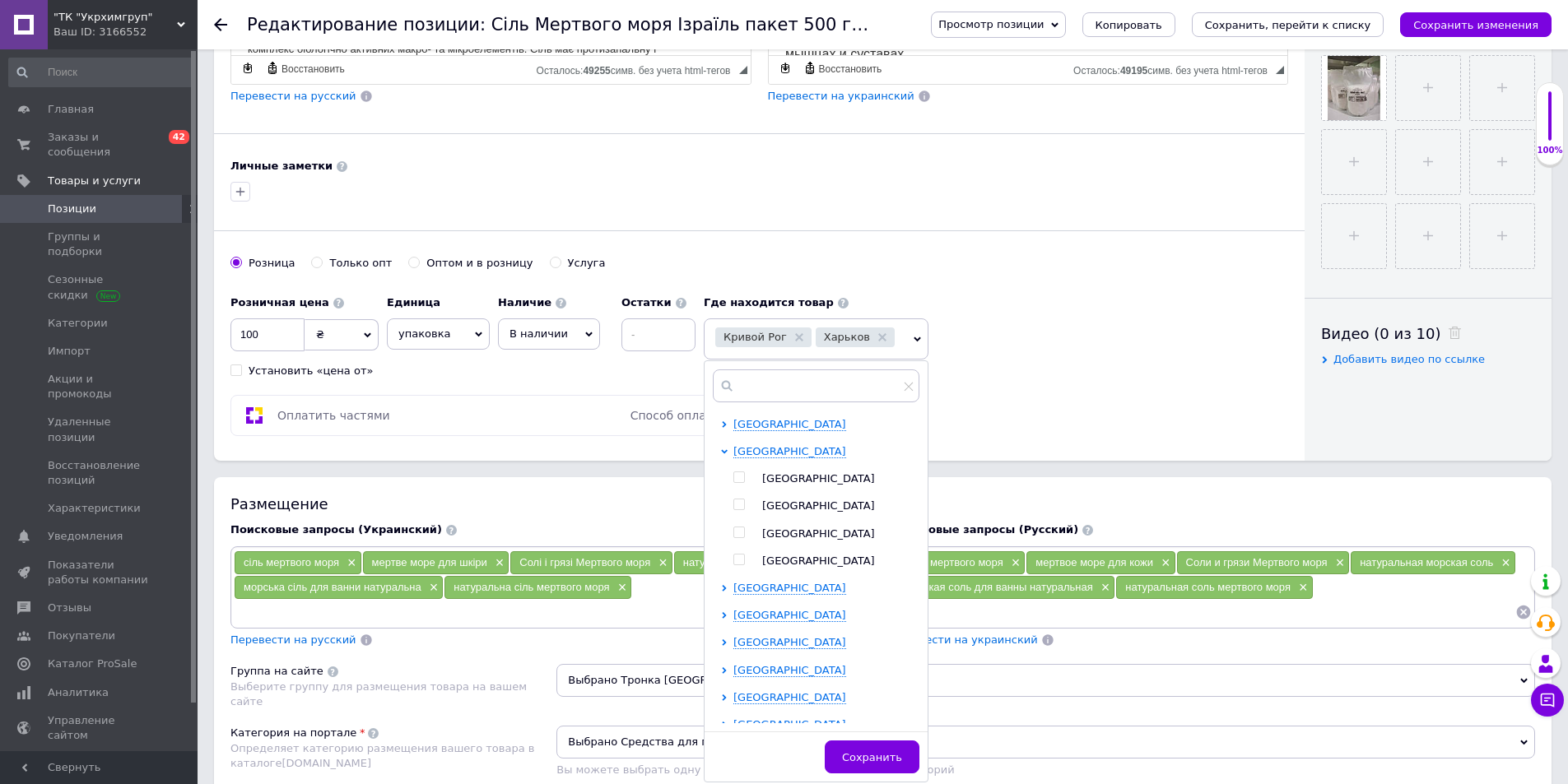
click at [739, 534] on input "checkbox" at bounding box center [739, 532] width 10 height 10
checkbox input "true"
click at [875, 763] on span "Сохранить" at bounding box center [872, 757] width 60 height 12
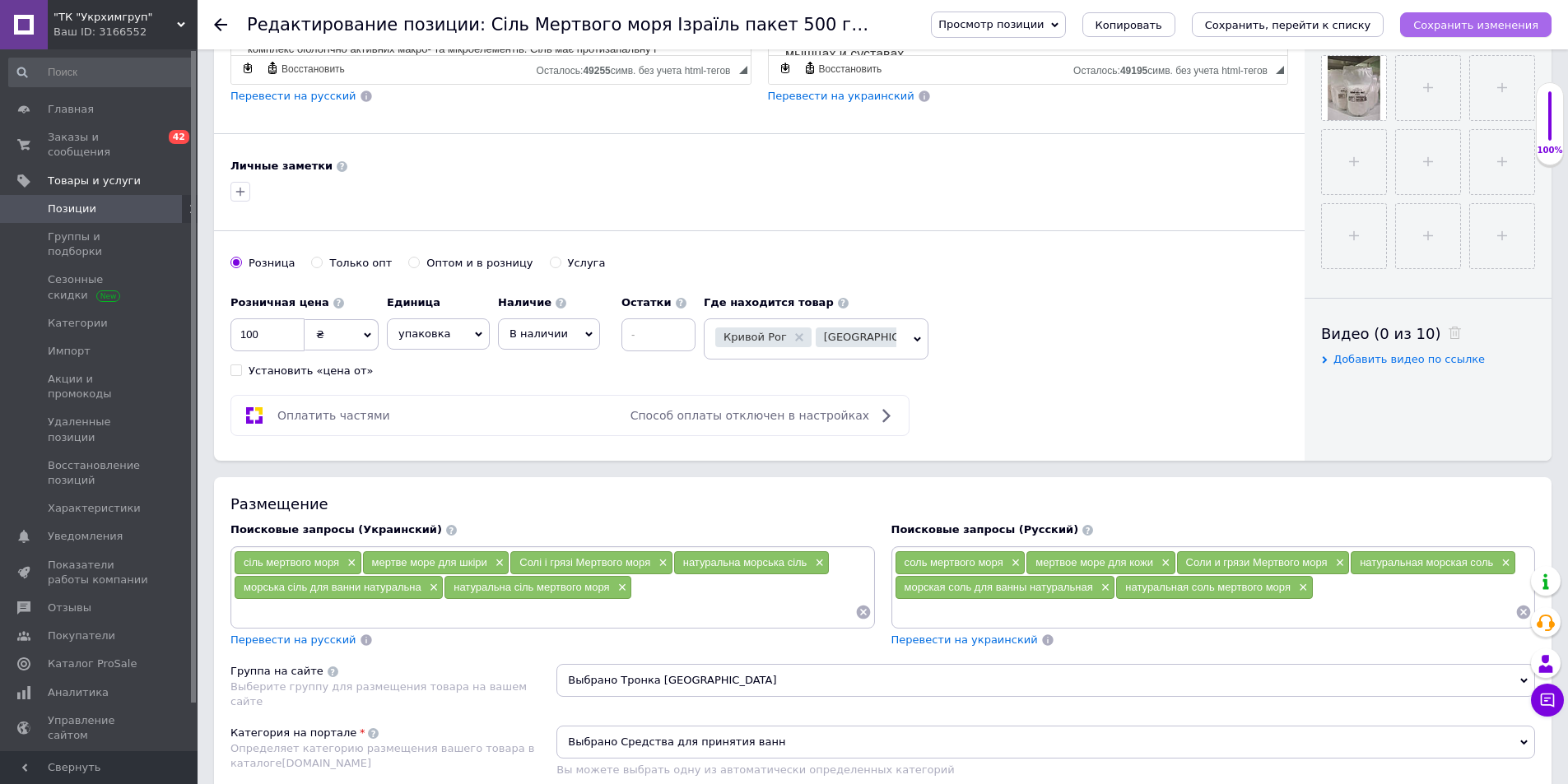
click at [1515, 16] on button "Сохранить изменения" at bounding box center [1476, 24] width 152 height 25
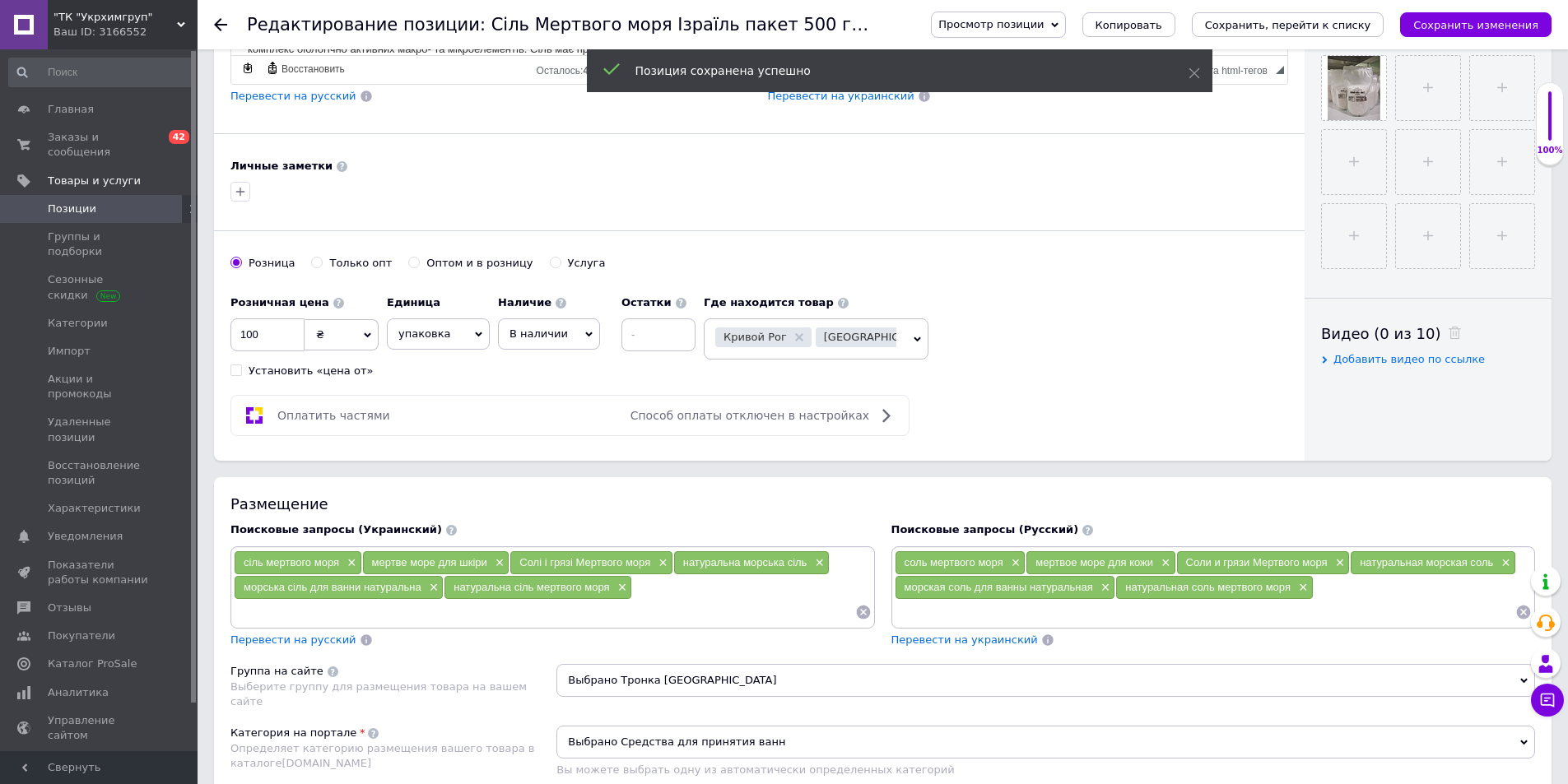
click at [219, 28] on use at bounding box center [220, 24] width 13 height 13
